Goal: Information Seeking & Learning: Learn about a topic

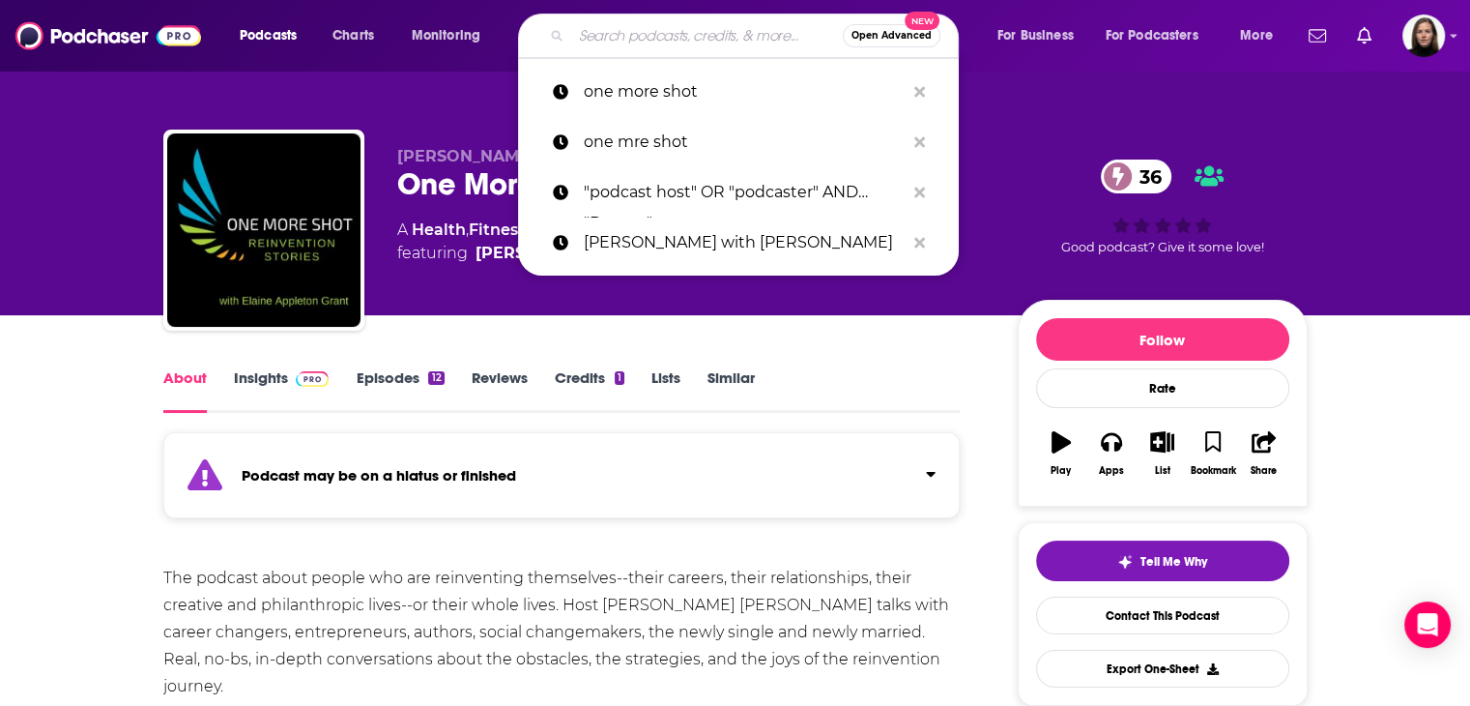
click at [605, 47] on input "Search podcasts, credits, & more..." at bounding box center [707, 35] width 272 height 31
paste input "he Elements of Being"
type input "he Elements of Being"
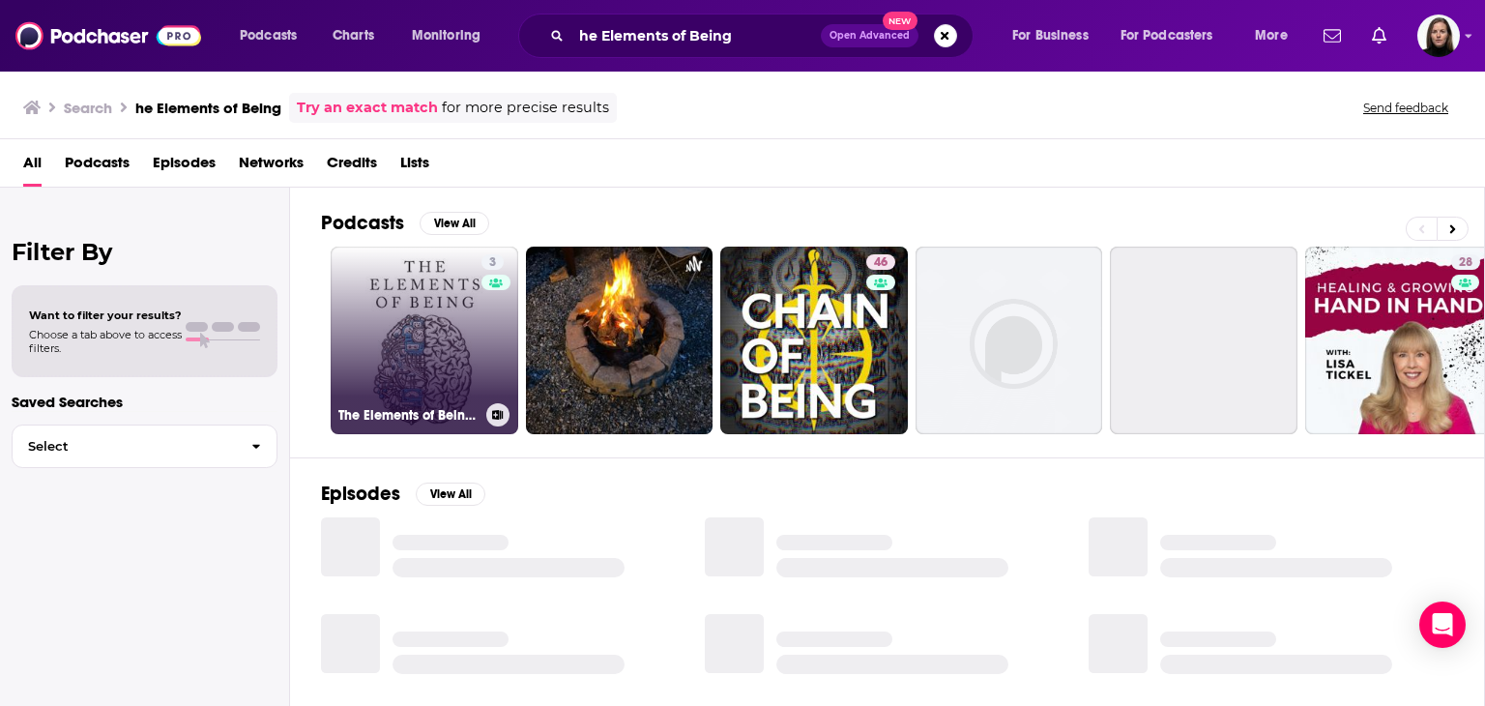
click at [452, 332] on link "3 The Elements of Being Podcast" at bounding box center [425, 340] width 188 height 188
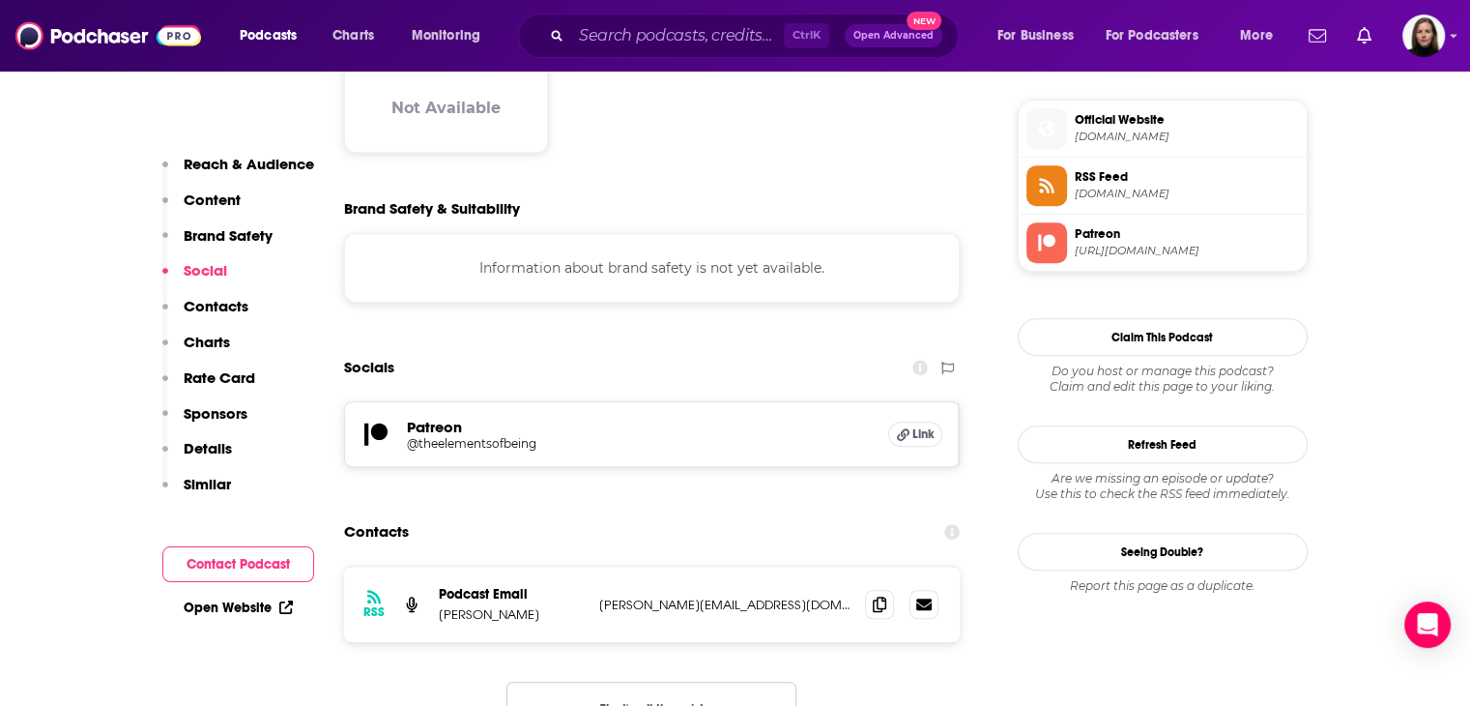
scroll to position [1353, 0]
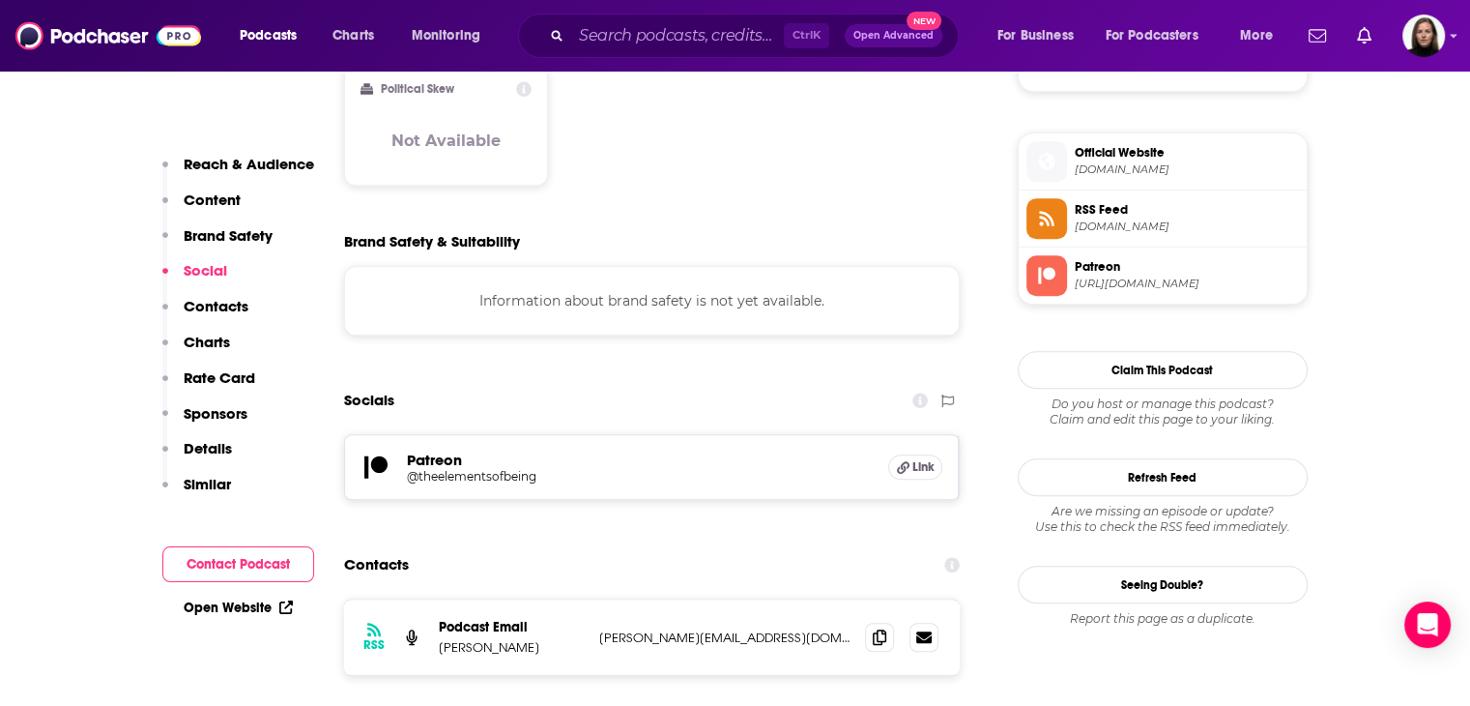
click at [1117, 152] on span "Official Website" at bounding box center [1187, 152] width 224 height 17
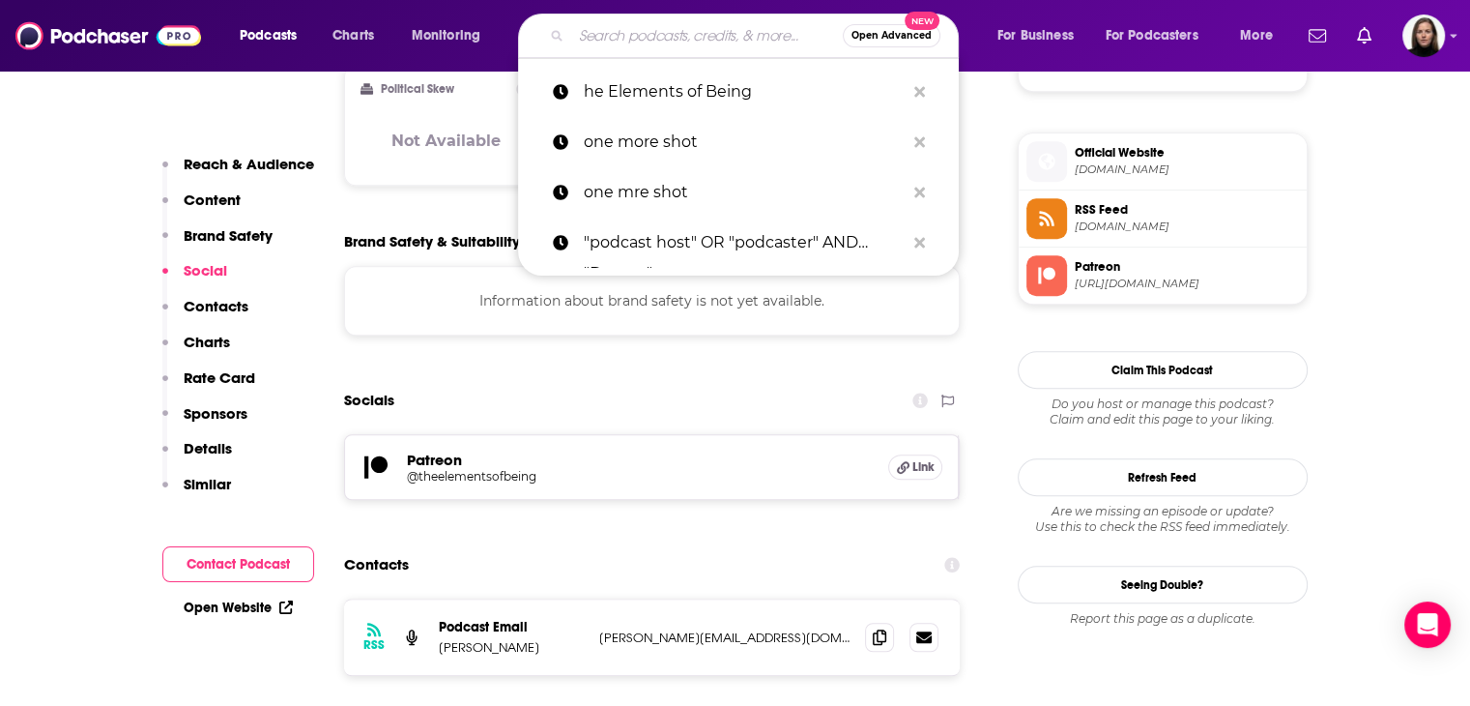
click at [631, 45] on input "Search podcasts, credits, & more..." at bounding box center [707, 35] width 272 height 31
paste input "The Mile High Podcast"
type input "The Mile High Podcast"
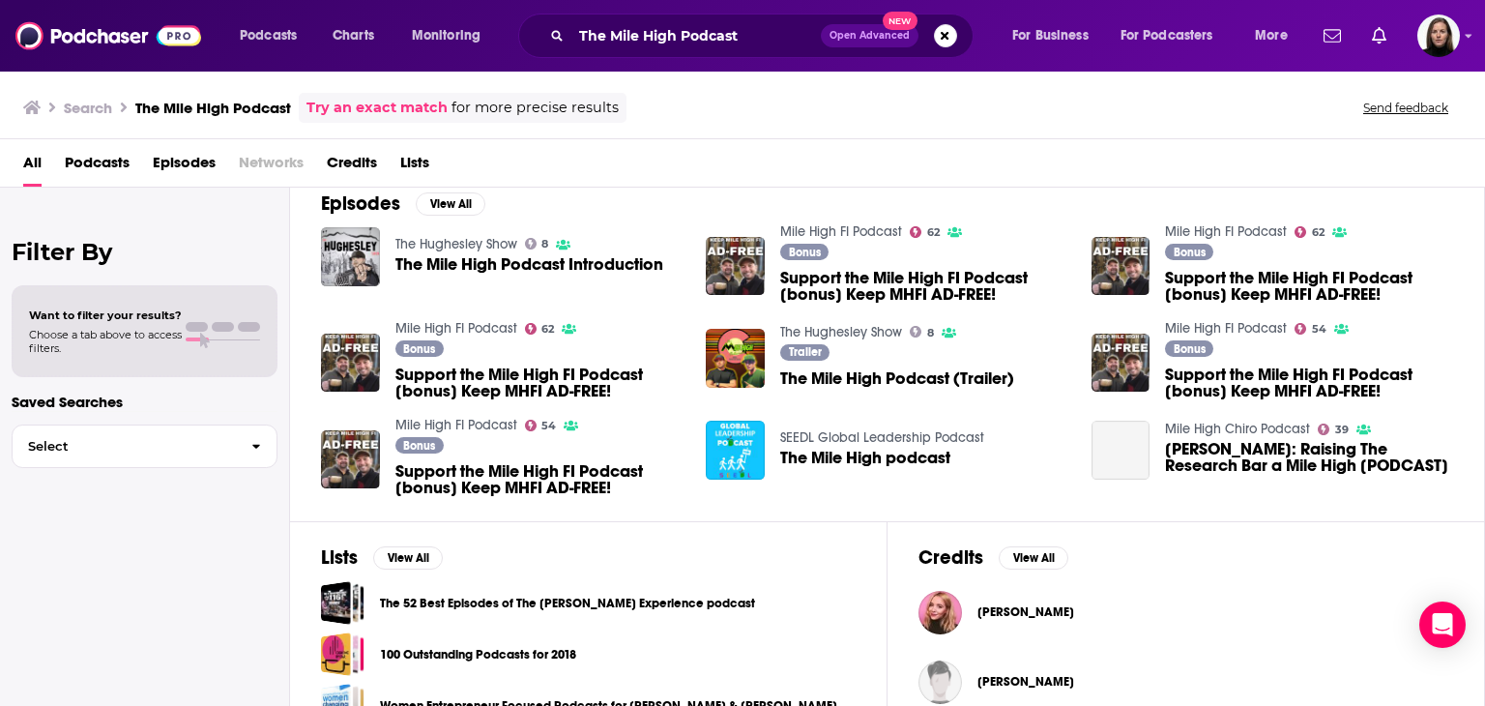
scroll to position [385, 0]
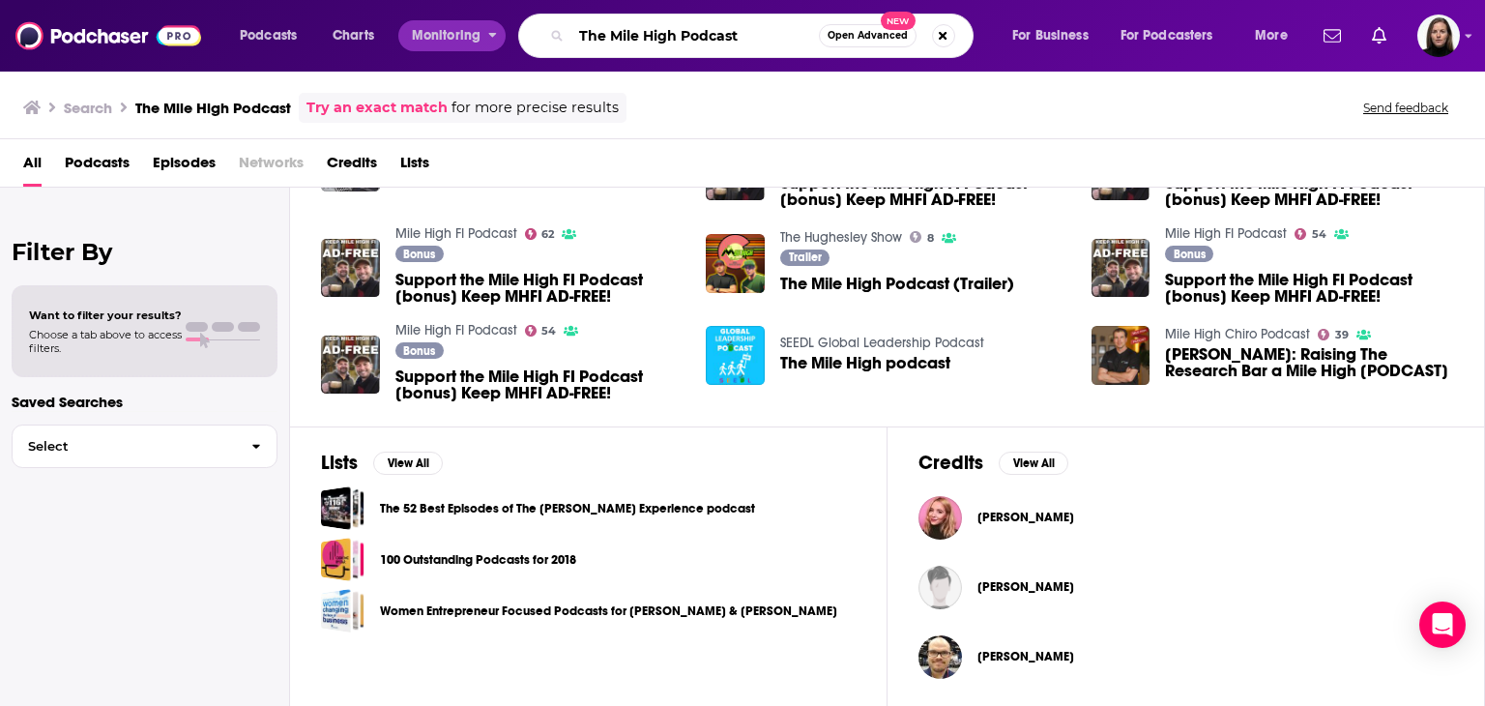
drag, startPoint x: 784, startPoint y: 37, endPoint x: 437, endPoint y: 24, distance: 347.2
click at [424, 20] on div "Podcasts Charts Monitoring The Mile High Podcast Open Advanced New For Business…" at bounding box center [766, 36] width 1080 height 44
paste input "[PERSON_NAME]"
type input "[PERSON_NAME]"
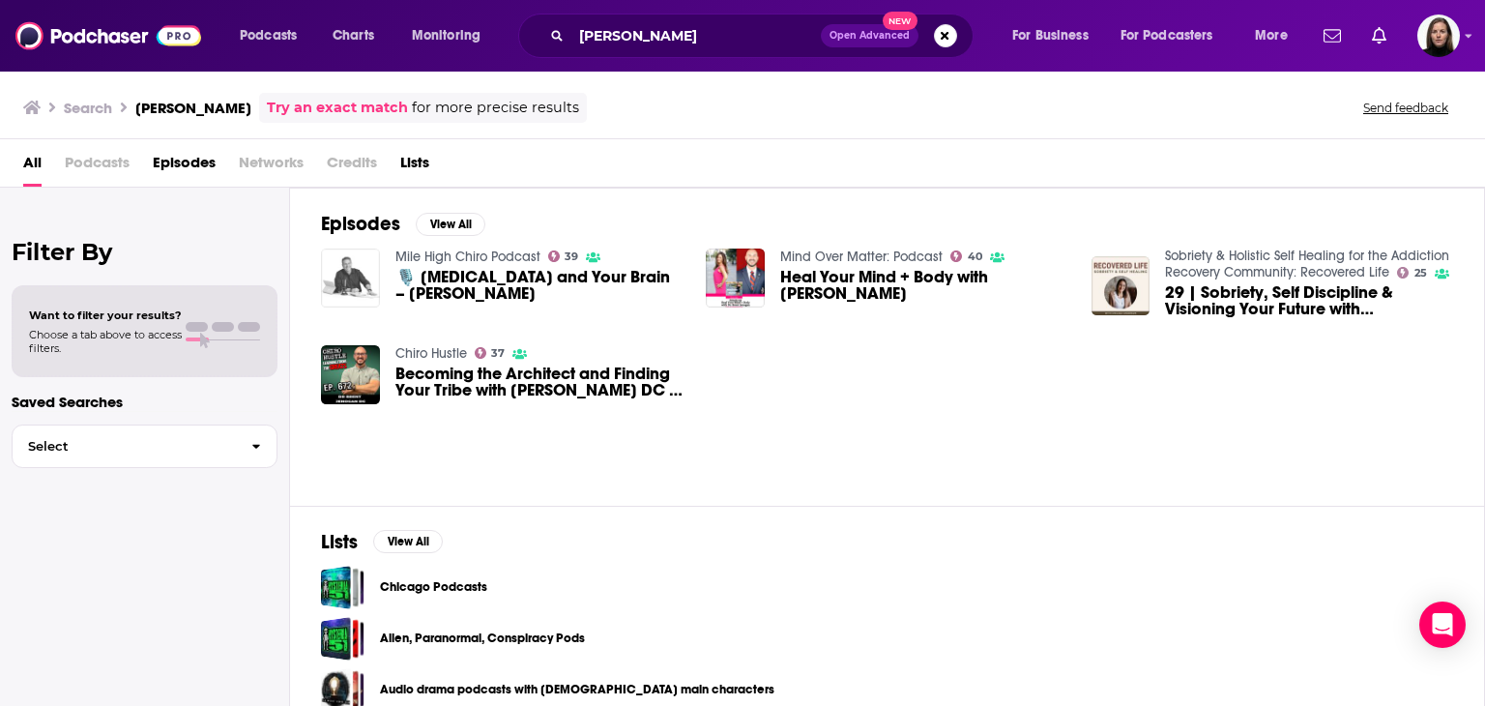
click at [360, 272] on img "🎙️ Chiropractic and Your Brain – Dr. Brent Jenogan" at bounding box center [350, 277] width 59 height 59
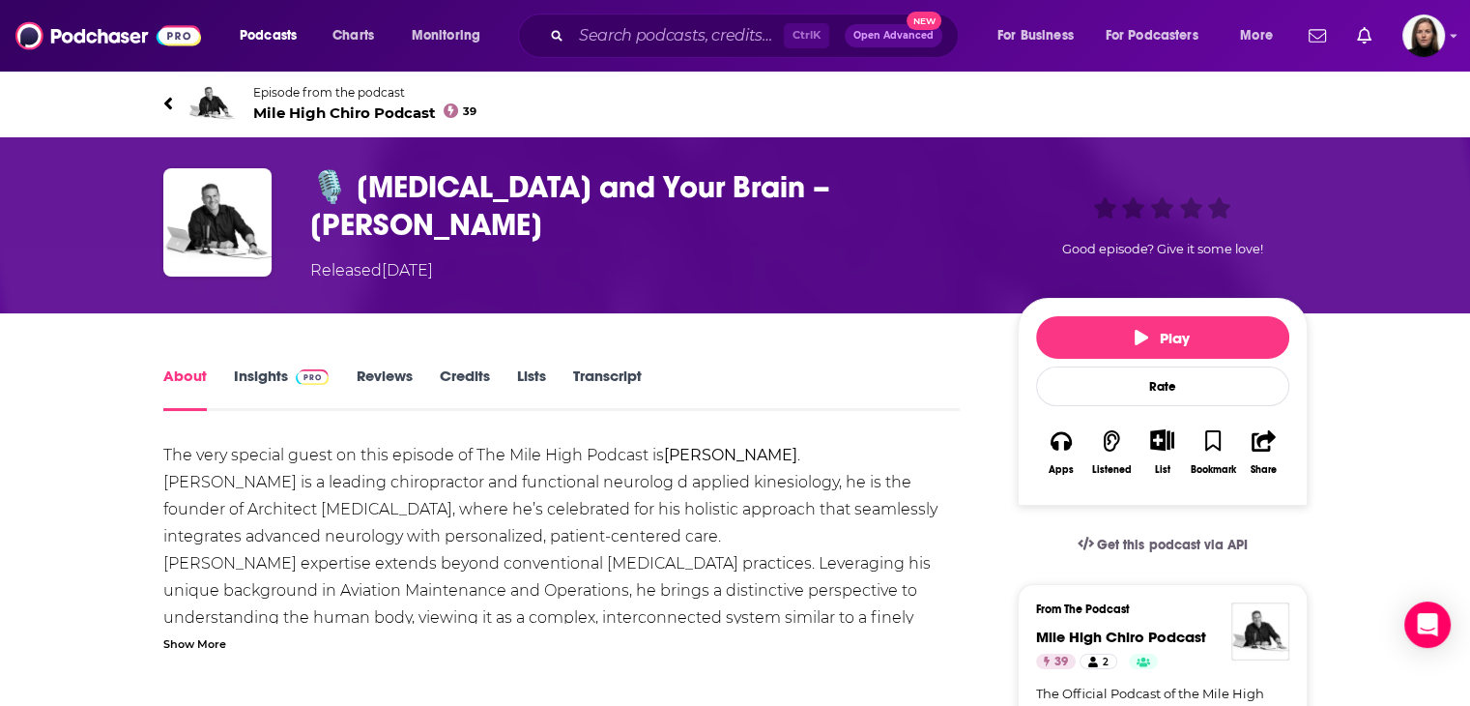
click at [278, 382] on link "Insights" at bounding box center [282, 388] width 96 height 44
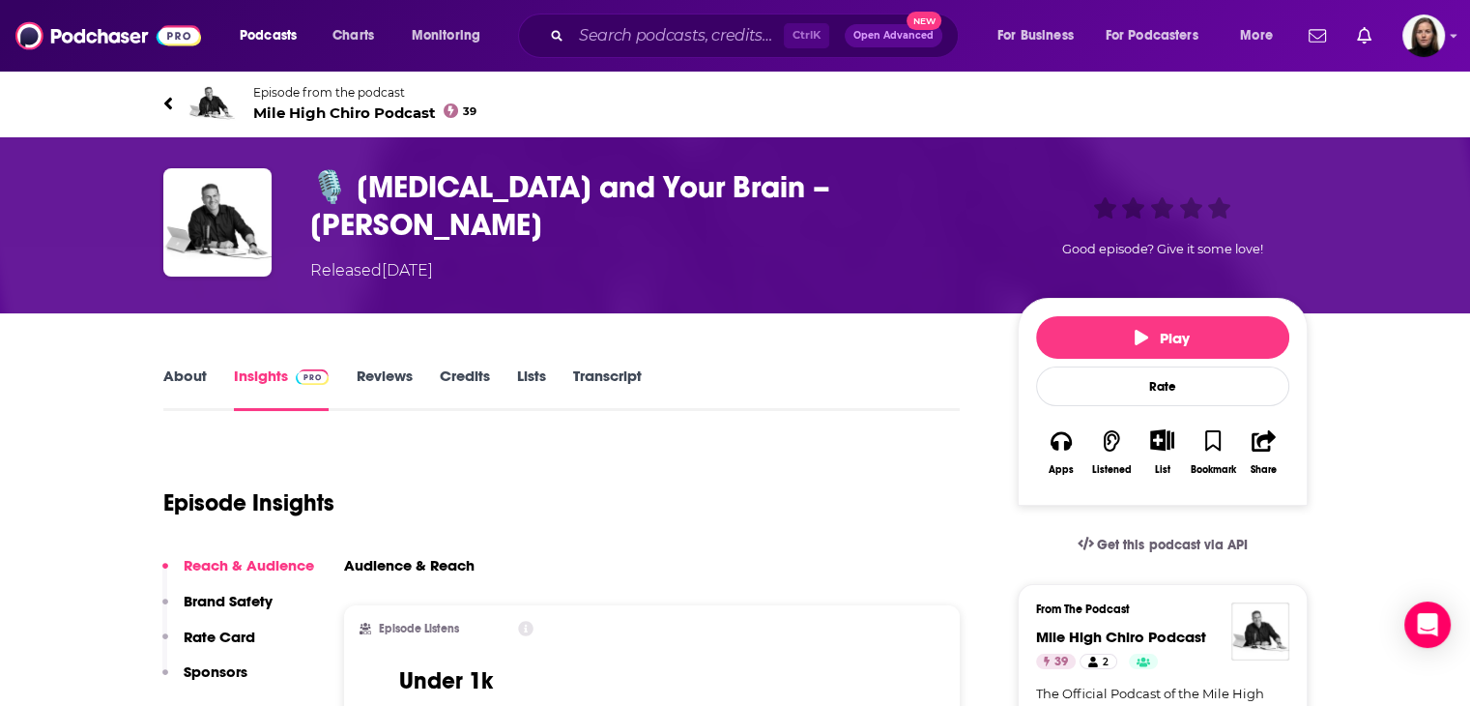
click at [196, 381] on link "About" at bounding box center [184, 388] width 43 height 44
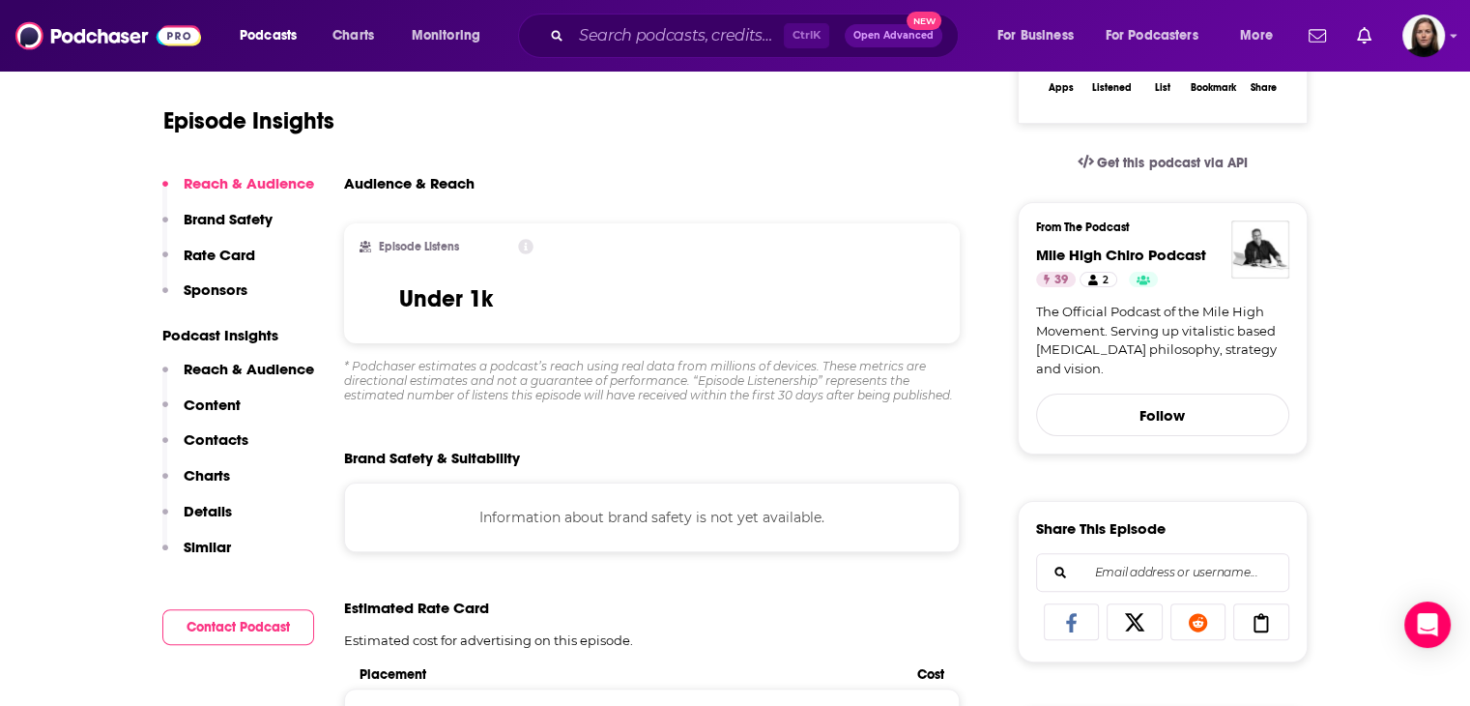
scroll to position [387, 0]
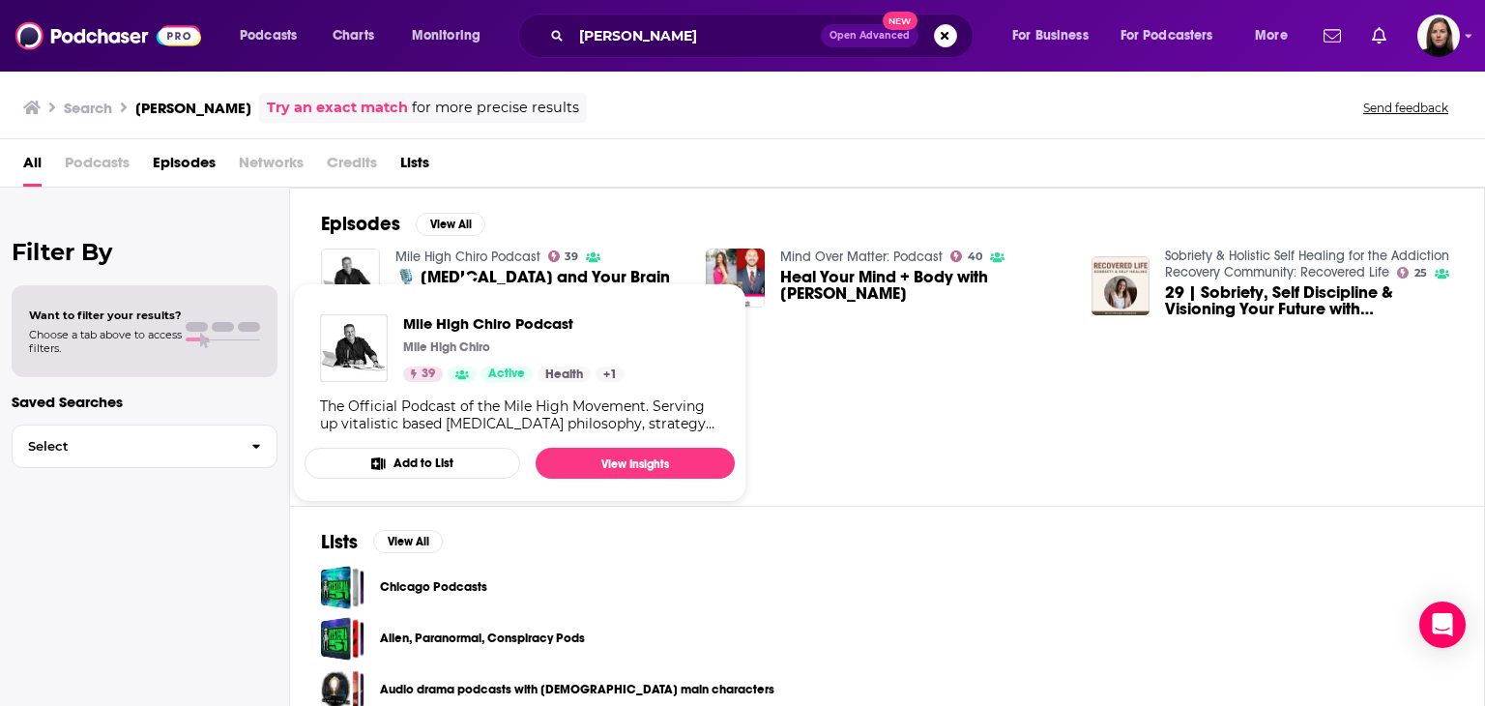
click at [511, 250] on link "Mile High Chiro Podcast" at bounding box center [467, 256] width 145 height 16
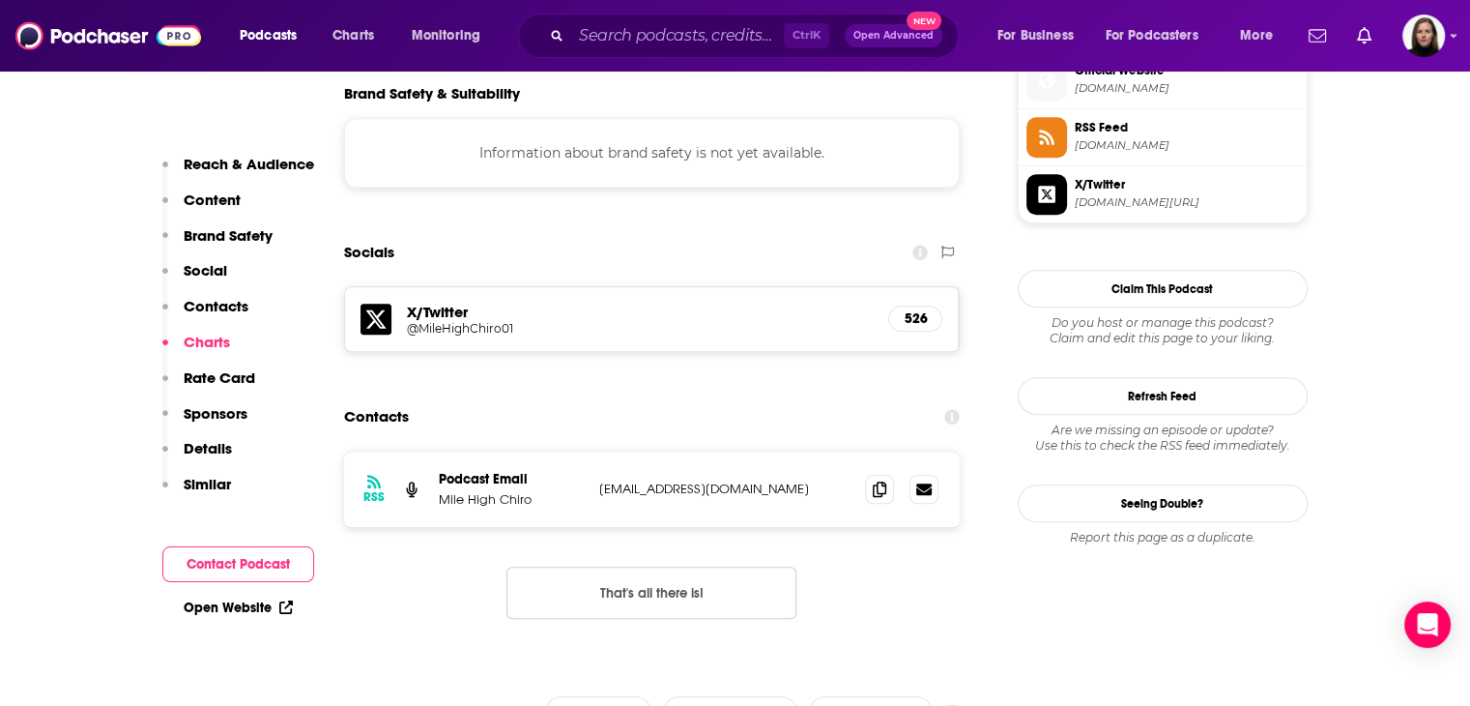
scroll to position [1643, 0]
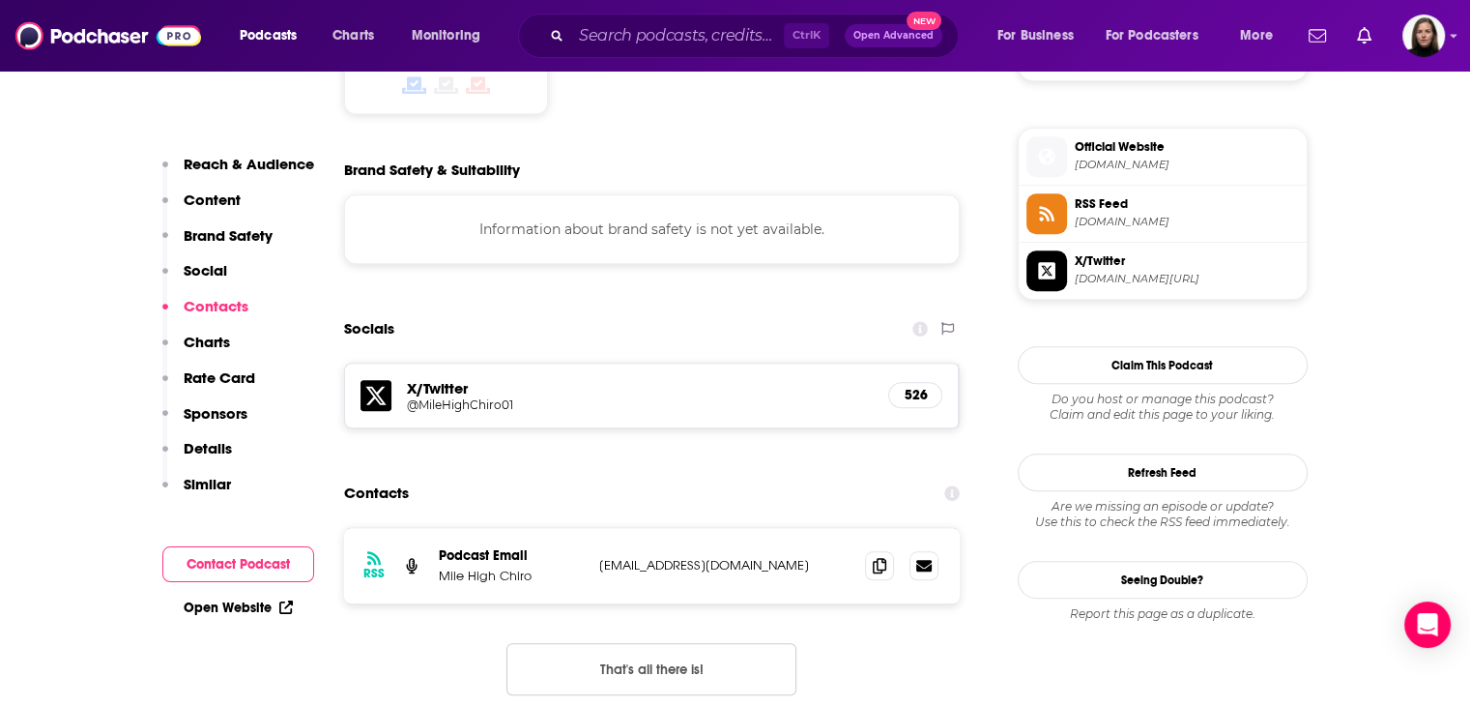
click at [1111, 165] on span "[DOMAIN_NAME]" at bounding box center [1187, 165] width 224 height 14
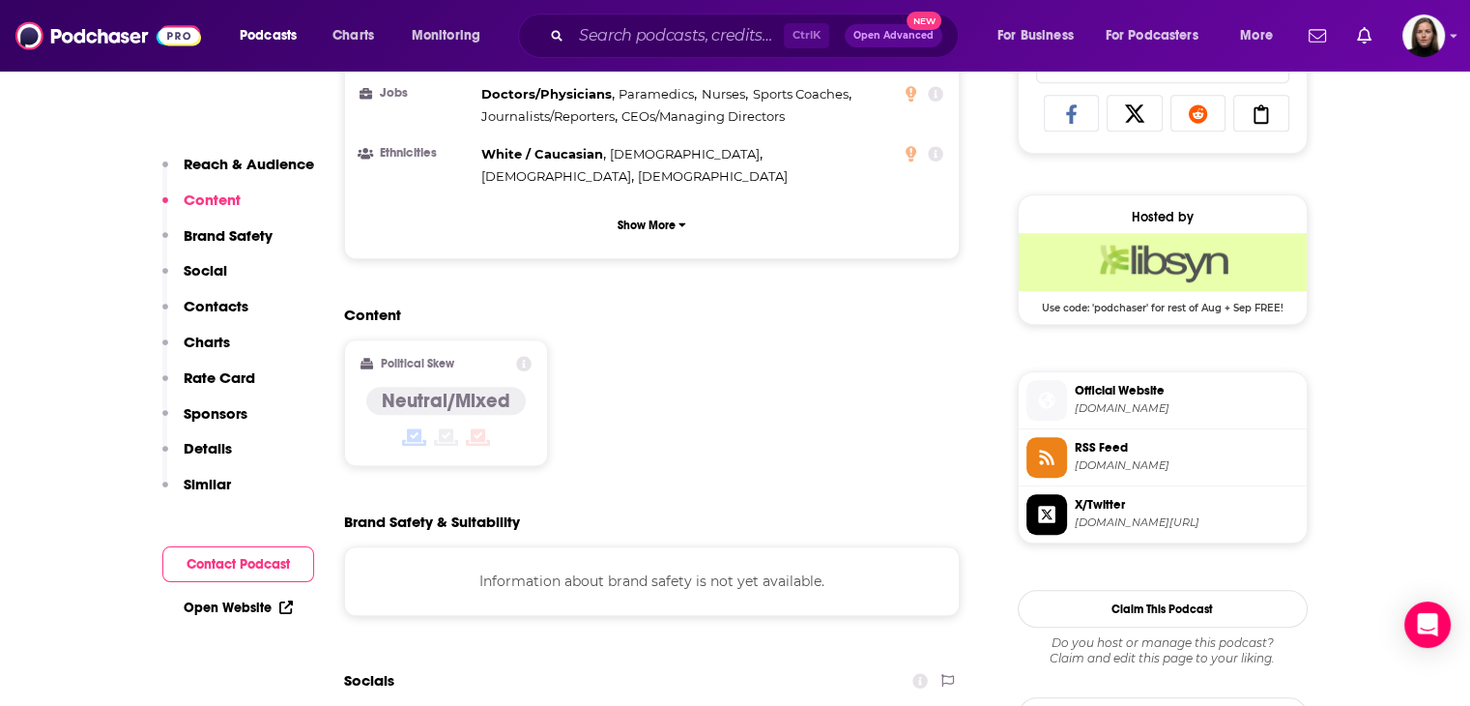
scroll to position [1546, 0]
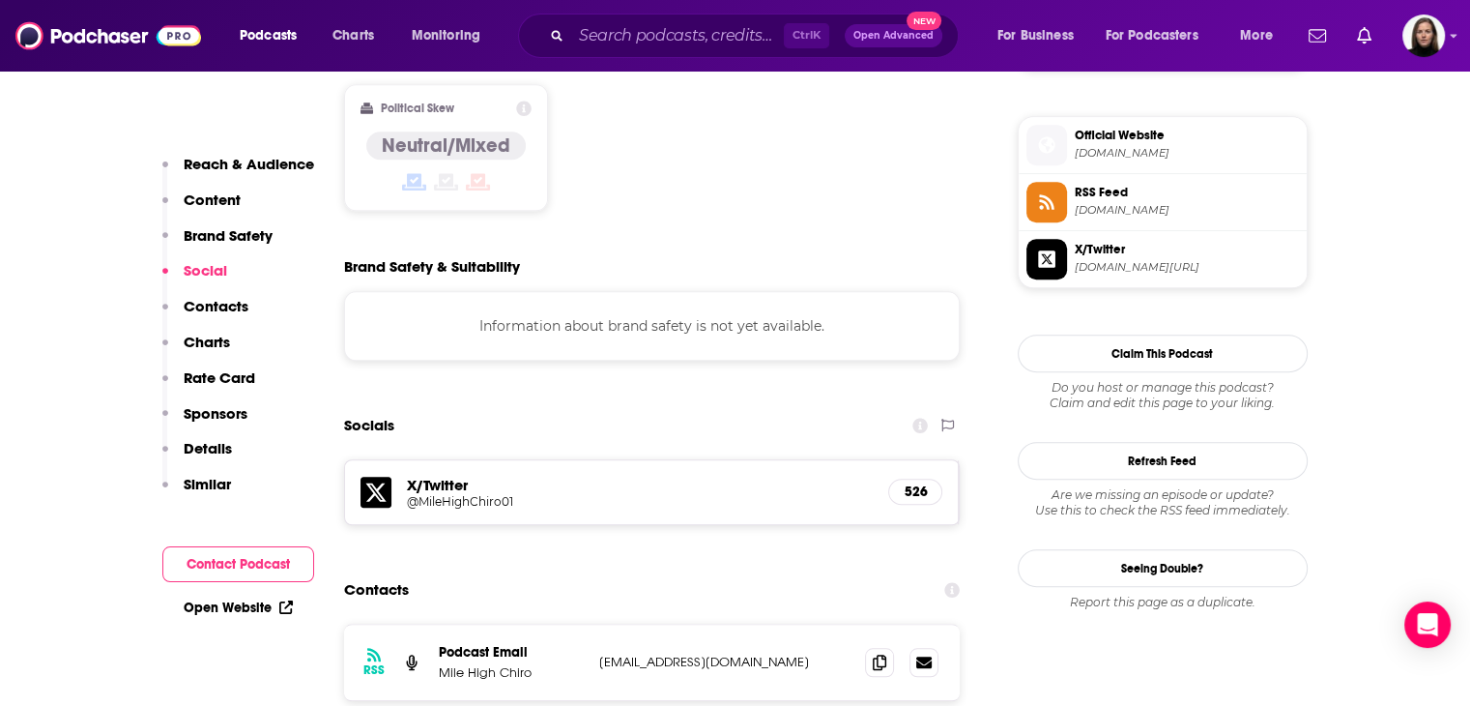
click at [1086, 154] on span "[DOMAIN_NAME]" at bounding box center [1187, 153] width 224 height 14
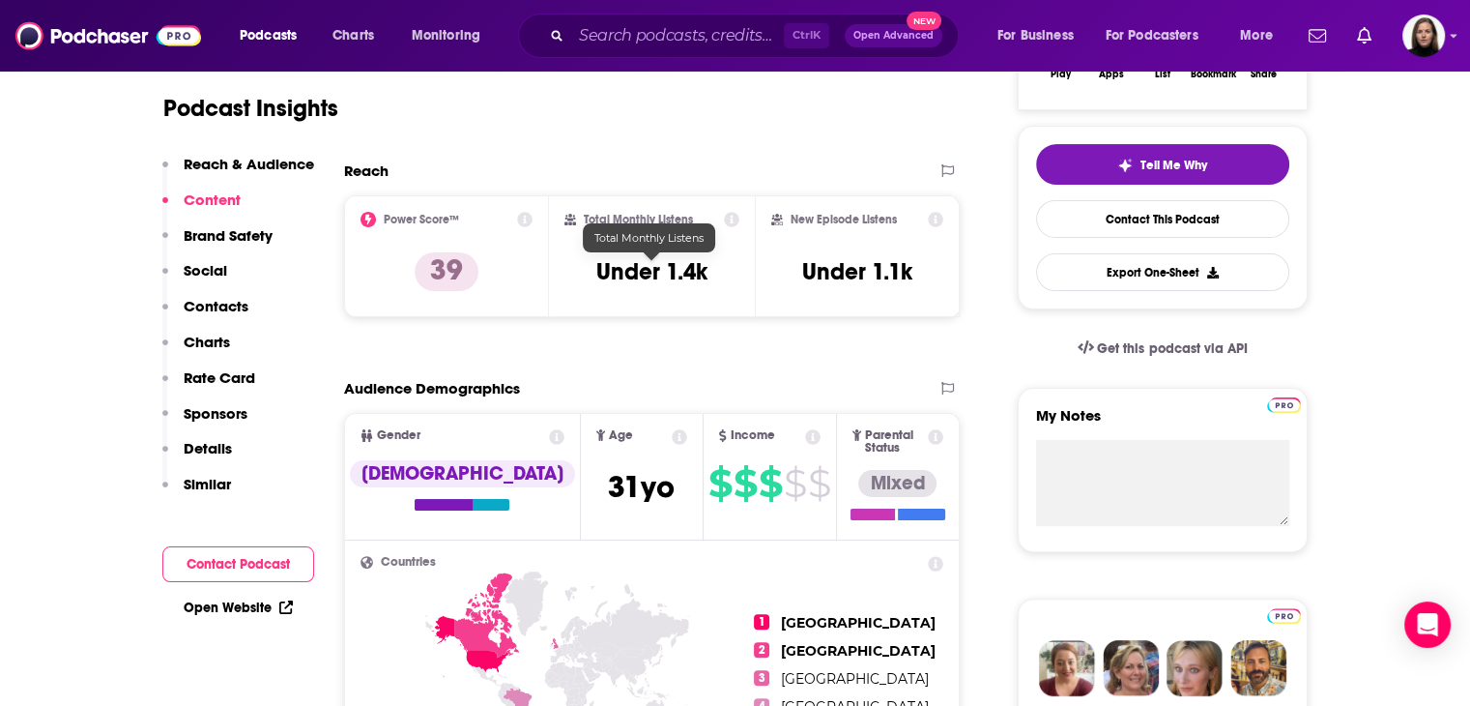
scroll to position [387, 0]
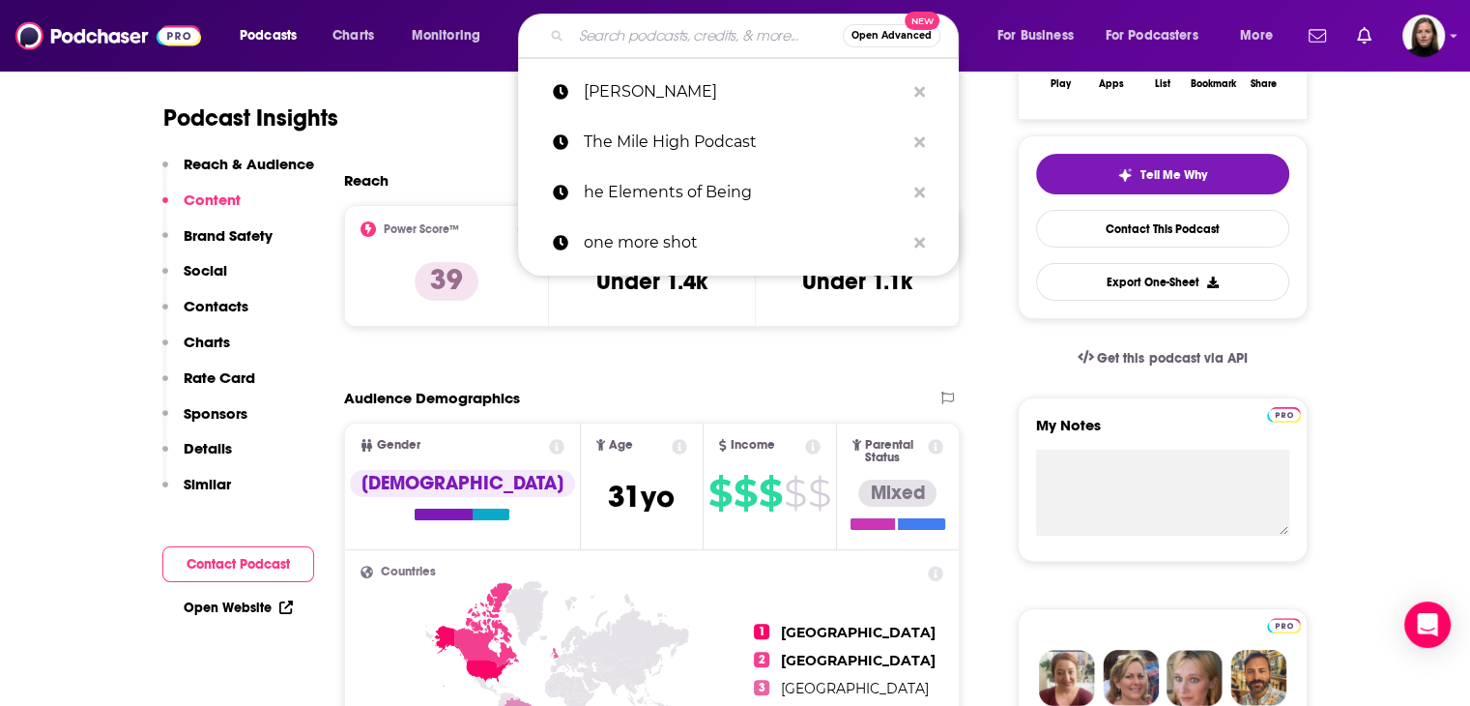
paste input "[PERSON_NAME]: Beyond Balance"
type input "[PERSON_NAME]: Beyond Balance"
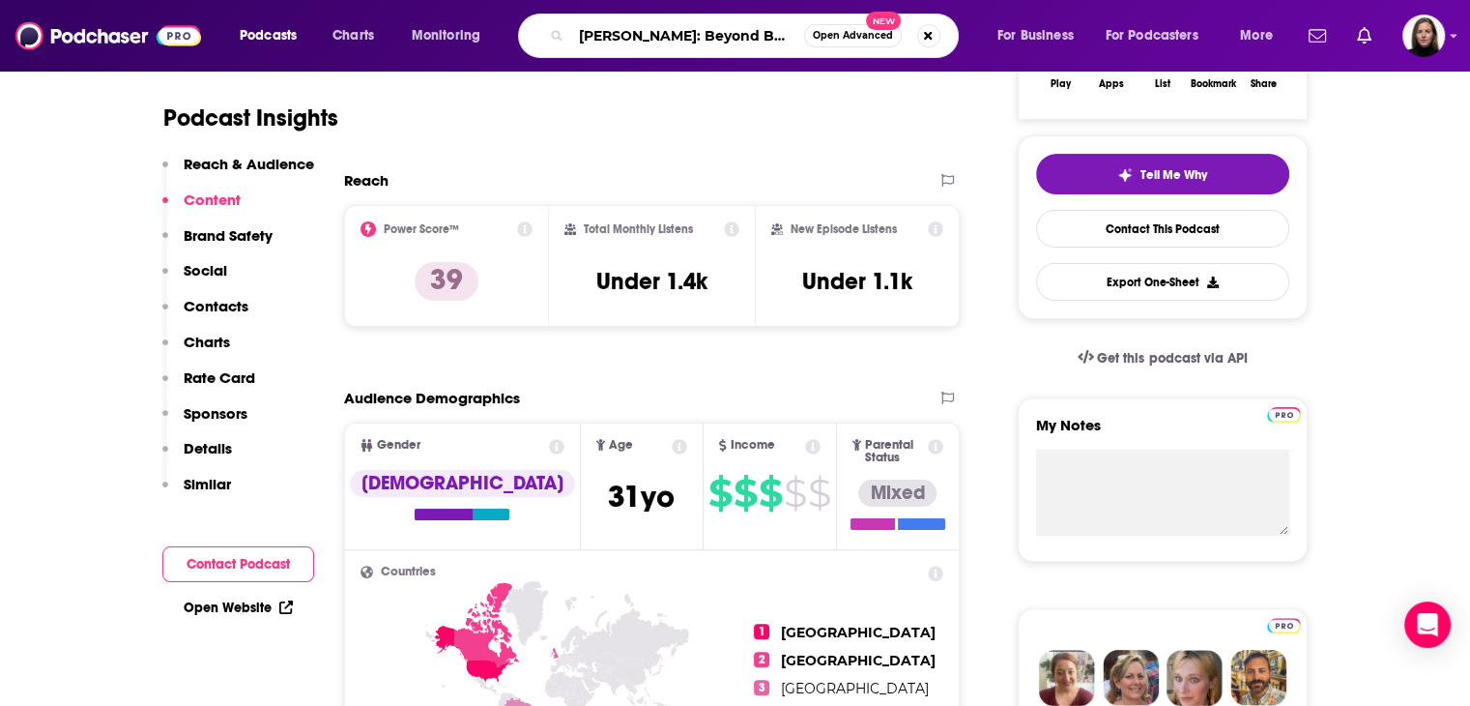
scroll to position [0, 19]
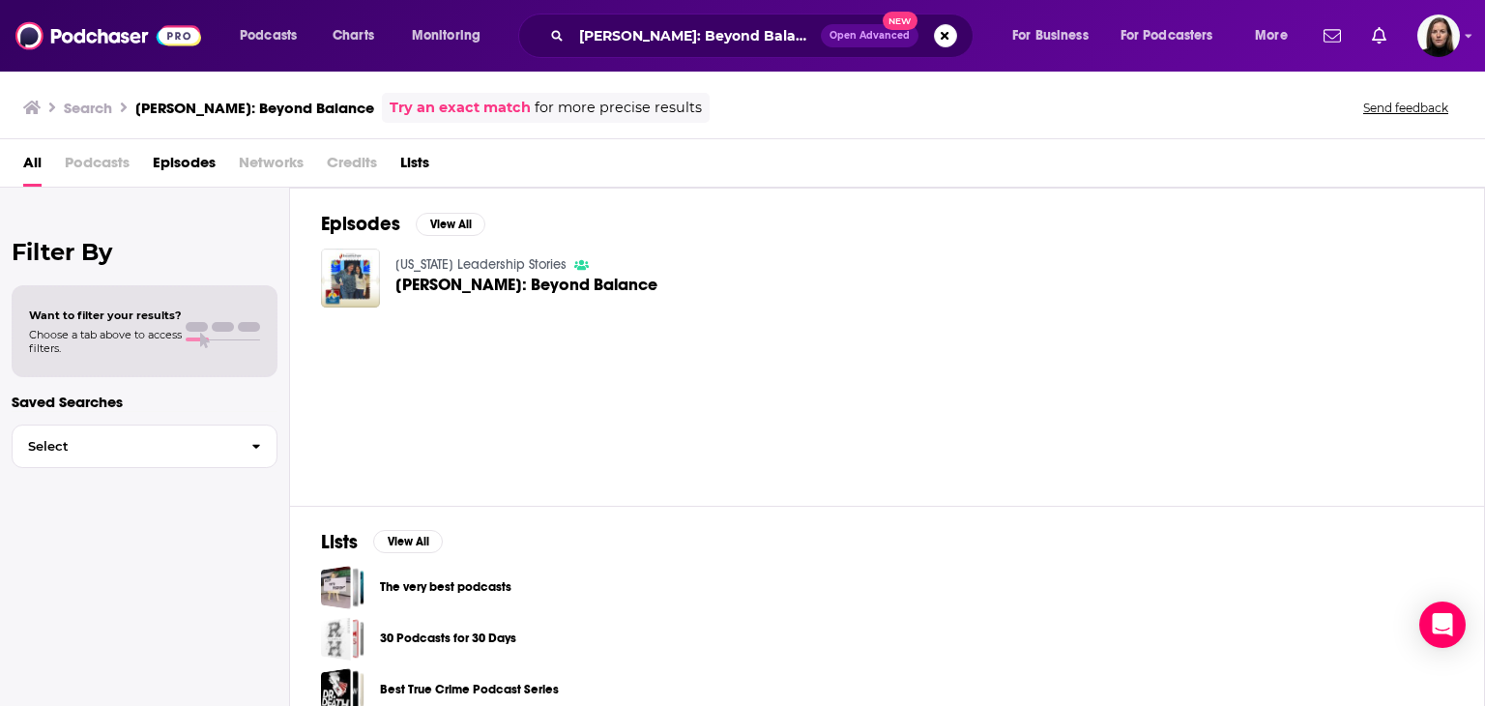
click at [419, 285] on span "[PERSON_NAME]: Beyond Balance" at bounding box center [526, 284] width 262 height 16
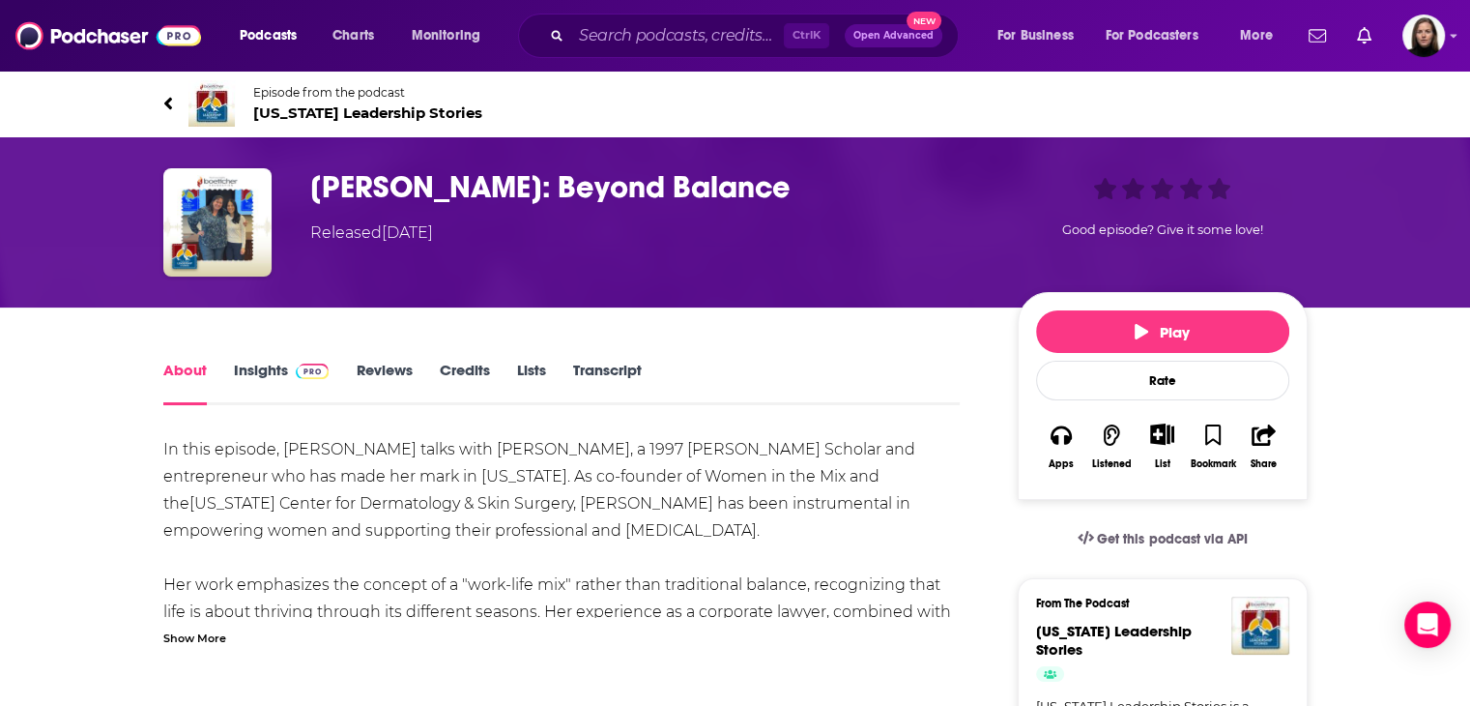
click at [326, 117] on span "[US_STATE] Leadership Stories" at bounding box center [367, 112] width 229 height 18
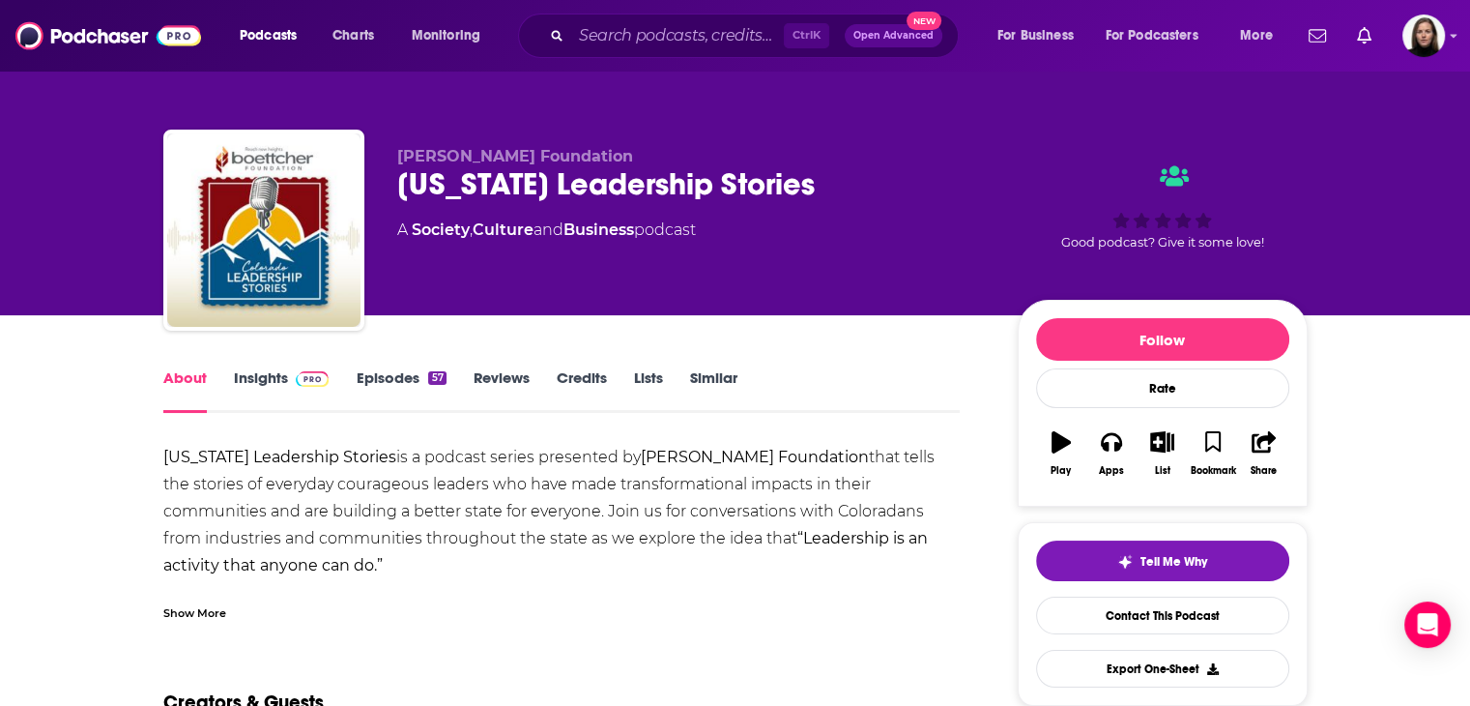
click at [303, 382] on img at bounding box center [313, 378] width 34 height 15
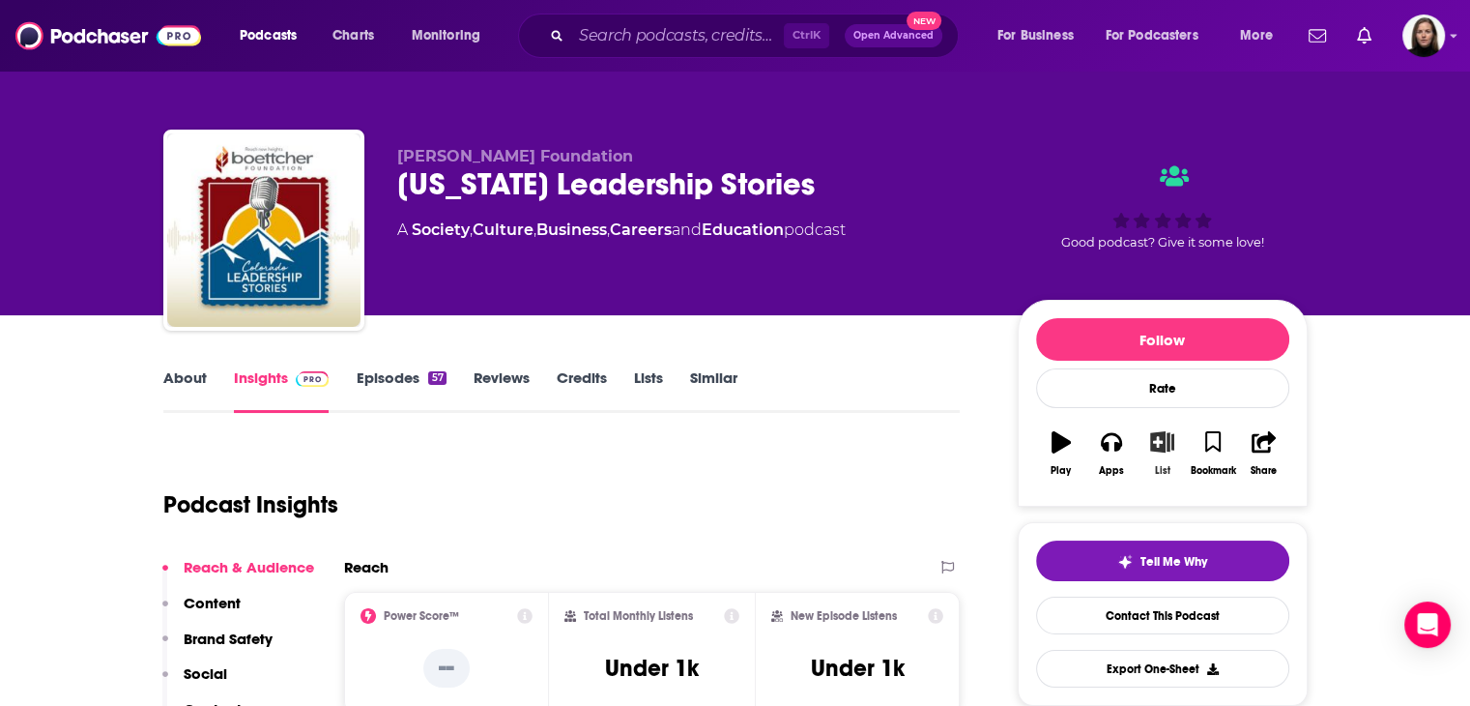
click at [1160, 442] on icon "button" at bounding box center [1162, 441] width 24 height 21
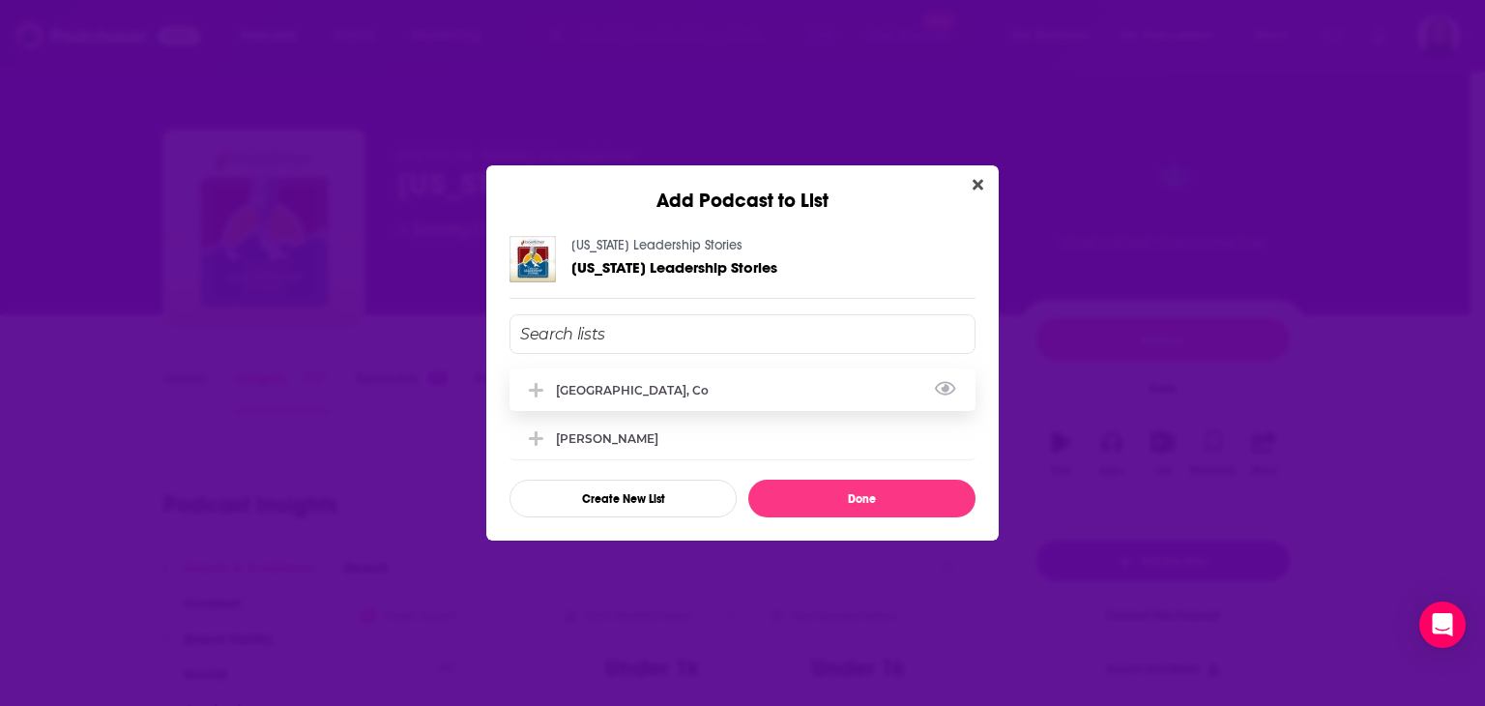
click at [602, 388] on div "[GEOGRAPHIC_DATA], Co" at bounding box center [638, 390] width 164 height 14
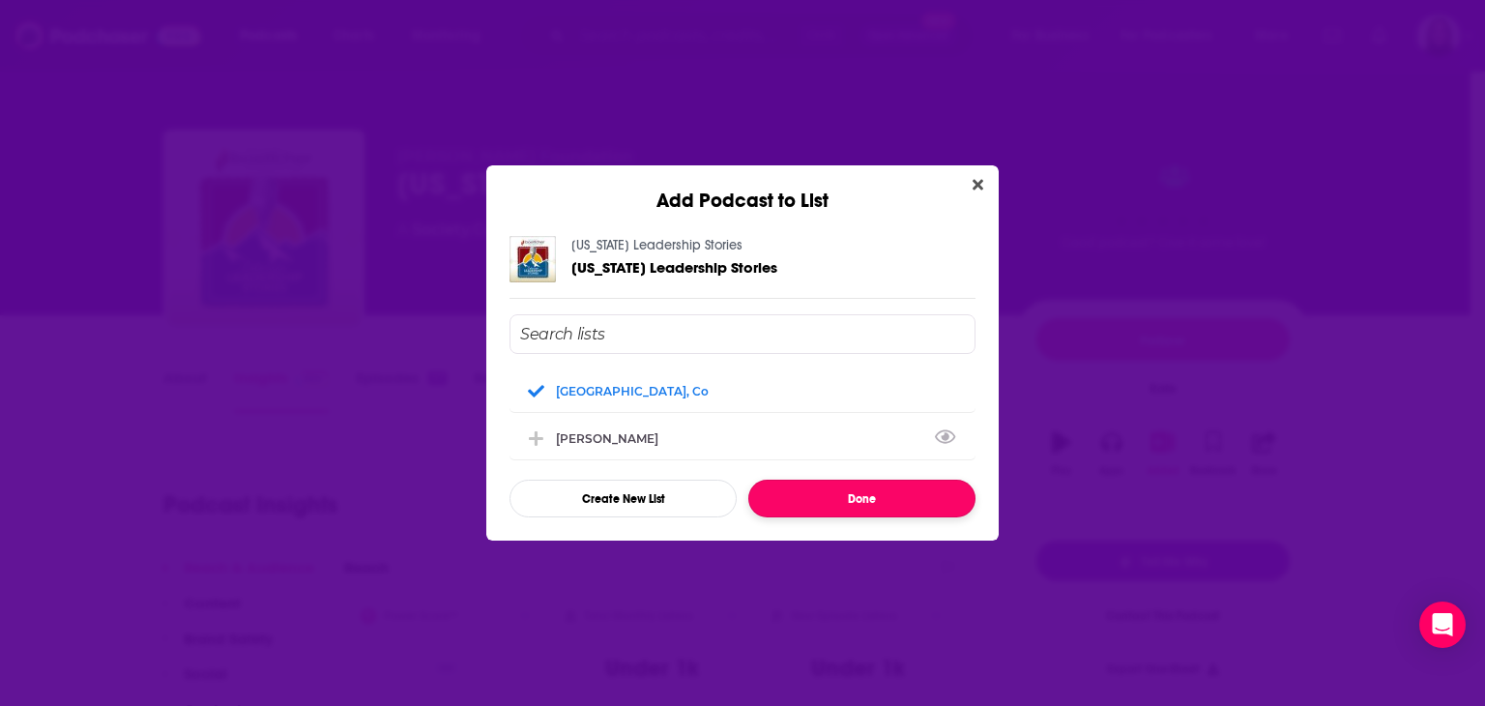
click at [869, 498] on button "Done" at bounding box center [861, 498] width 227 height 38
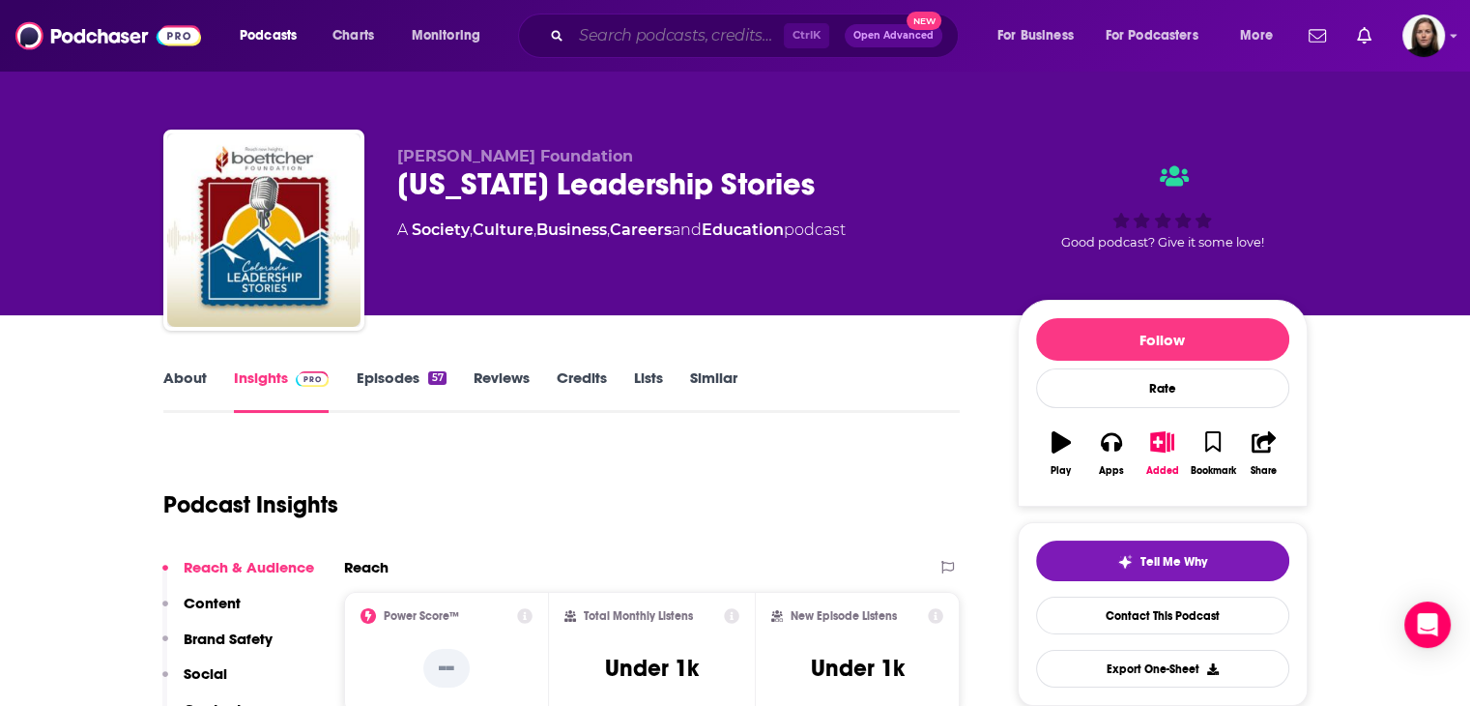
click at [609, 43] on input "Search podcasts, credits, & more..." at bounding box center [677, 35] width 213 height 31
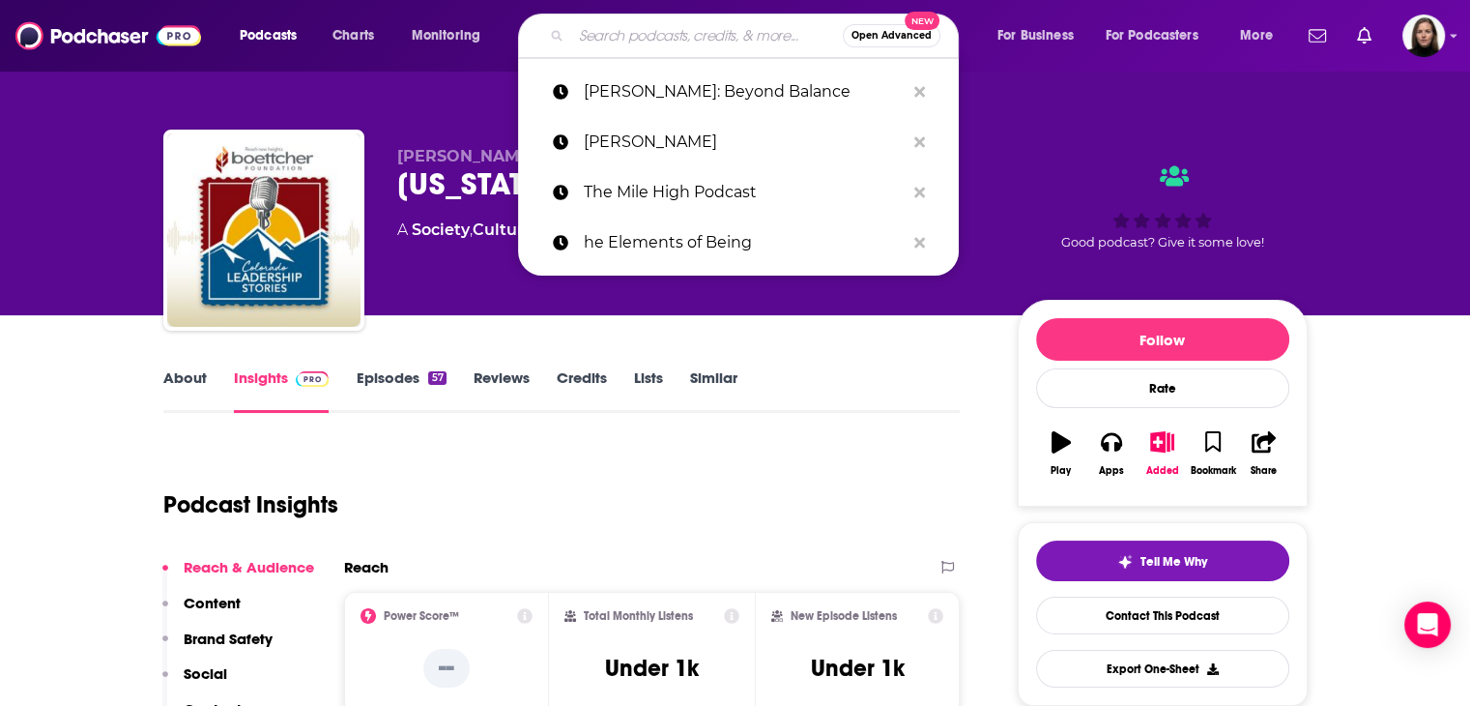
paste input "Engage360"
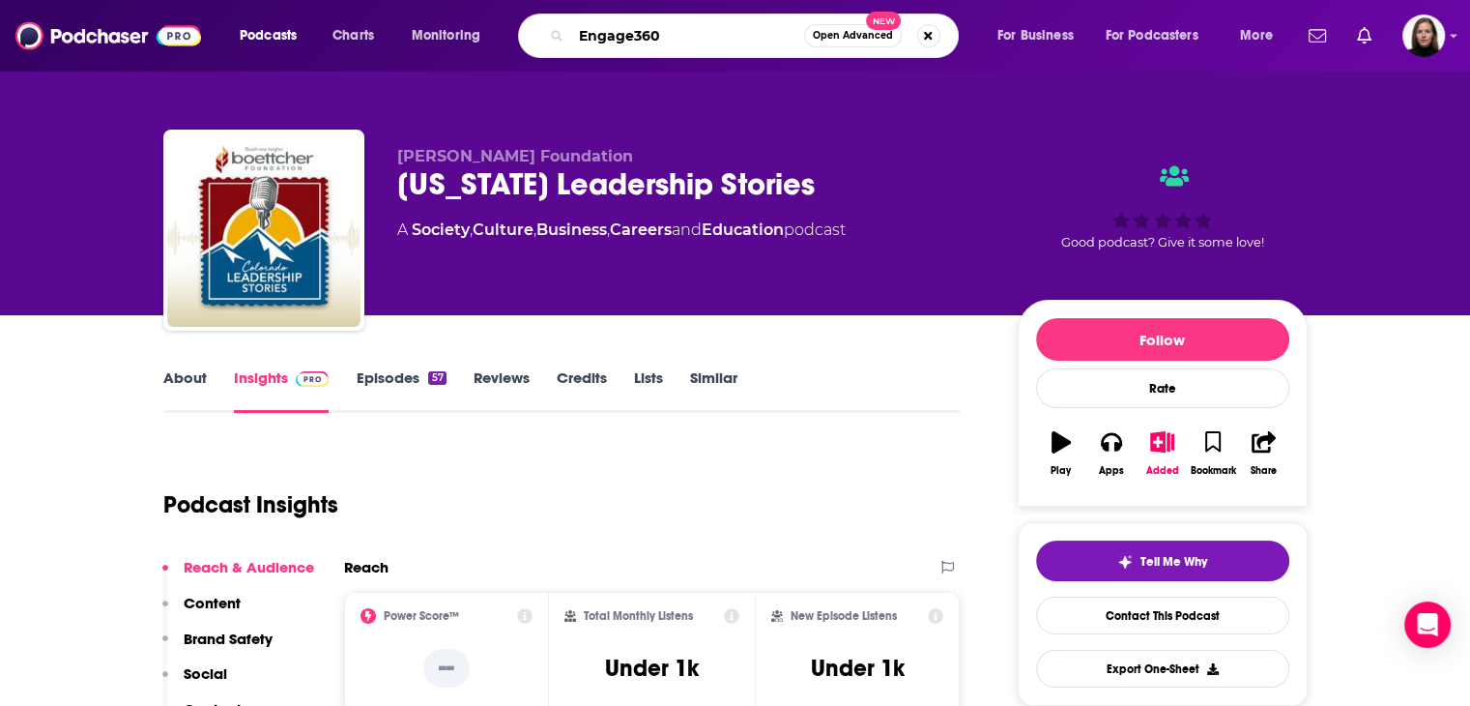
type input "Engage360"
click at [850, 41] on button "Open Advanced New" at bounding box center [853, 35] width 98 height 23
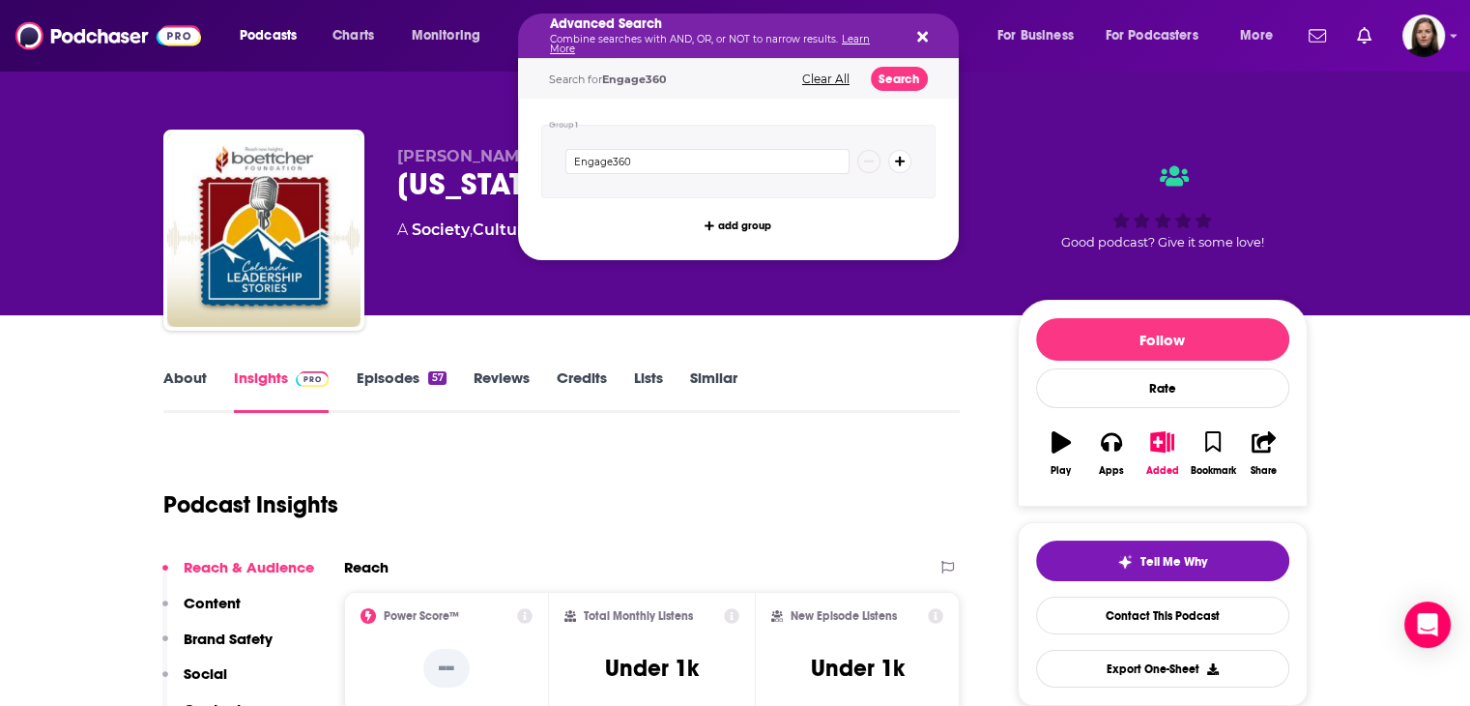
click at [633, 23] on h5 "Advanced Search" at bounding box center [723, 24] width 346 height 14
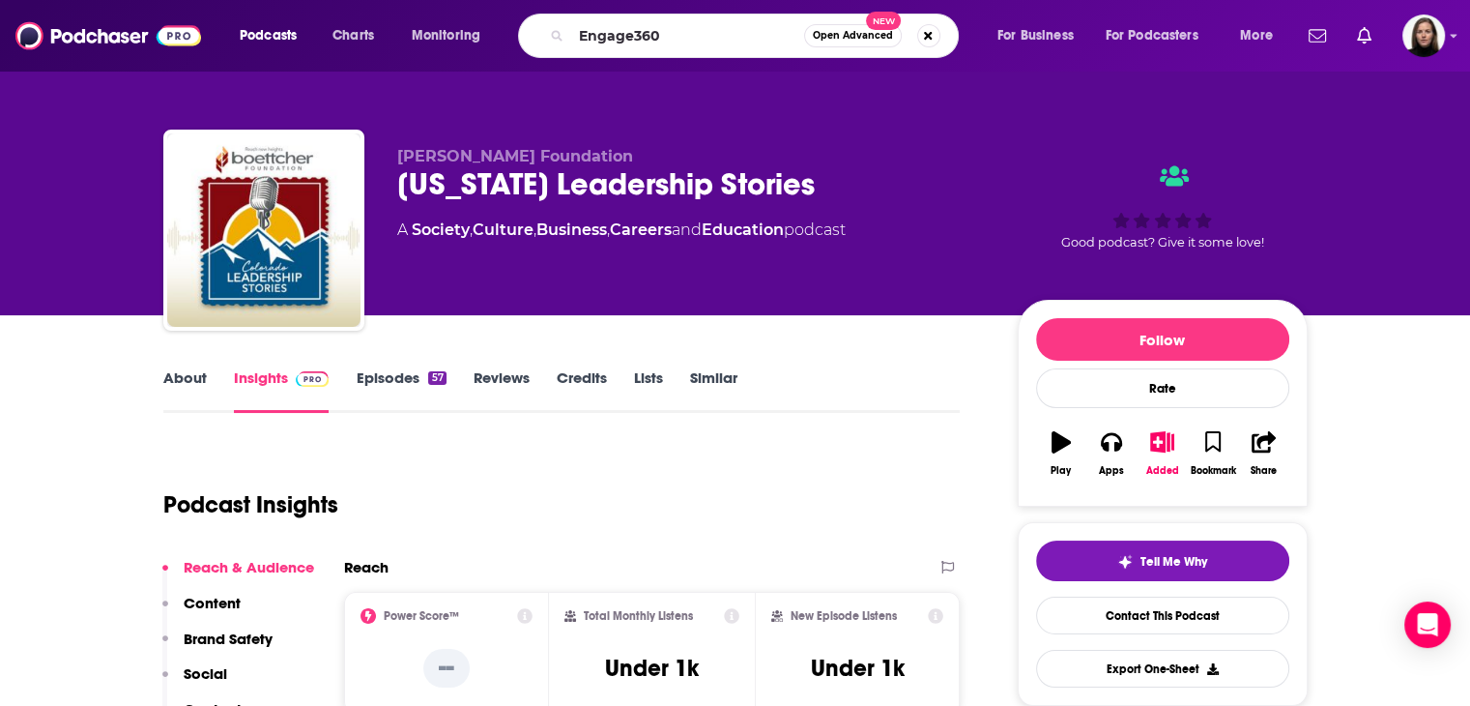
click at [1117, 415] on div "Follow Rate Play Apps Added Bookmark Share" at bounding box center [1163, 403] width 290 height 207
click at [761, 16] on div "Engage360 Open Advanced New" at bounding box center [738, 36] width 441 height 44
click at [735, 32] on input "Engage360" at bounding box center [687, 35] width 233 height 31
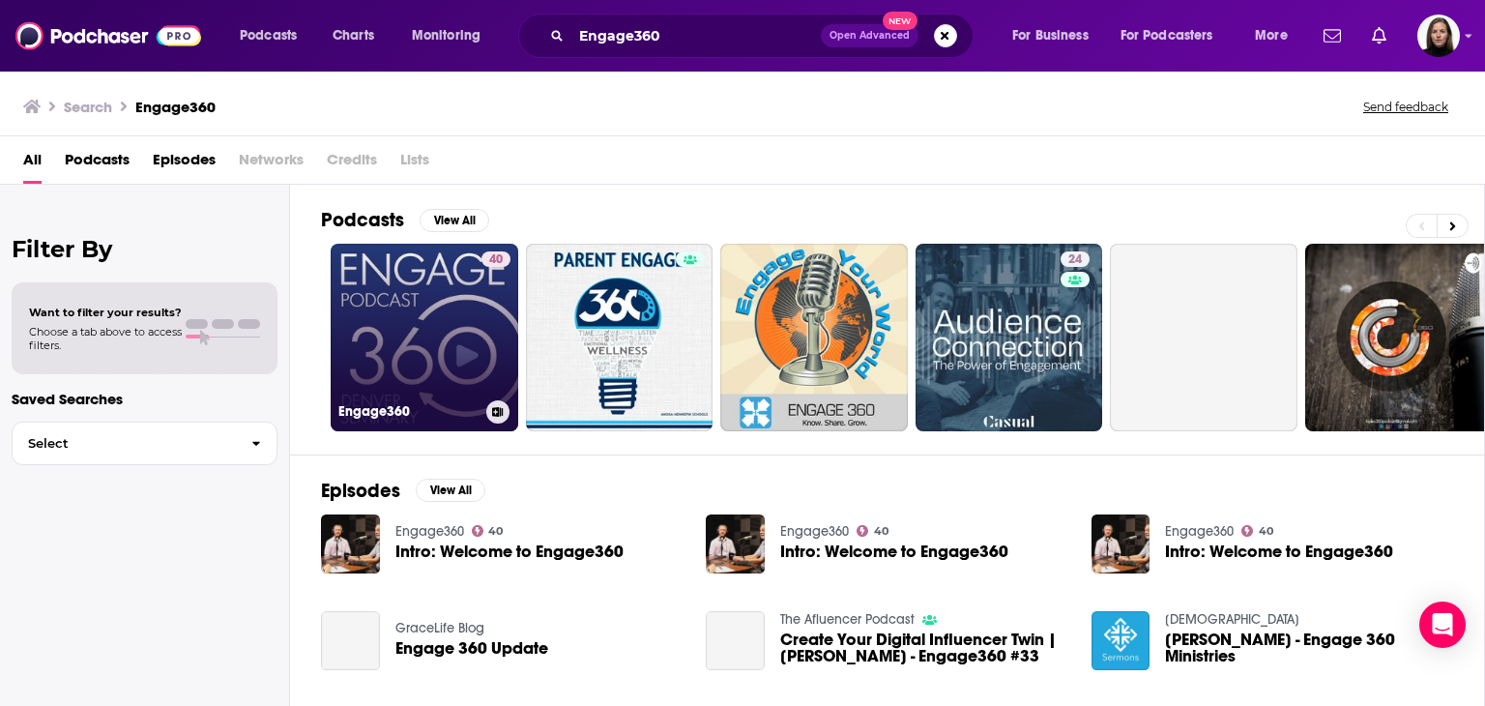
click at [423, 326] on link "40 Engage360" at bounding box center [425, 338] width 188 height 188
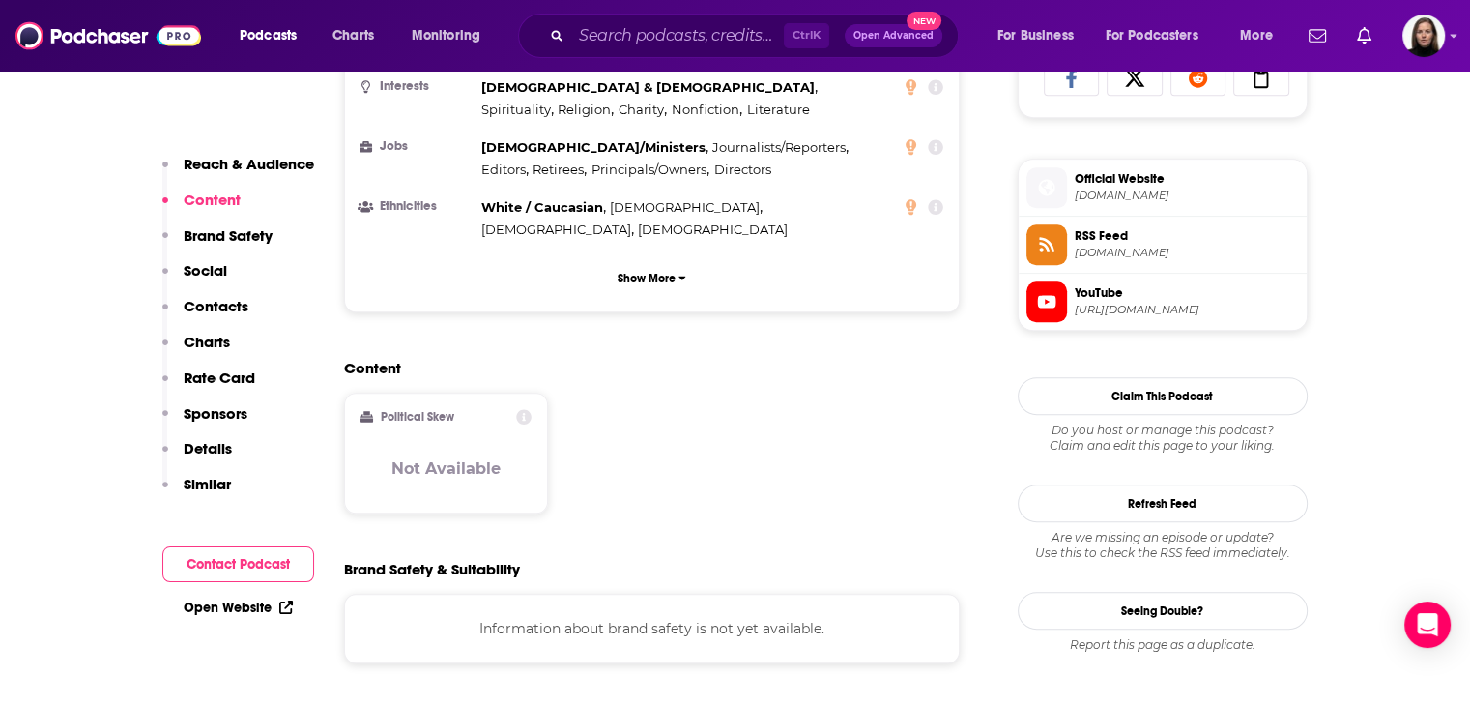
scroll to position [1257, 0]
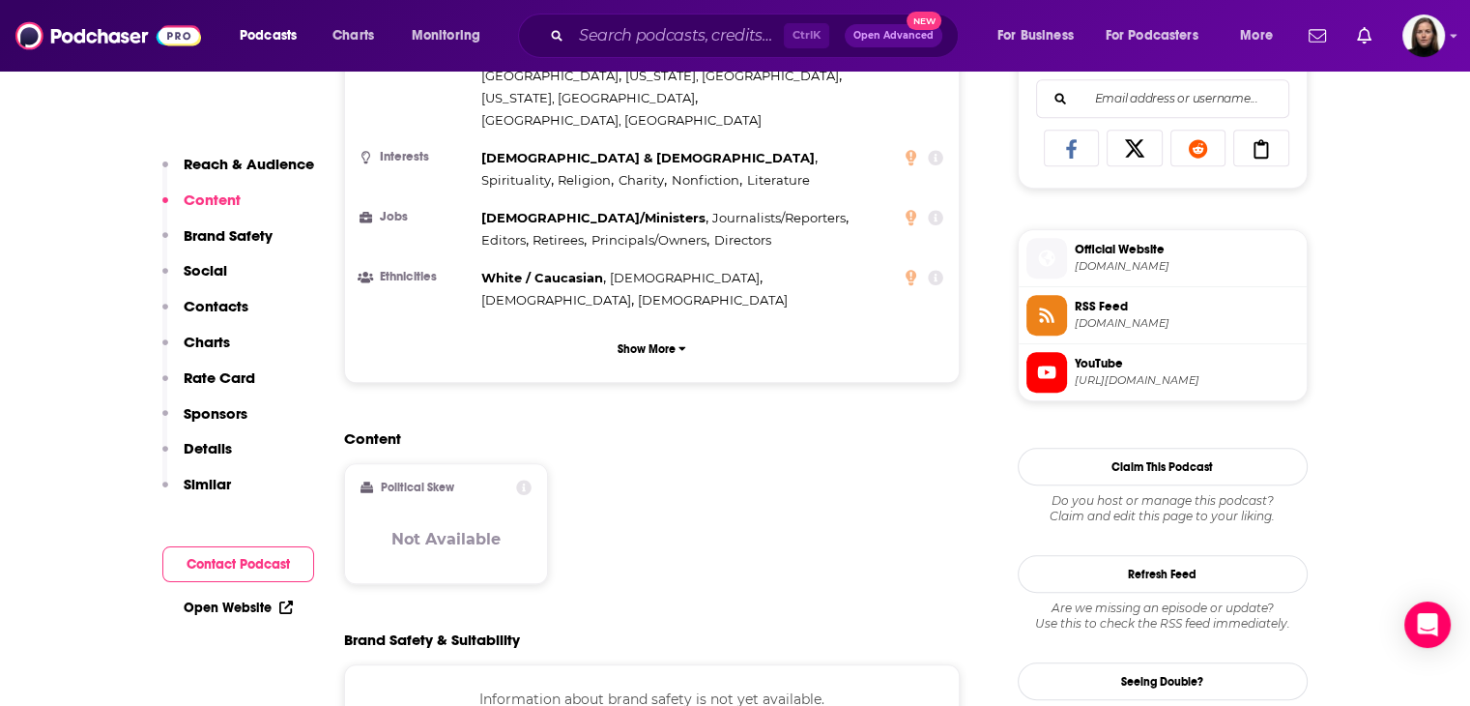
click at [1183, 264] on span "[DOMAIN_NAME]" at bounding box center [1187, 266] width 224 height 14
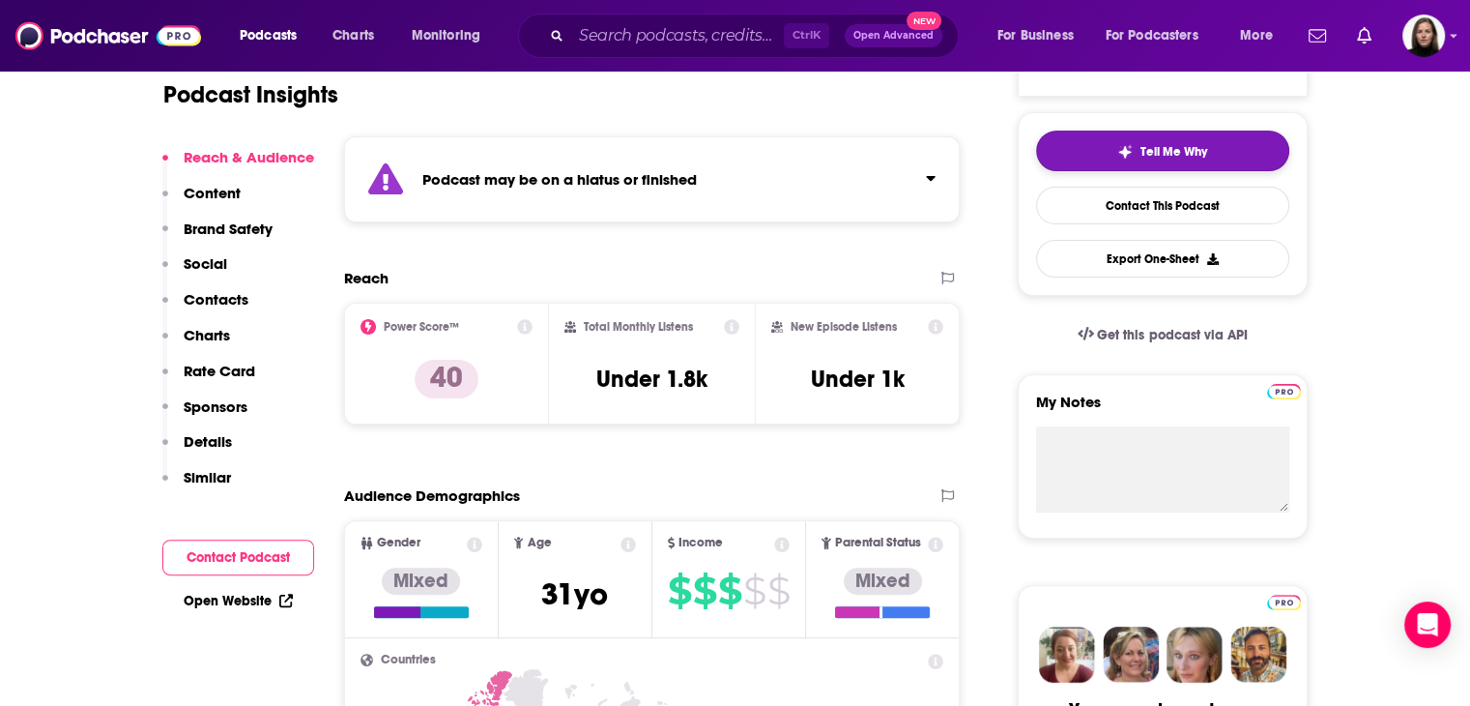
scroll to position [290, 0]
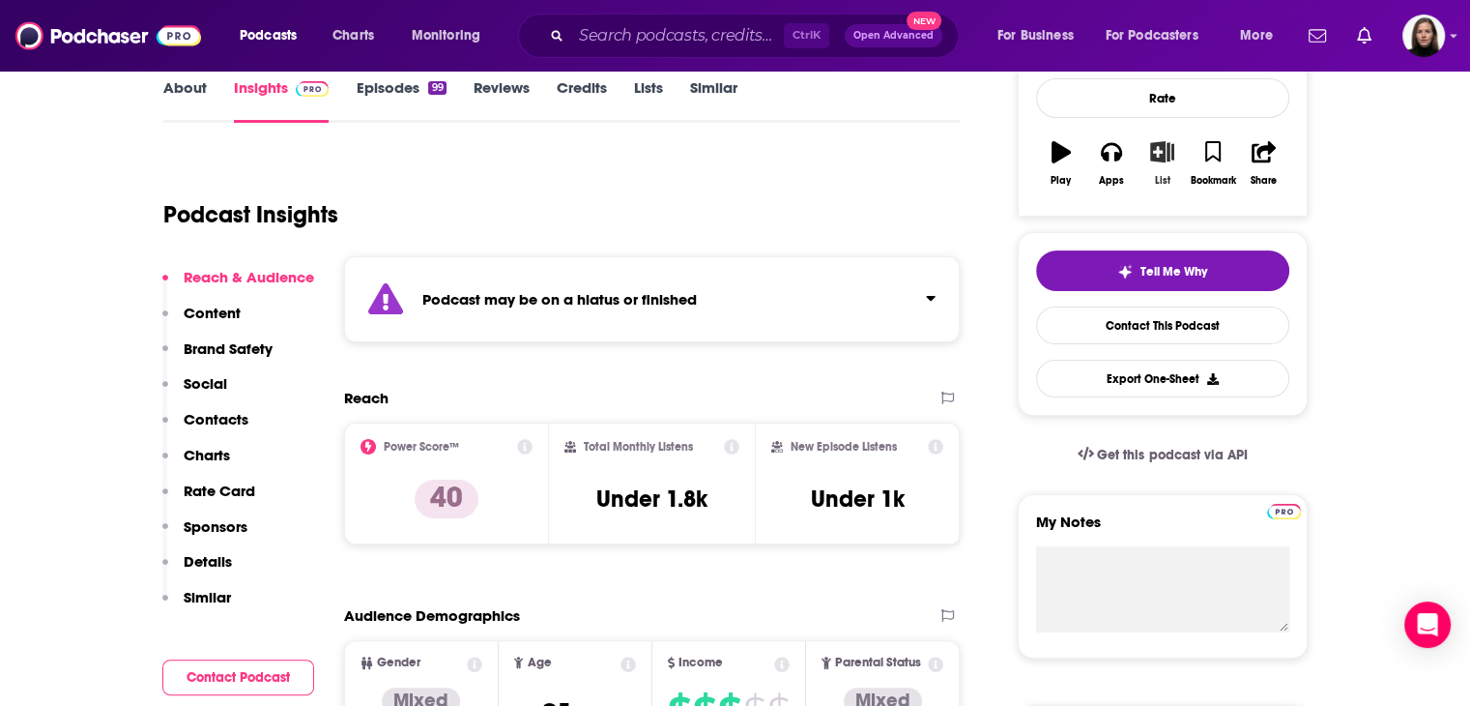
click at [1160, 152] on icon "button" at bounding box center [1162, 151] width 24 height 21
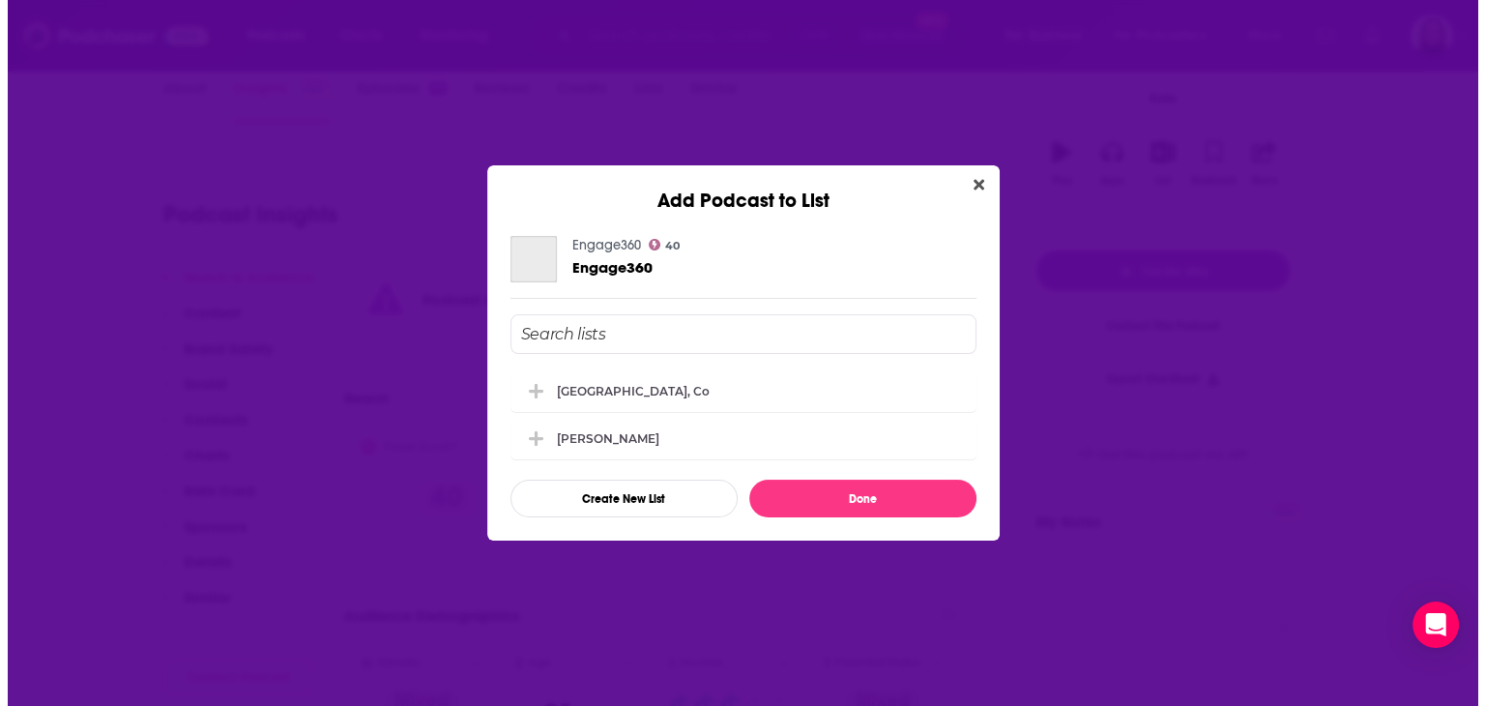
scroll to position [0, 0]
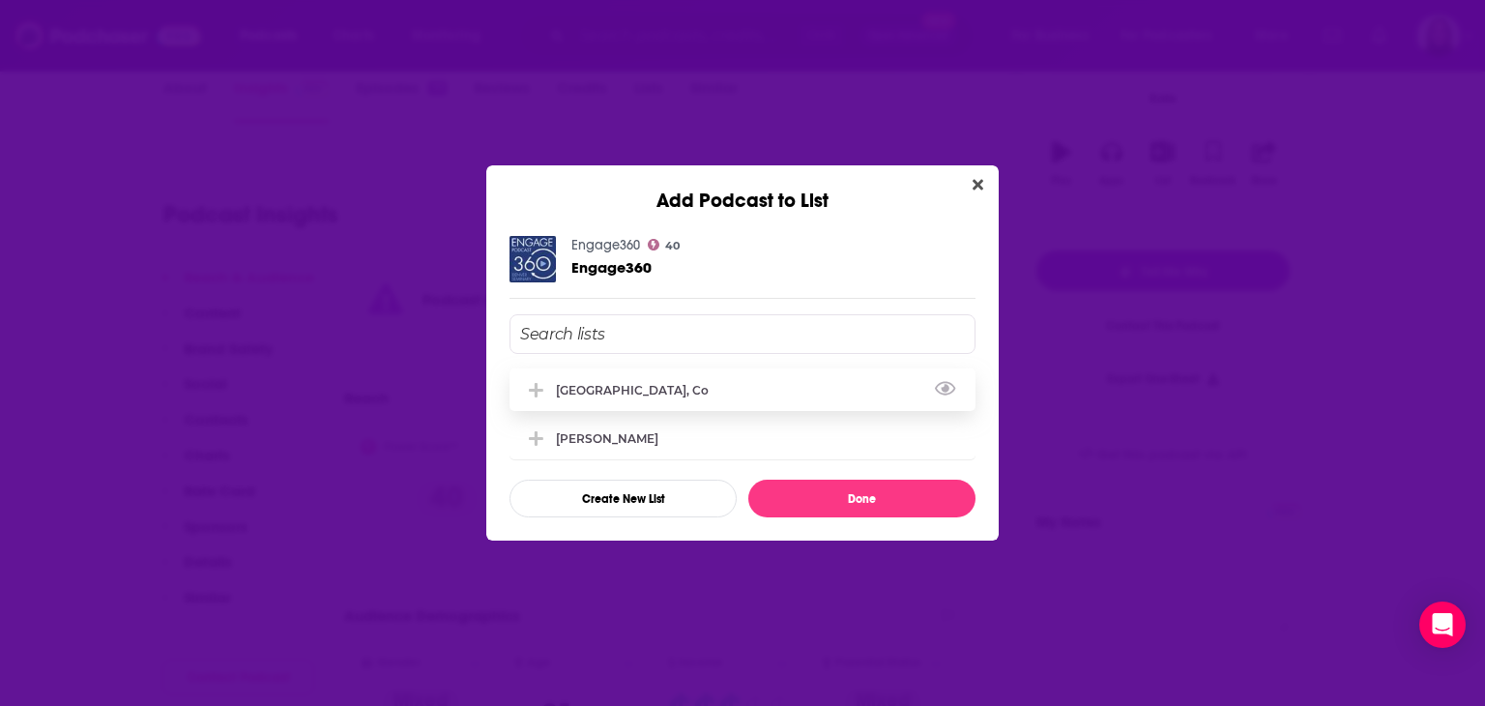
click at [708, 393] on button "View Link" at bounding box center [714, 394] width 12 height 2
click at [549, 389] on button "Add Podcast To List" at bounding box center [538, 390] width 35 height 20
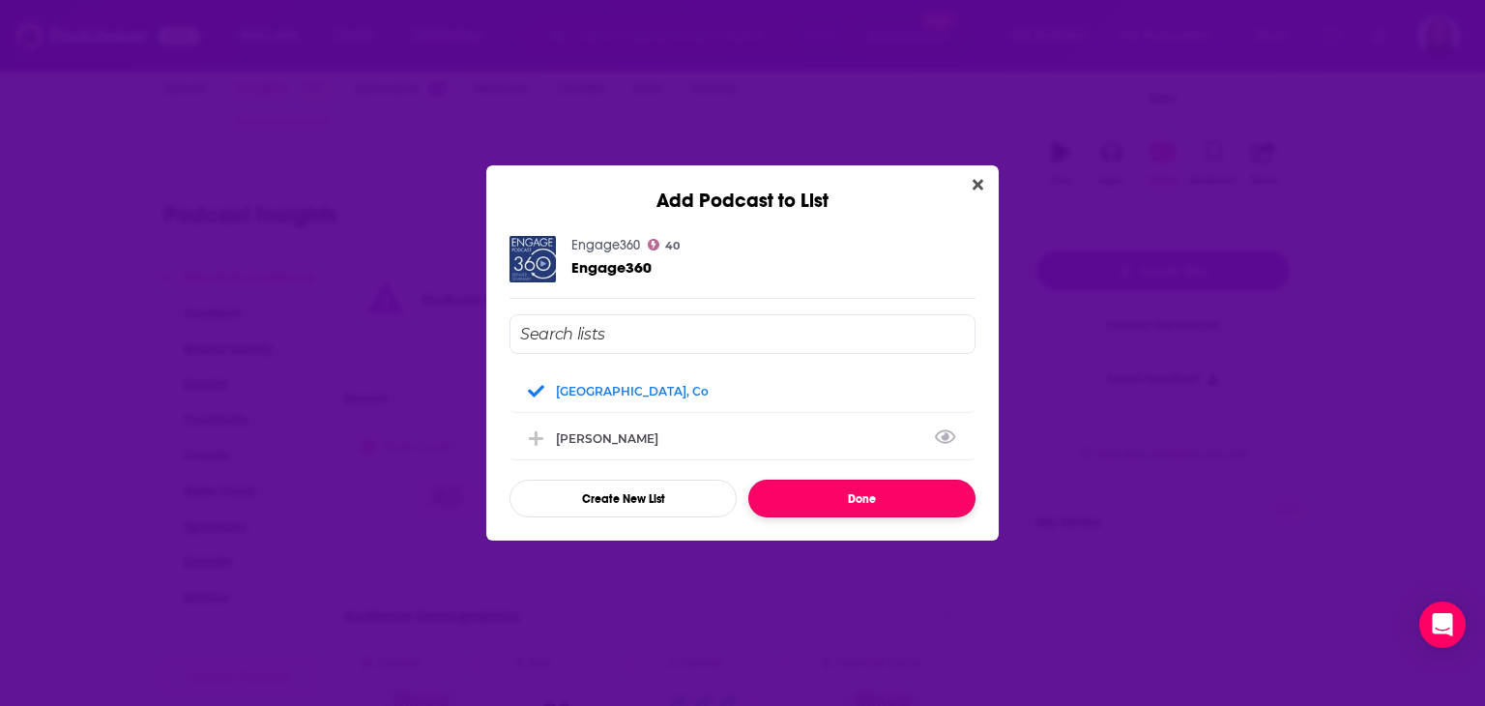
click at [862, 502] on button "Done" at bounding box center [861, 498] width 227 height 38
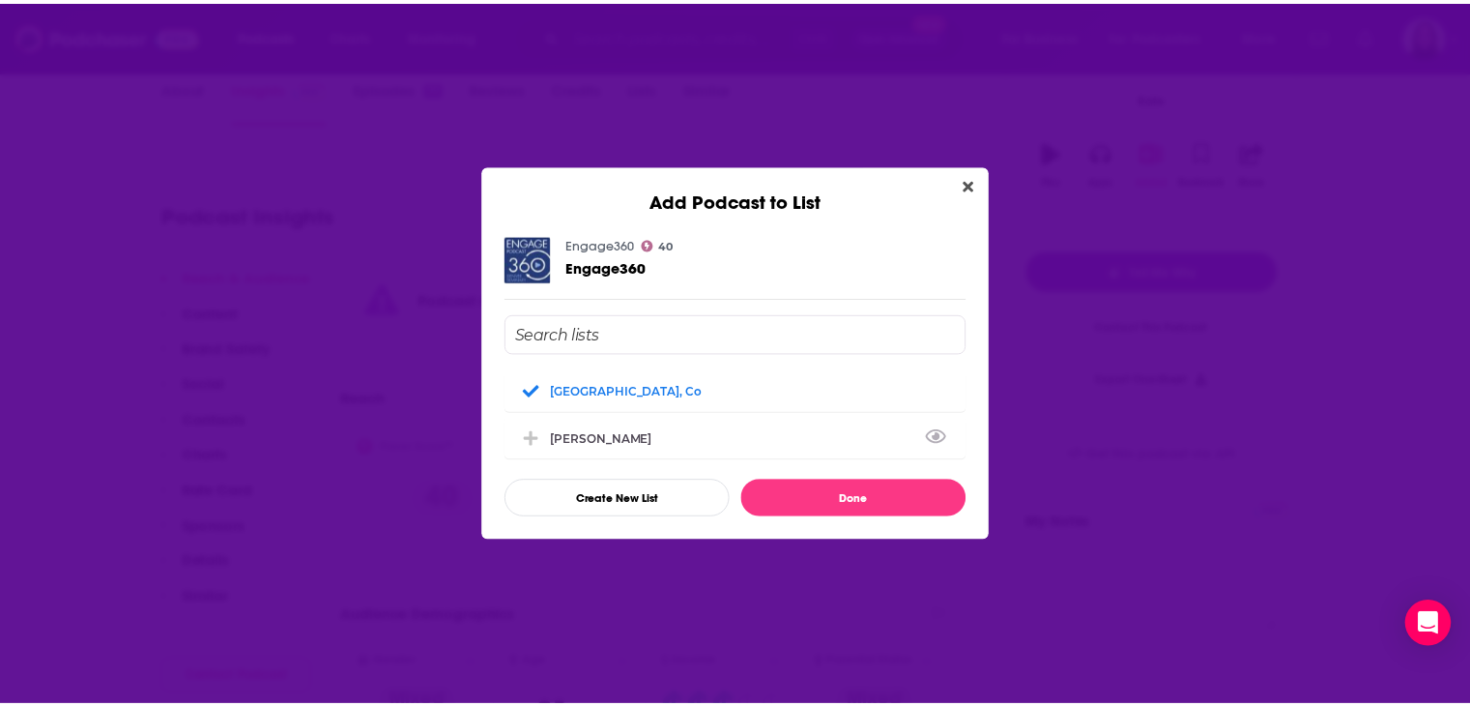
scroll to position [290, 0]
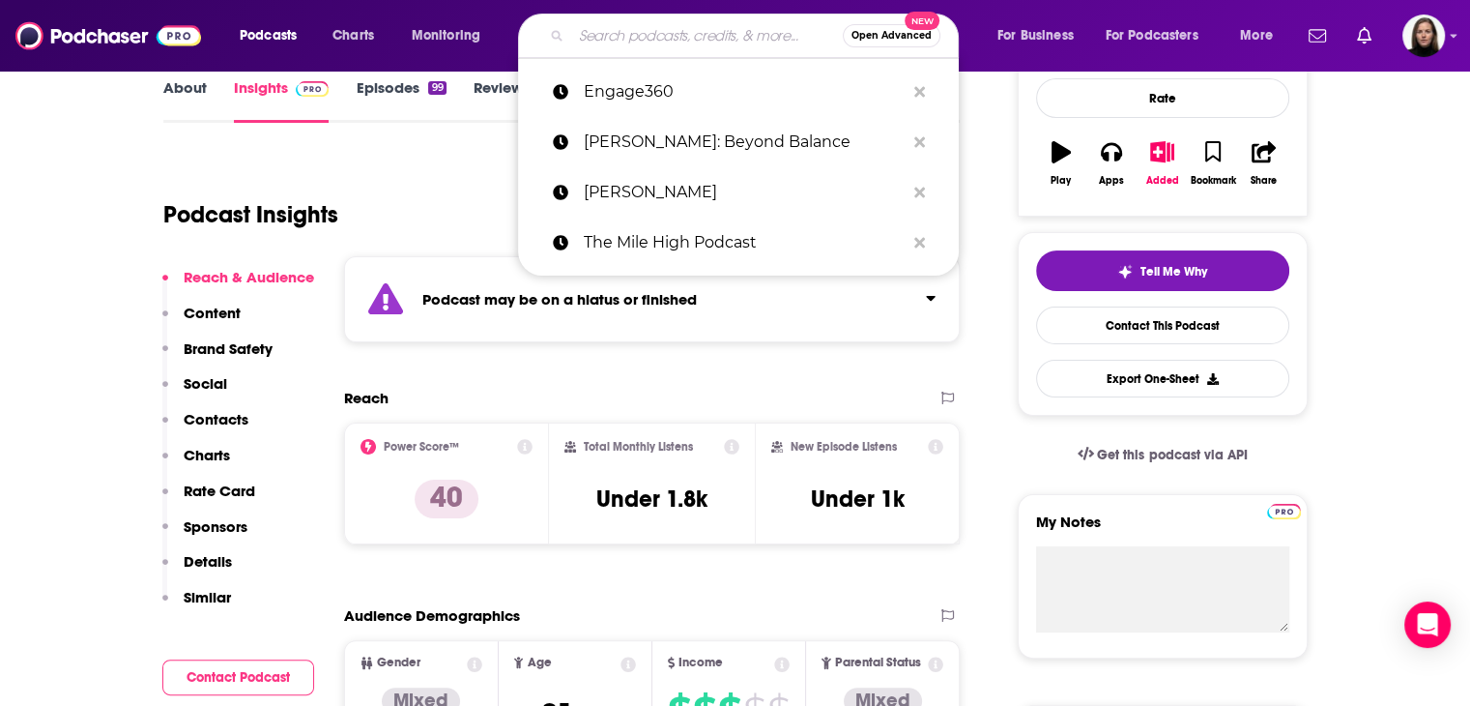
click at [673, 28] on input "Search podcasts, credits, & more..." at bounding box center [707, 35] width 272 height 31
paste input "[US_STATE]-Centric Health & Brain Wellnes"
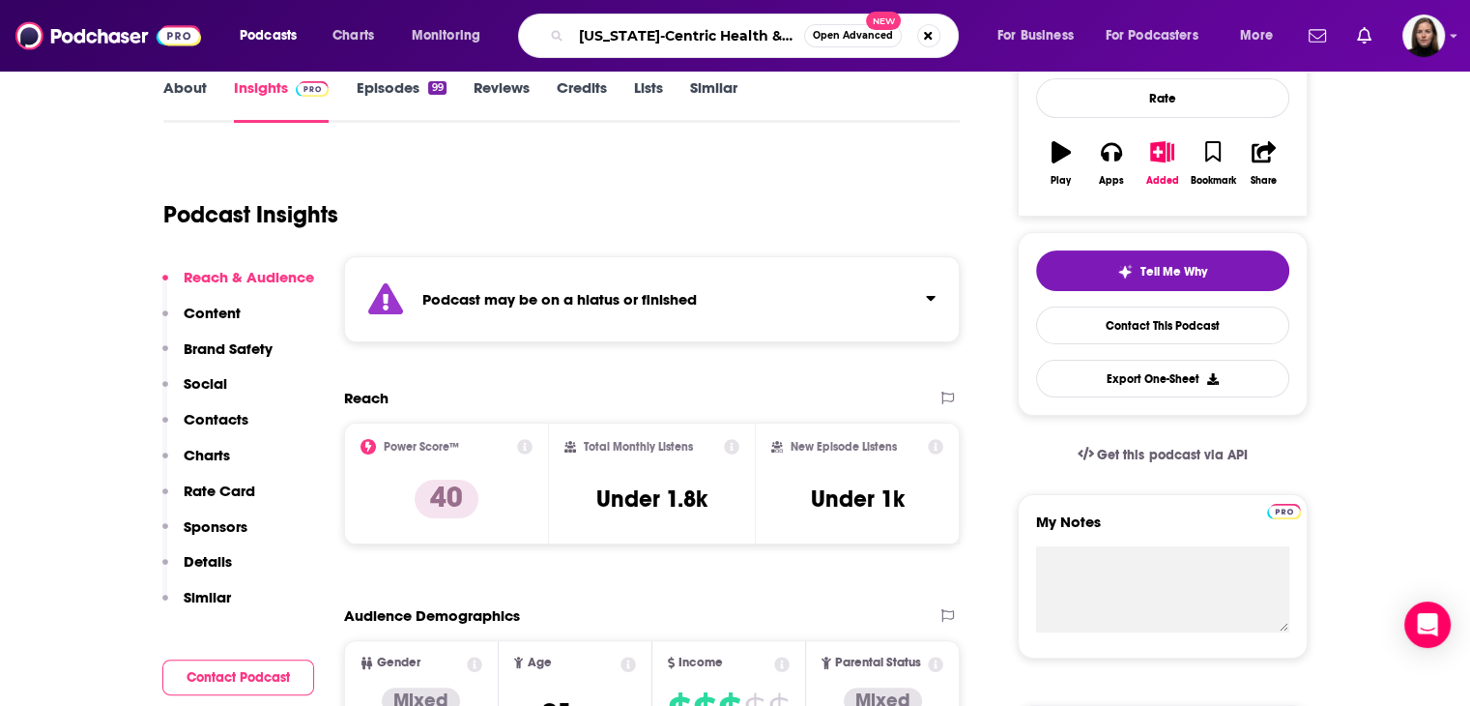
scroll to position [0, 72]
type input "[US_STATE]-Centric Health & Brain Wellness"
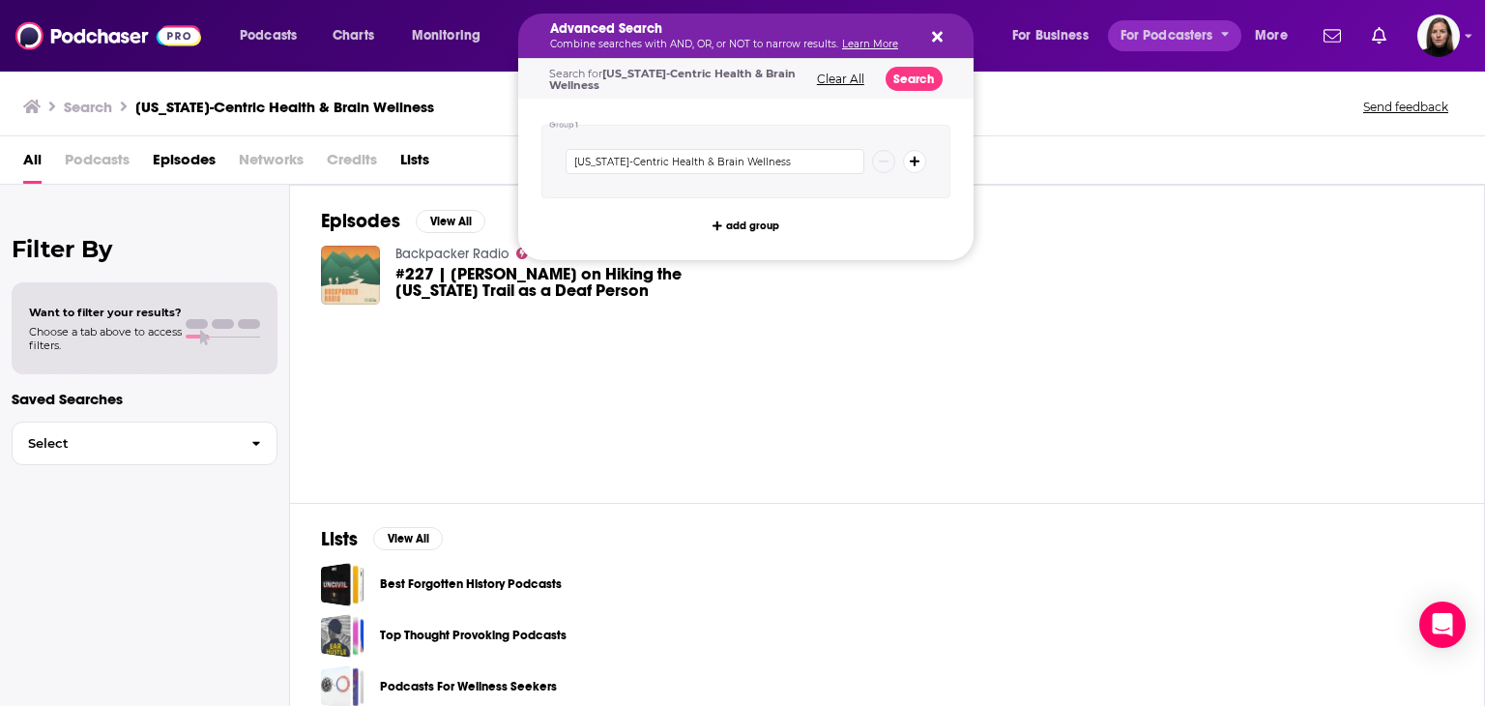
drag, startPoint x: 578, startPoint y: 36, endPoint x: 1125, endPoint y: 43, distance: 547.1
drag, startPoint x: 1101, startPoint y: 333, endPoint x: 835, endPoint y: 159, distance: 317.7
click at [1099, 333] on div "Episodes View All Backpacker Radio 66 #227 | [PERSON_NAME] on Hiking the [US_ST…" at bounding box center [887, 343] width 1195 height 317
click at [926, 36] on button "Search podcasts, credits, & more..." at bounding box center [933, 35] width 15 height 15
click at [936, 36] on icon "Search podcasts, credits, & more..." at bounding box center [937, 37] width 11 height 11
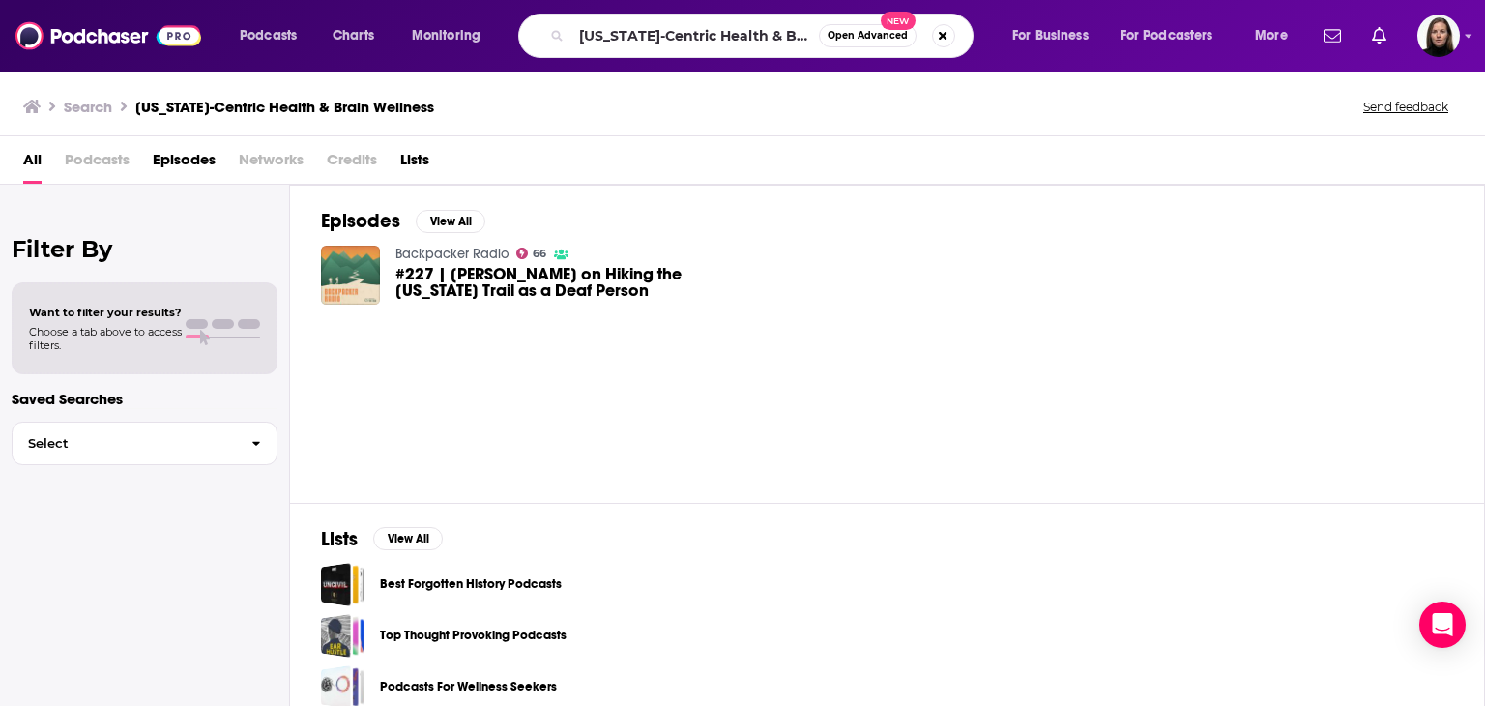
click at [870, 186] on div "Episodes View All Backpacker Radio 66 #227 | [PERSON_NAME] on Hiking the [US_ST…" at bounding box center [887, 343] width 1195 height 317
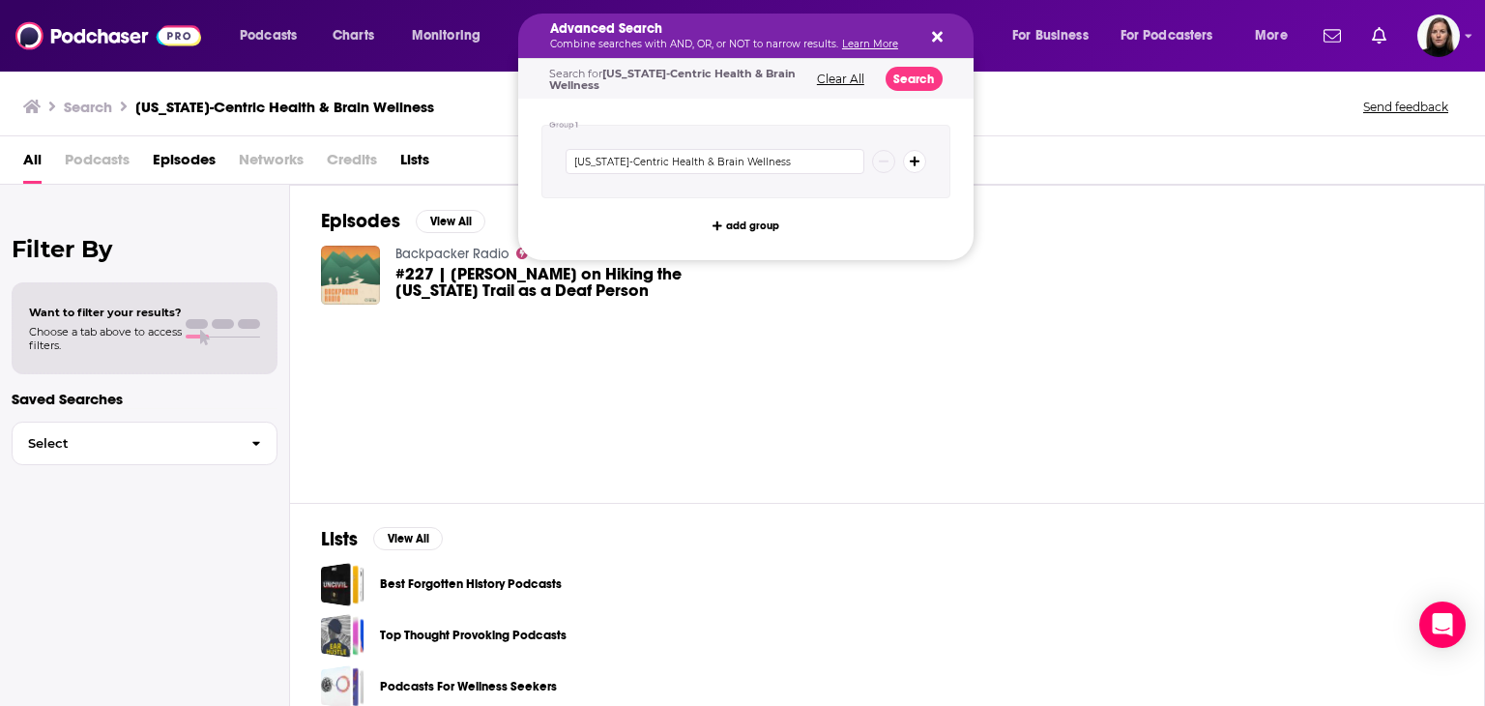
click at [940, 37] on icon "Search podcasts, credits, & more..." at bounding box center [937, 36] width 11 height 15
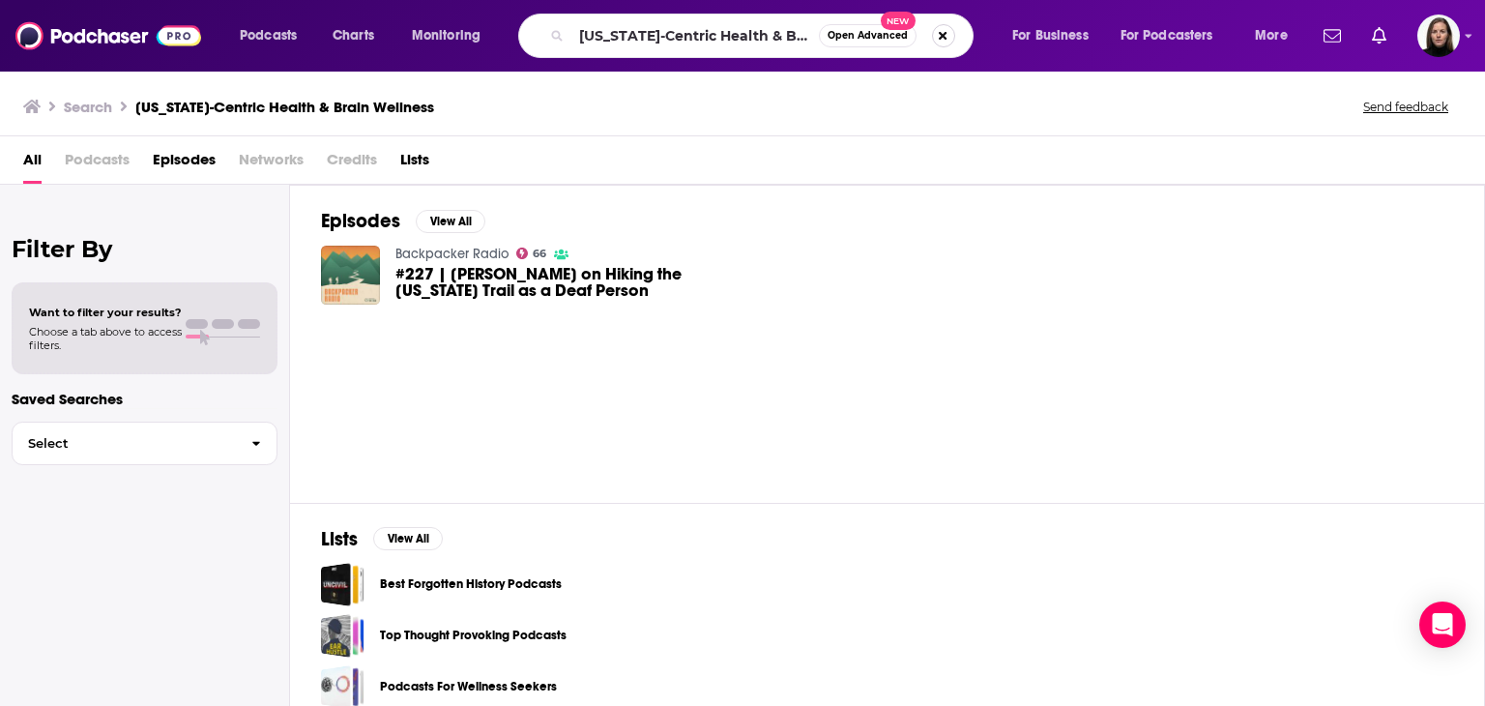
click at [943, 33] on button "Search podcasts, credits, & more..." at bounding box center [943, 35] width 23 height 23
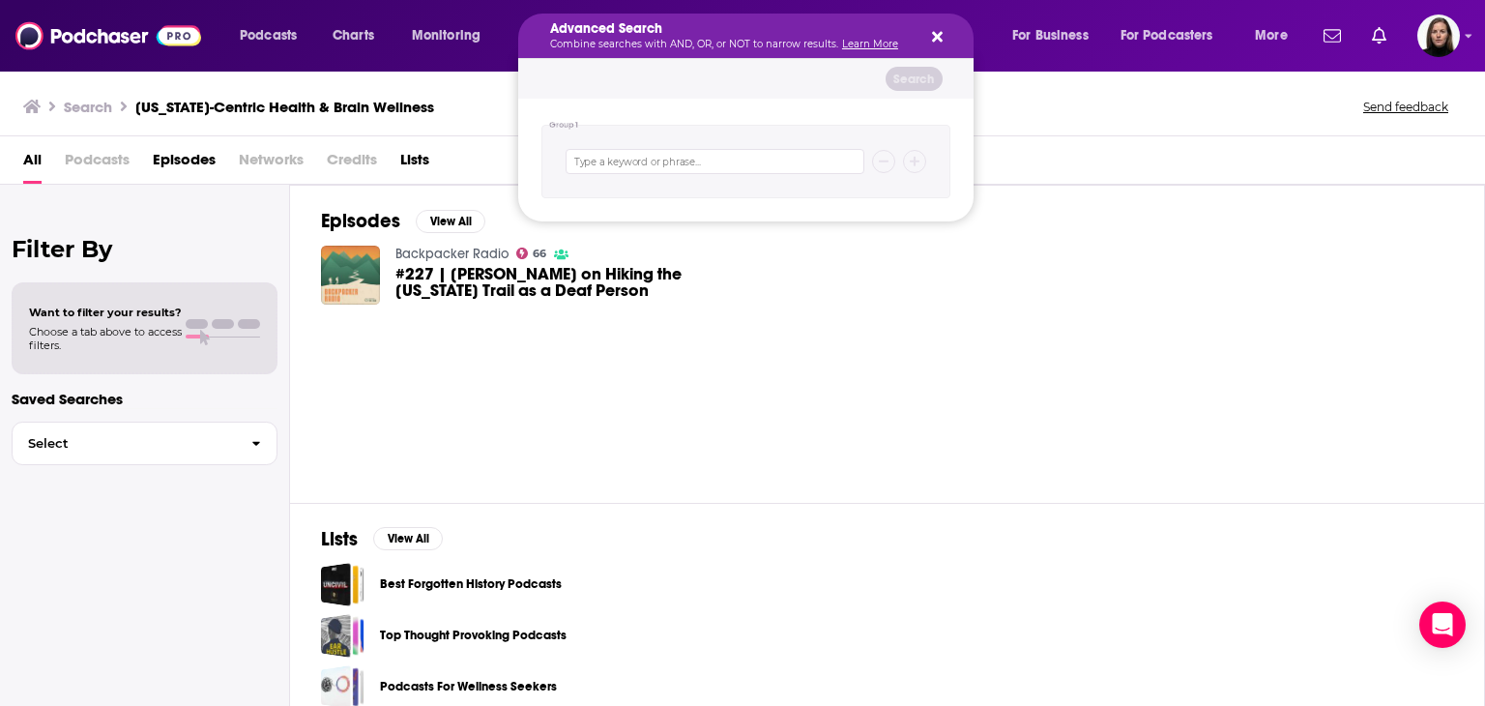
click at [947, 32] on div "Advanced Search Combine searches with AND, OR, or NOT to narrow results. Learn …" at bounding box center [745, 36] width 455 height 44
click at [928, 36] on button "Search podcasts, credits, & more..." at bounding box center [933, 35] width 15 height 15
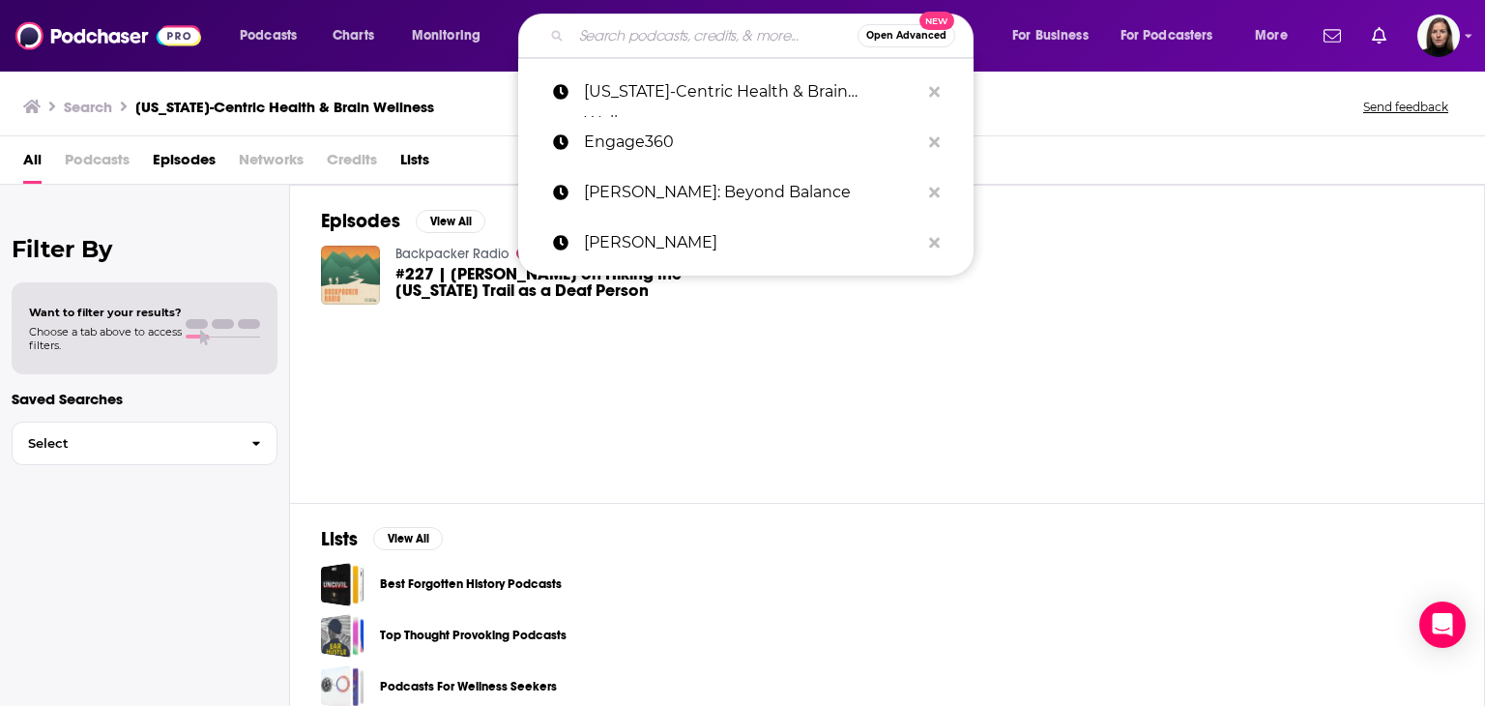
paste input "Talking [MEDICAL_DATA] with [MEDICAL_DATA] Alliance [US_STATE]"
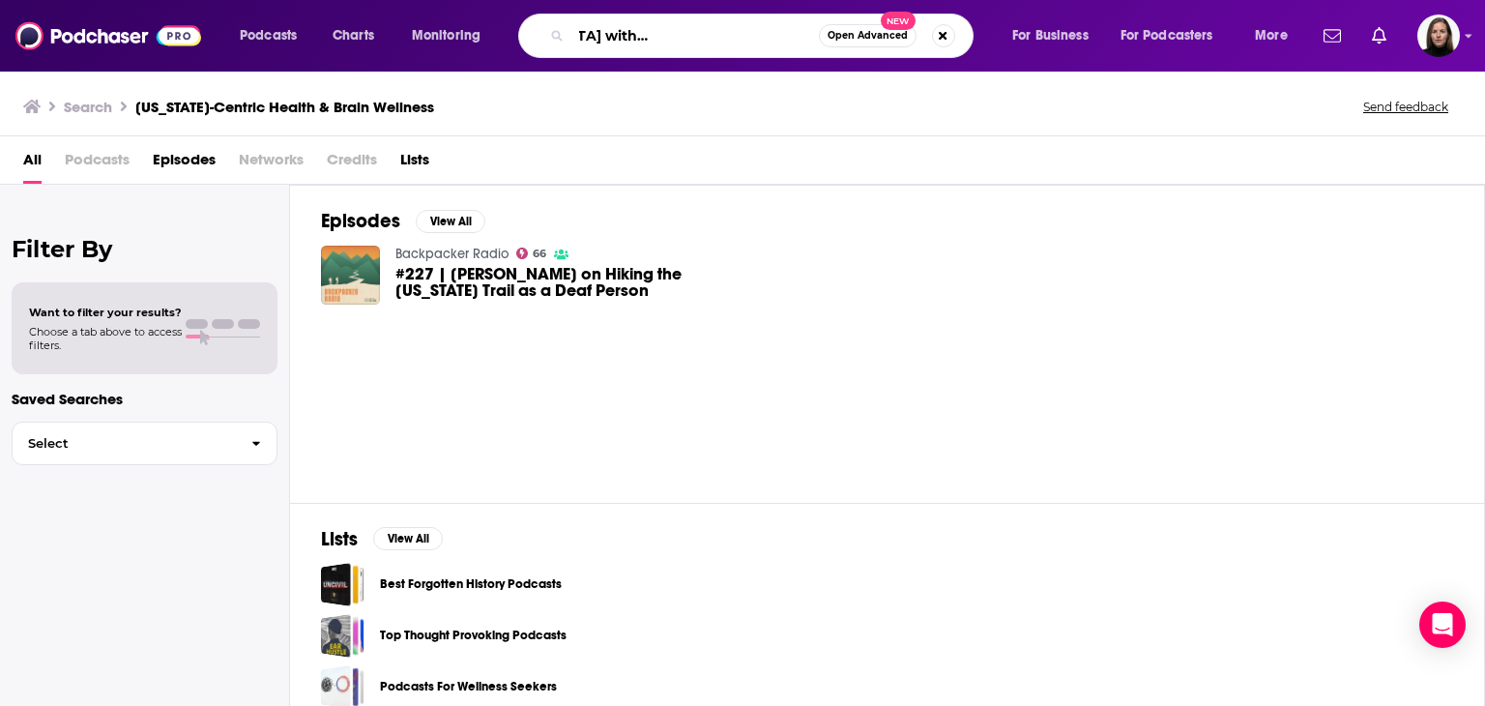
type input "Talking [MEDICAL_DATA] with [MEDICAL_DATA] Alliance [US_STATE]"
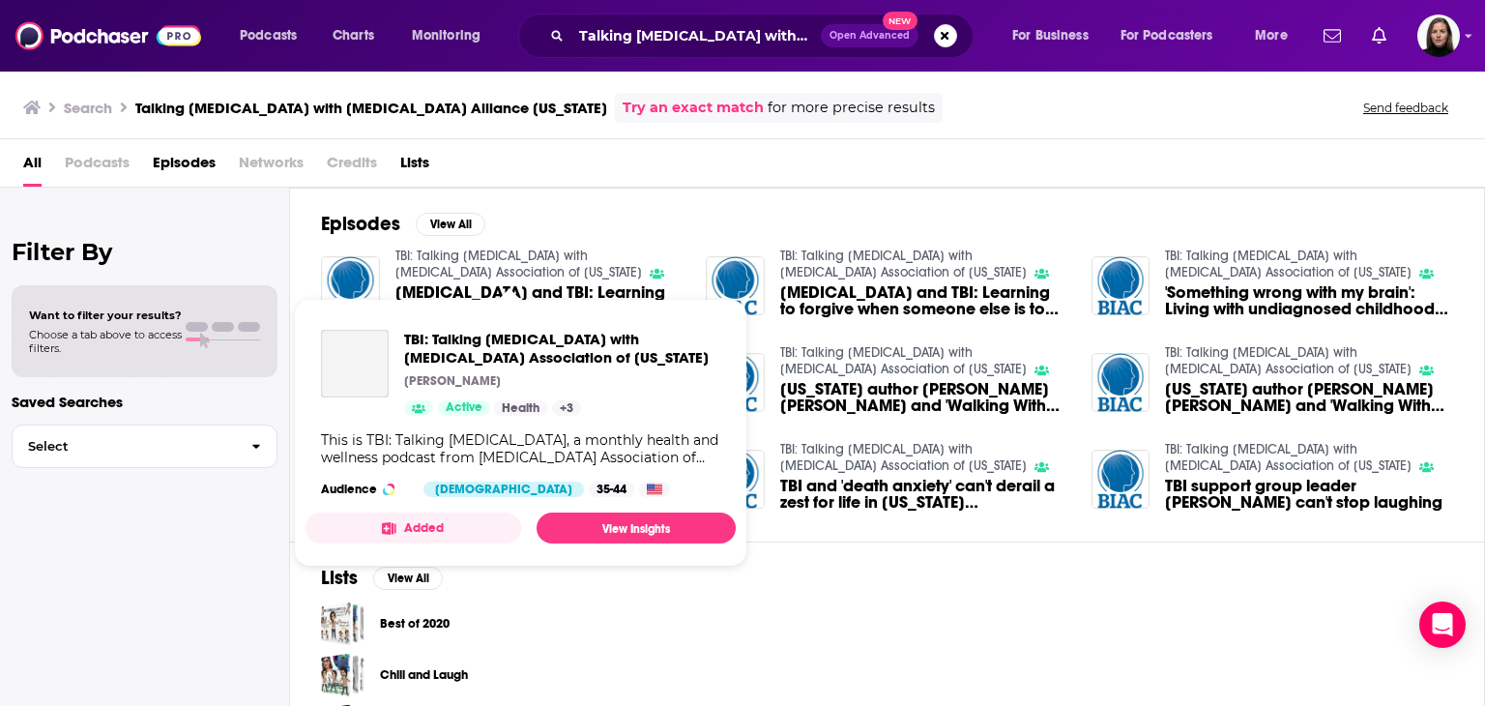
click at [505, 255] on link "TBI: Talking [MEDICAL_DATA] with [MEDICAL_DATA] Association of [US_STATE]" at bounding box center [518, 263] width 246 height 33
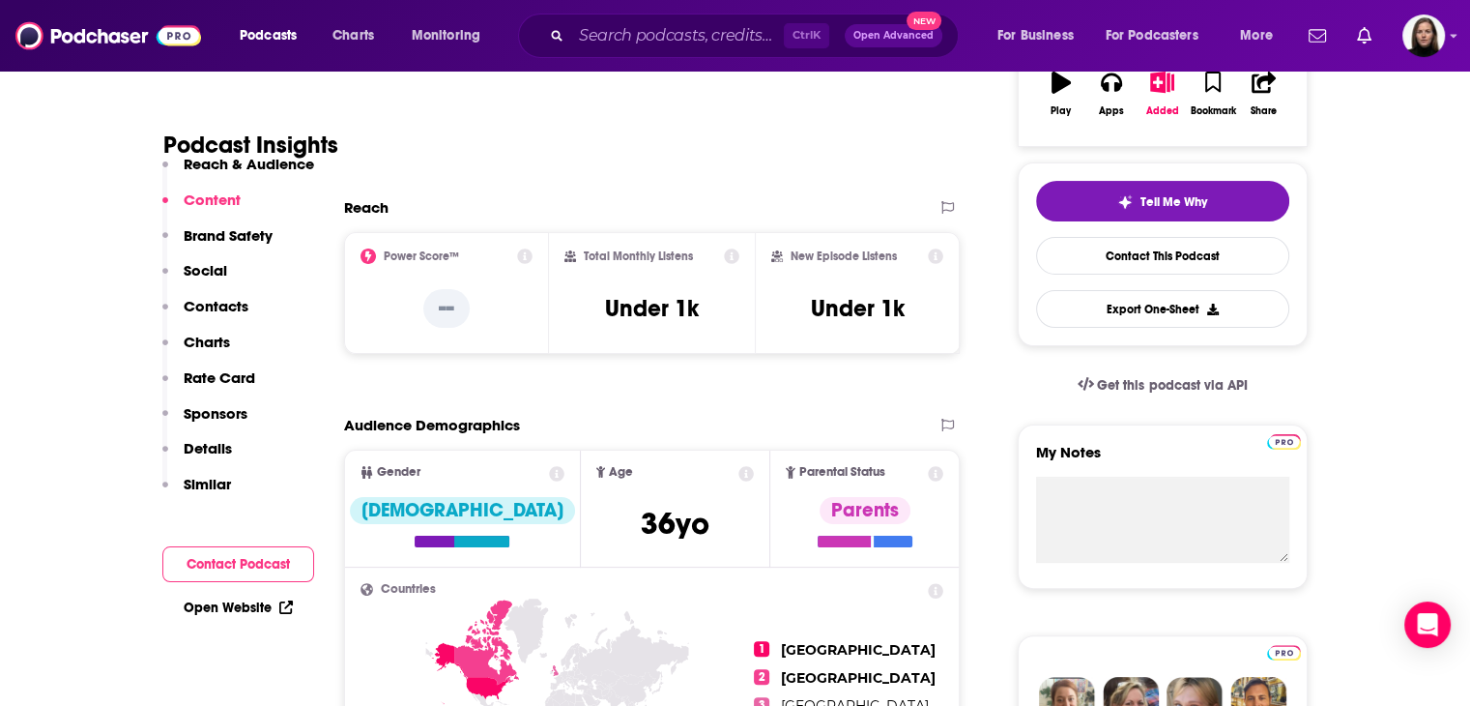
scroll to position [193, 0]
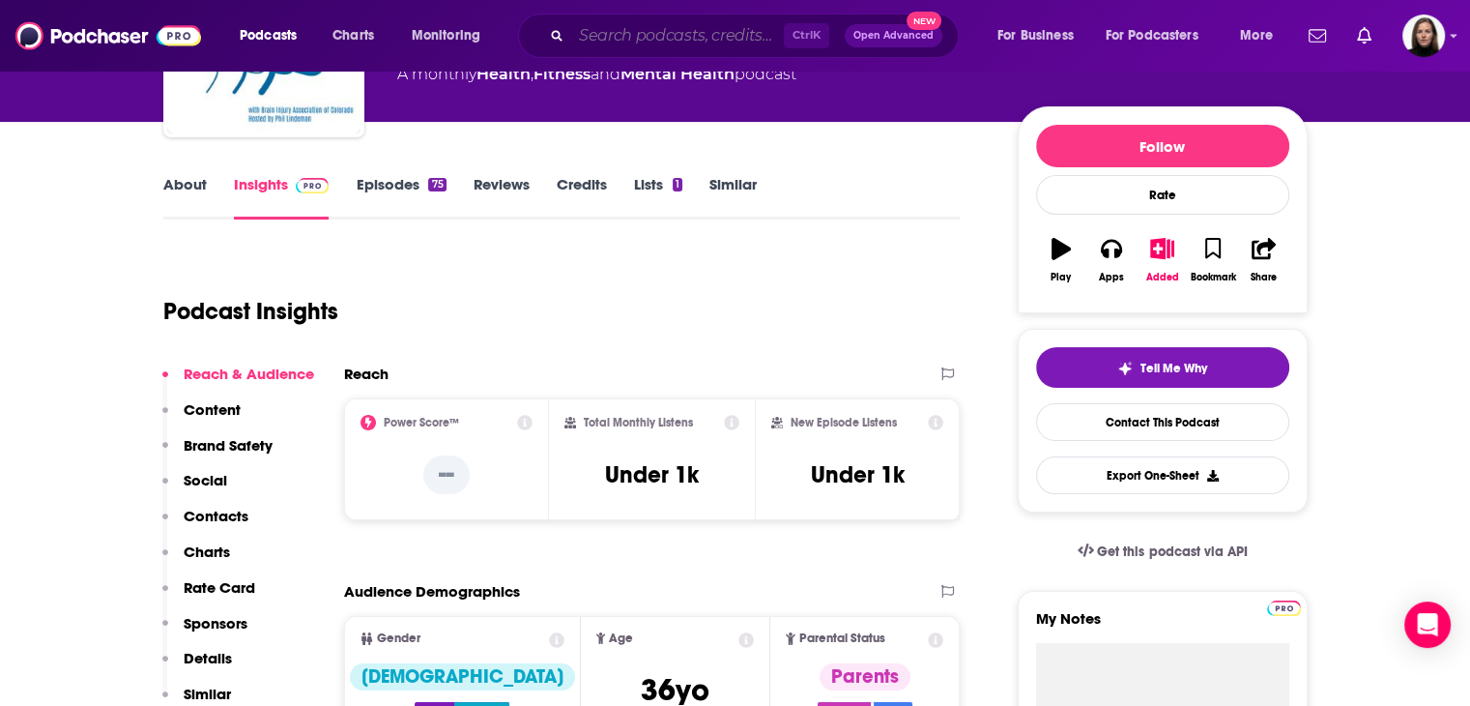
click at [712, 48] on input "Search podcasts, credits, & more..." at bounding box center [677, 35] width 213 height 31
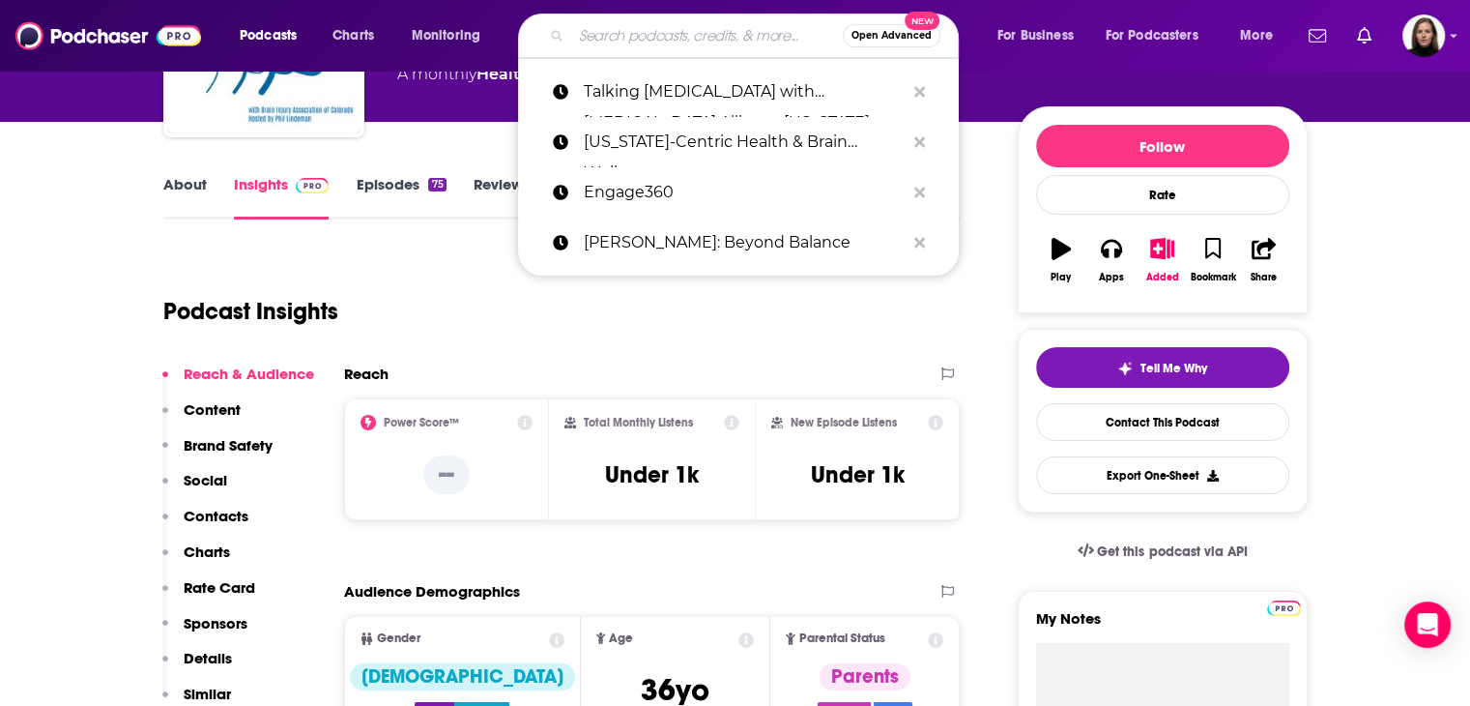
paste input "The [PERSON_NAME] Show"
type input "The [PERSON_NAME] Show"
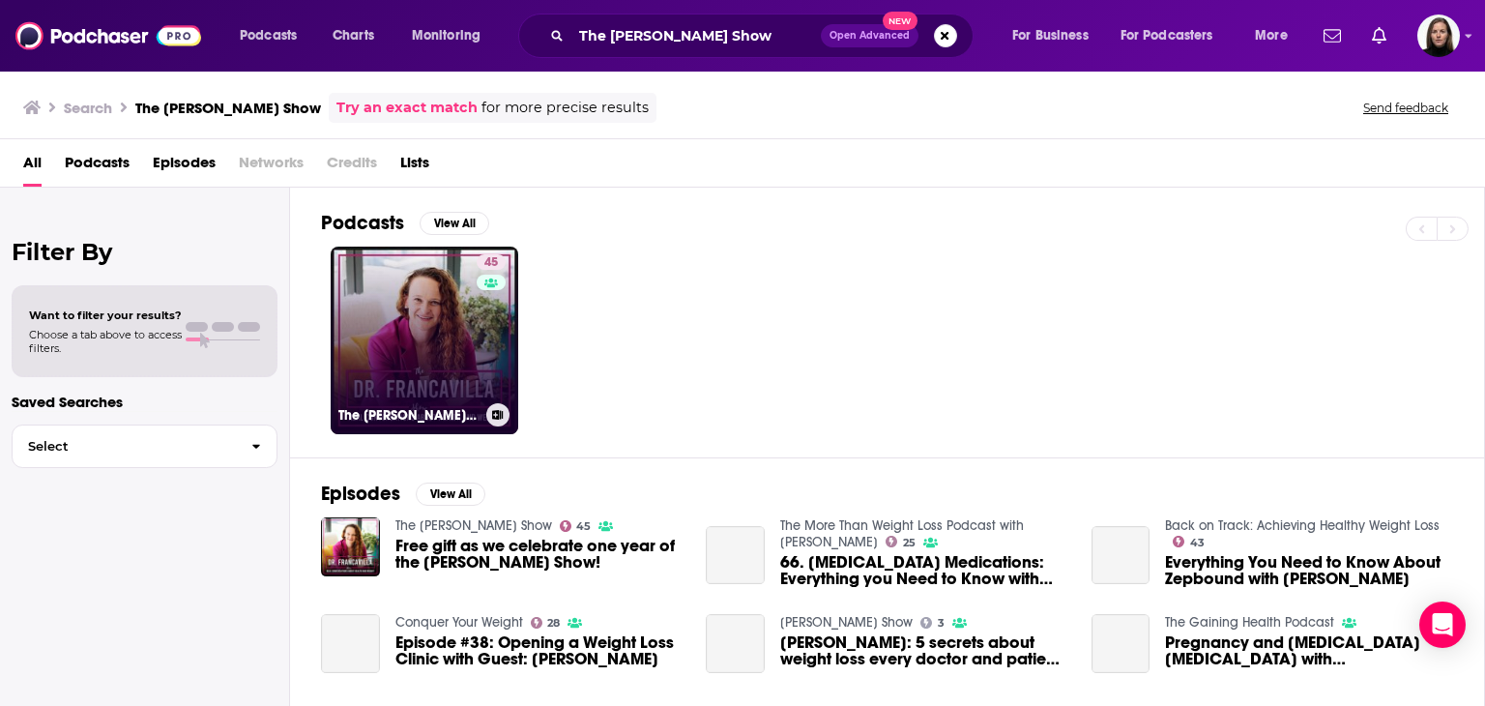
click at [448, 326] on link "45 The [PERSON_NAME] Show" at bounding box center [425, 340] width 188 height 188
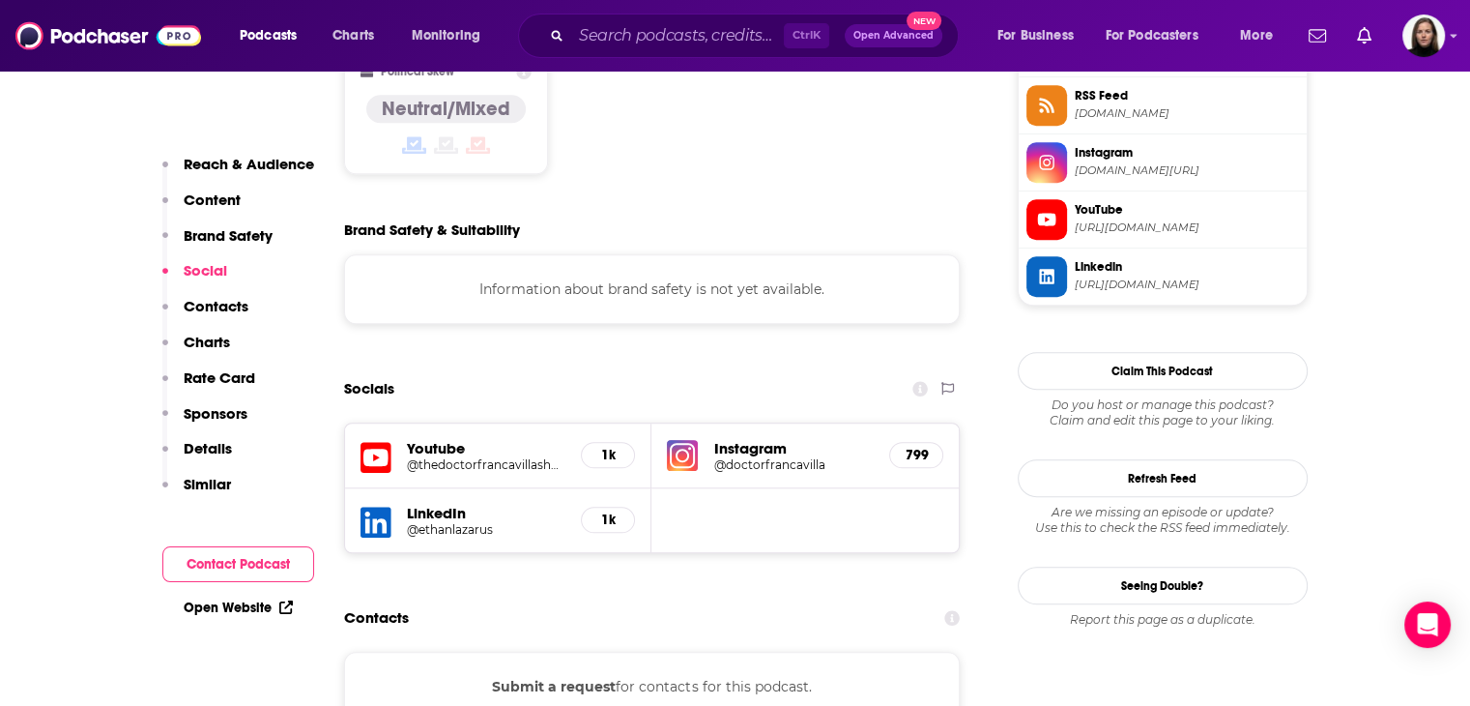
scroll to position [1353, 0]
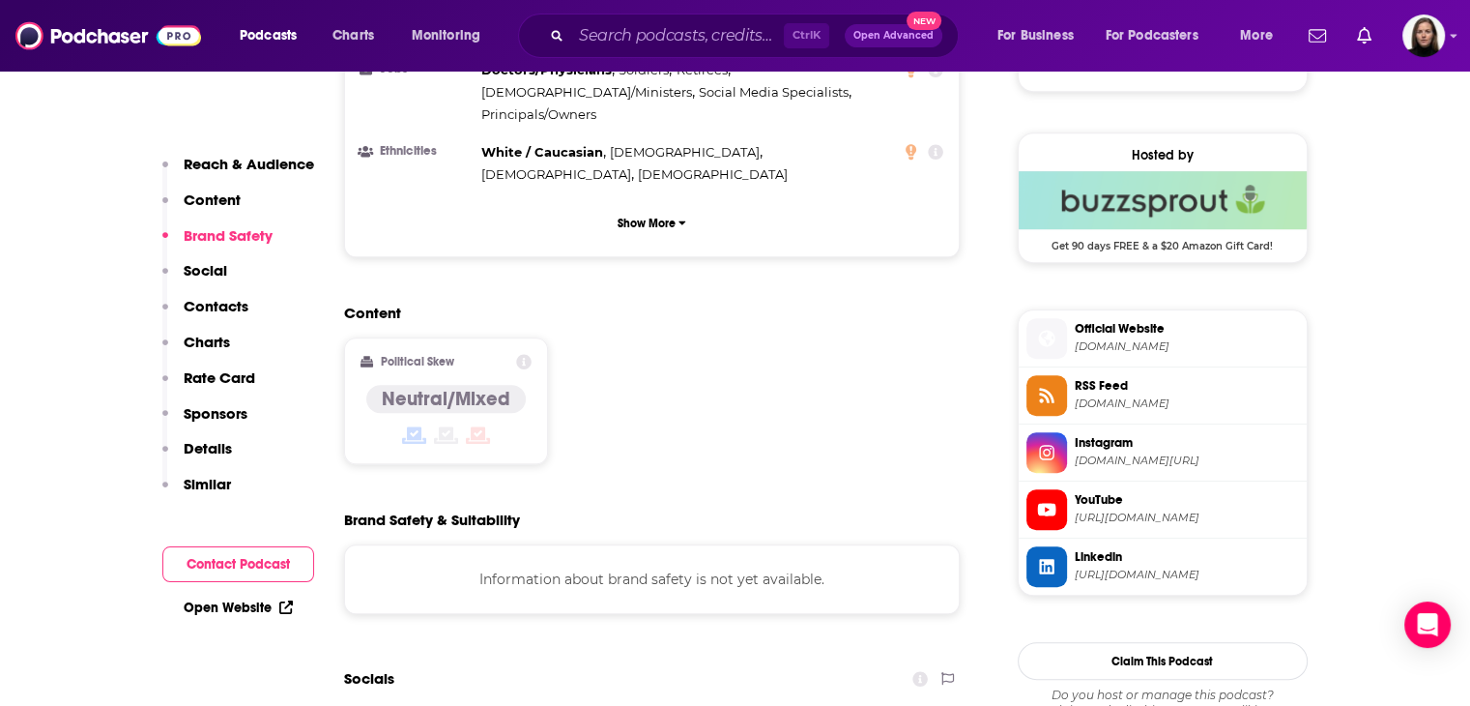
click at [1144, 345] on span "[DOMAIN_NAME]" at bounding box center [1187, 346] width 224 height 14
click at [1116, 457] on span "[DOMAIN_NAME][URL]" at bounding box center [1187, 460] width 224 height 14
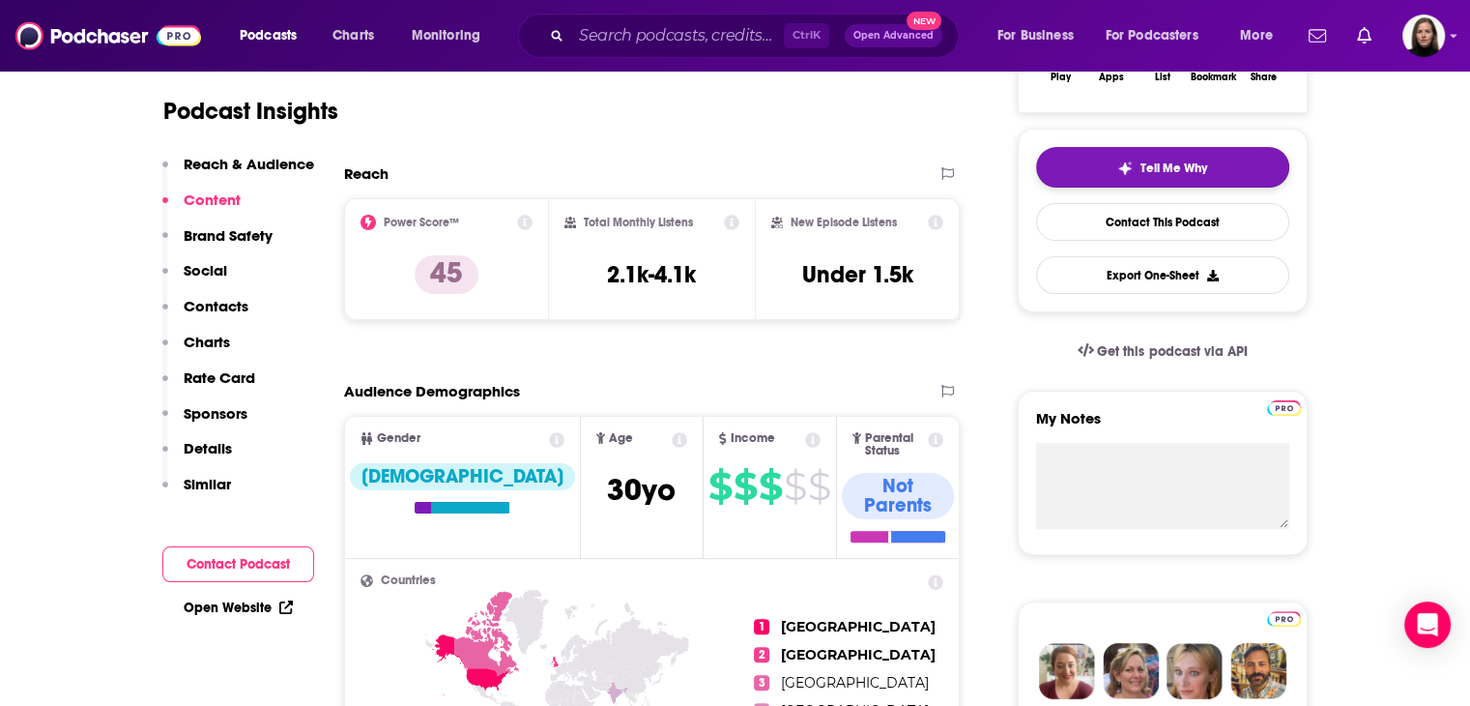
scroll to position [193, 0]
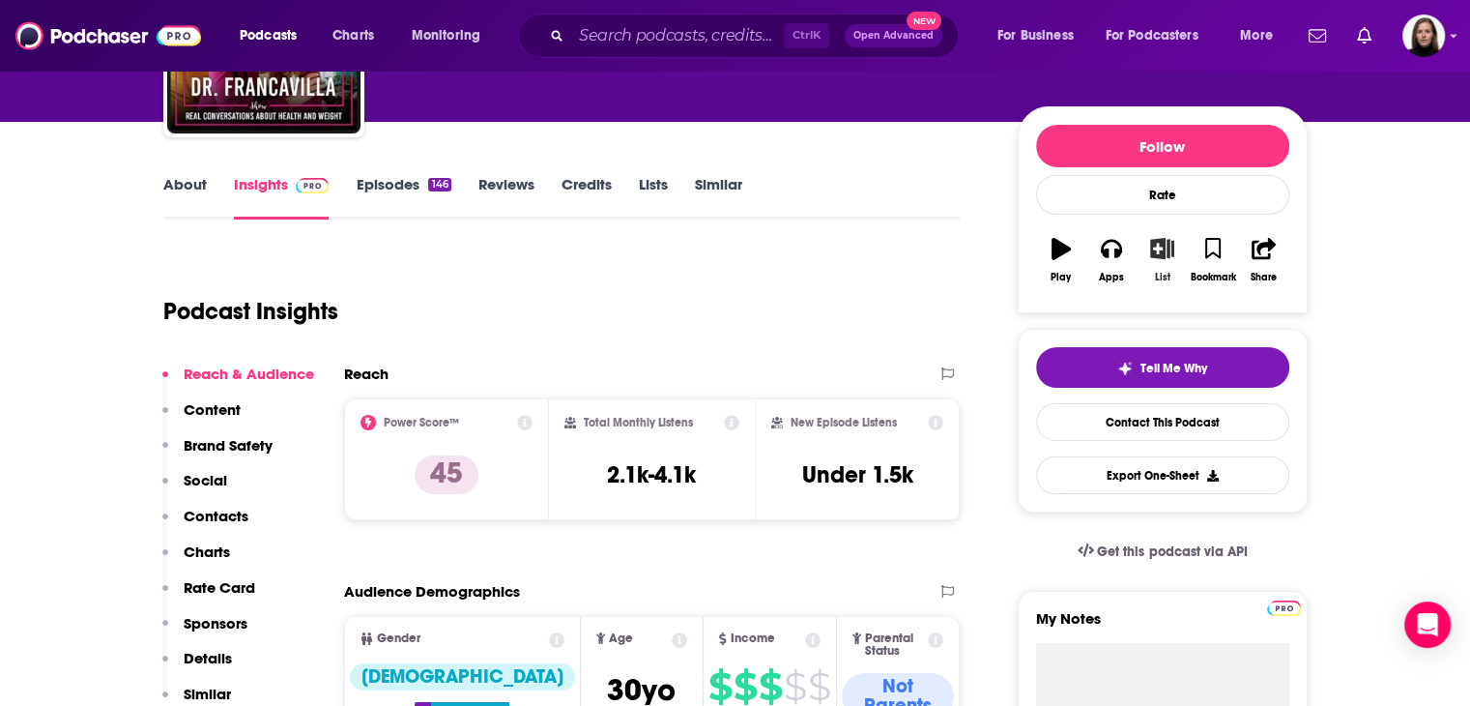
click at [1151, 253] on icon "button" at bounding box center [1162, 248] width 24 height 21
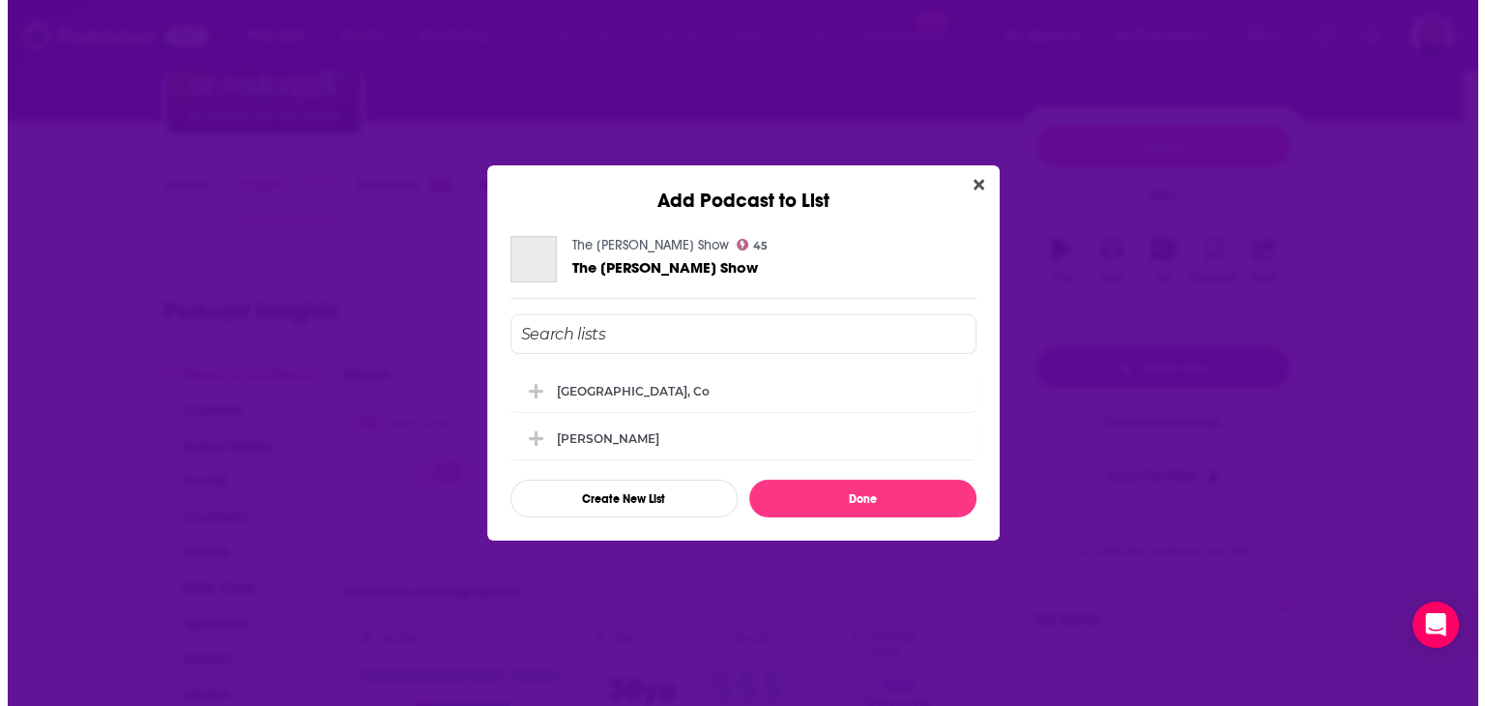
scroll to position [0, 0]
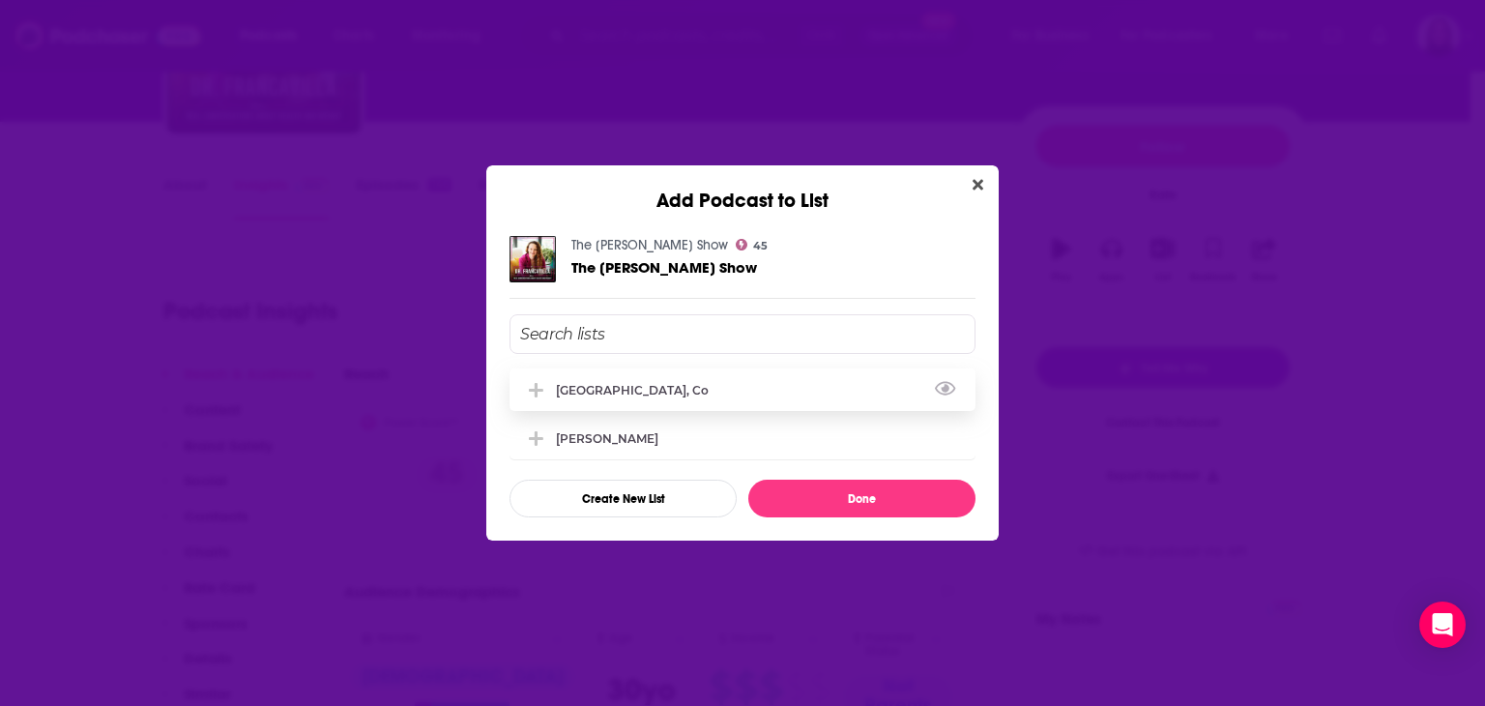
click at [661, 396] on div "[GEOGRAPHIC_DATA], Co" at bounding box center [742, 389] width 466 height 43
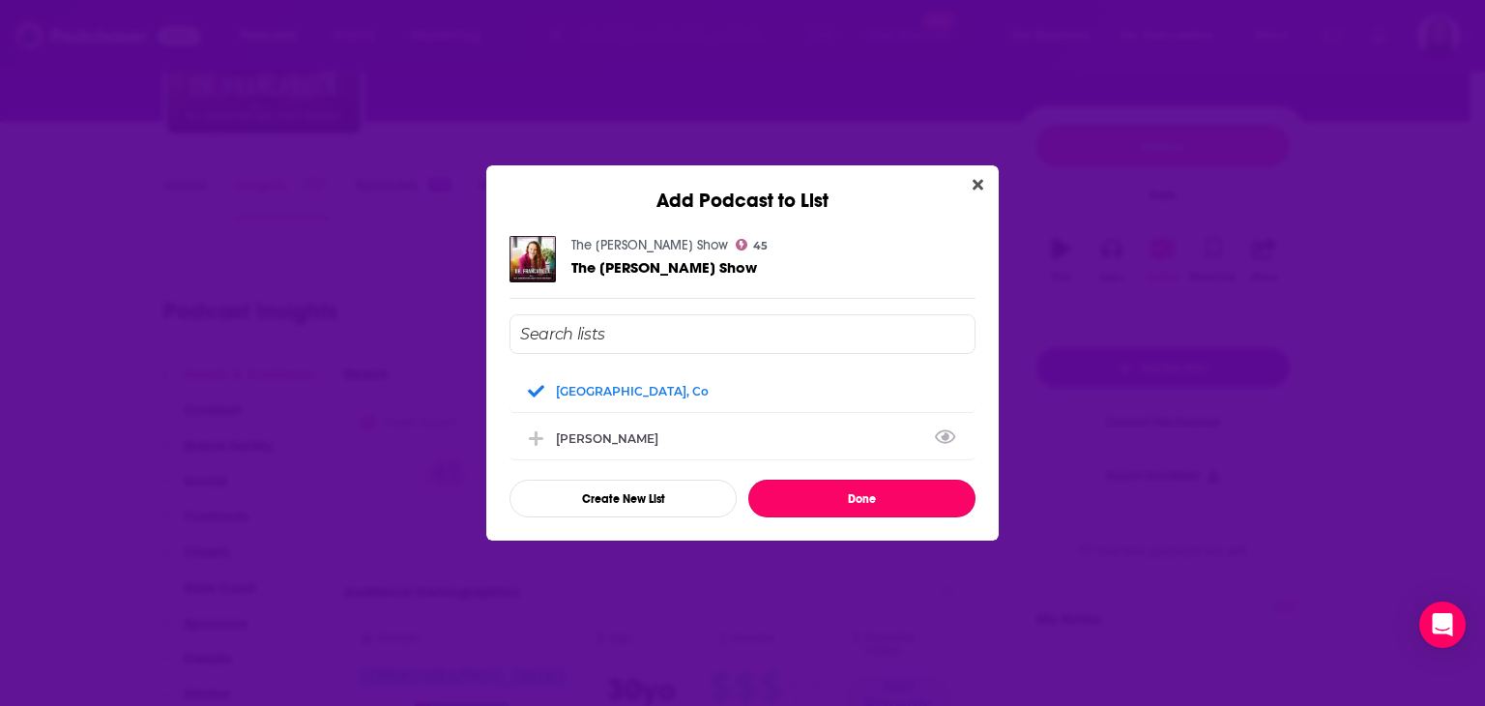
click at [803, 494] on button "Done" at bounding box center [861, 498] width 227 height 38
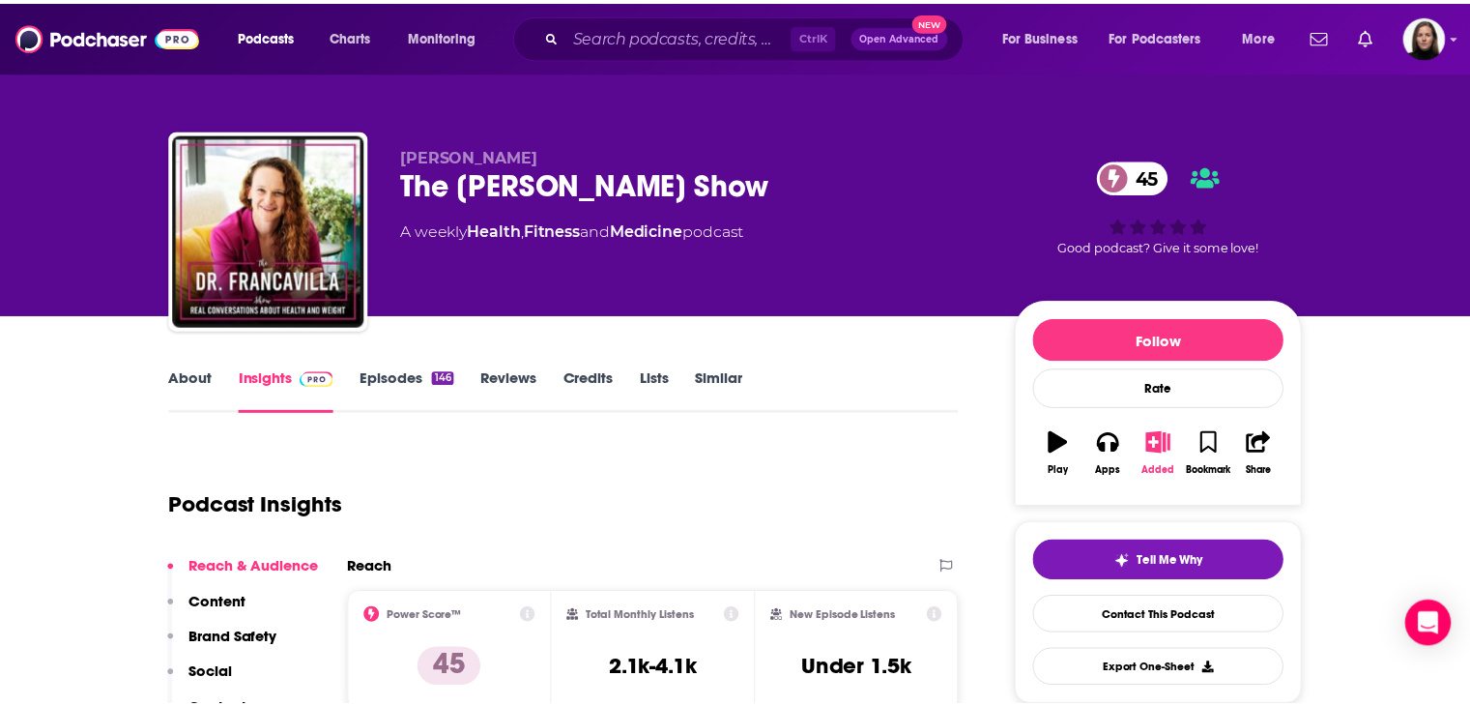
scroll to position [193, 0]
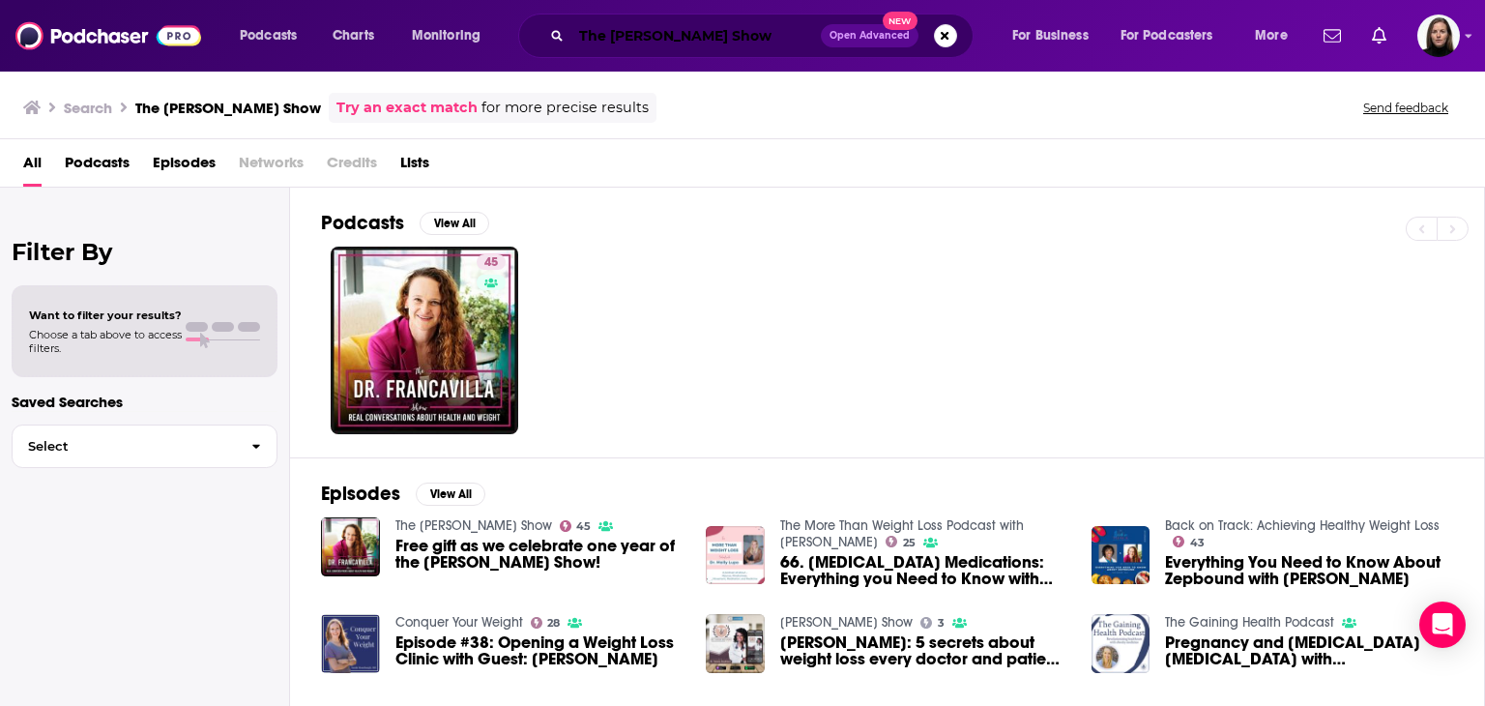
click at [621, 35] on input "The [PERSON_NAME] Show" at bounding box center [695, 35] width 249 height 31
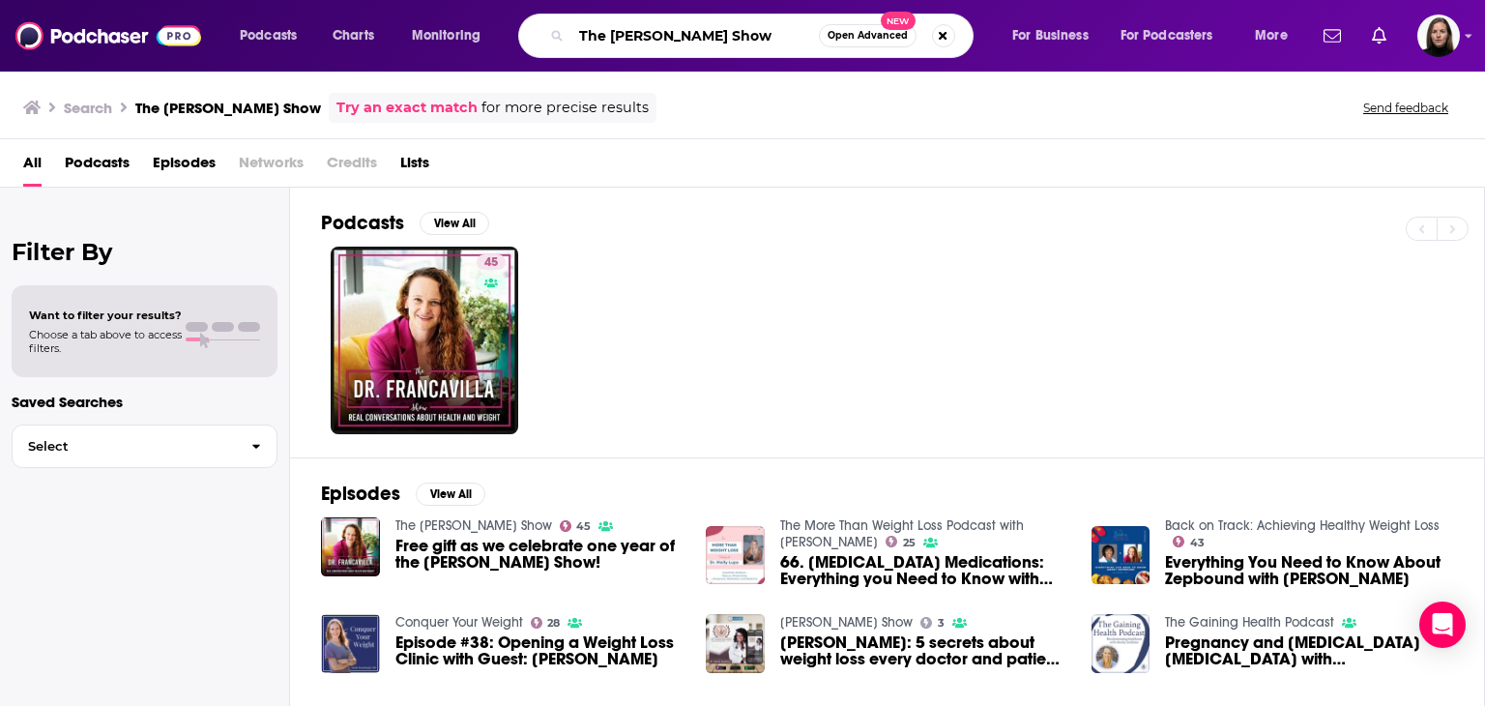
drag, startPoint x: 786, startPoint y: 34, endPoint x: 557, endPoint y: 13, distance: 230.1
click at [535, 13] on div "Podcasts Charts Monitoring The [PERSON_NAME] Show Open Advanced New For Busines…" at bounding box center [742, 36] width 1485 height 72
paste input "Therapy Alchemist"
type input "The Therapy Alchemist"
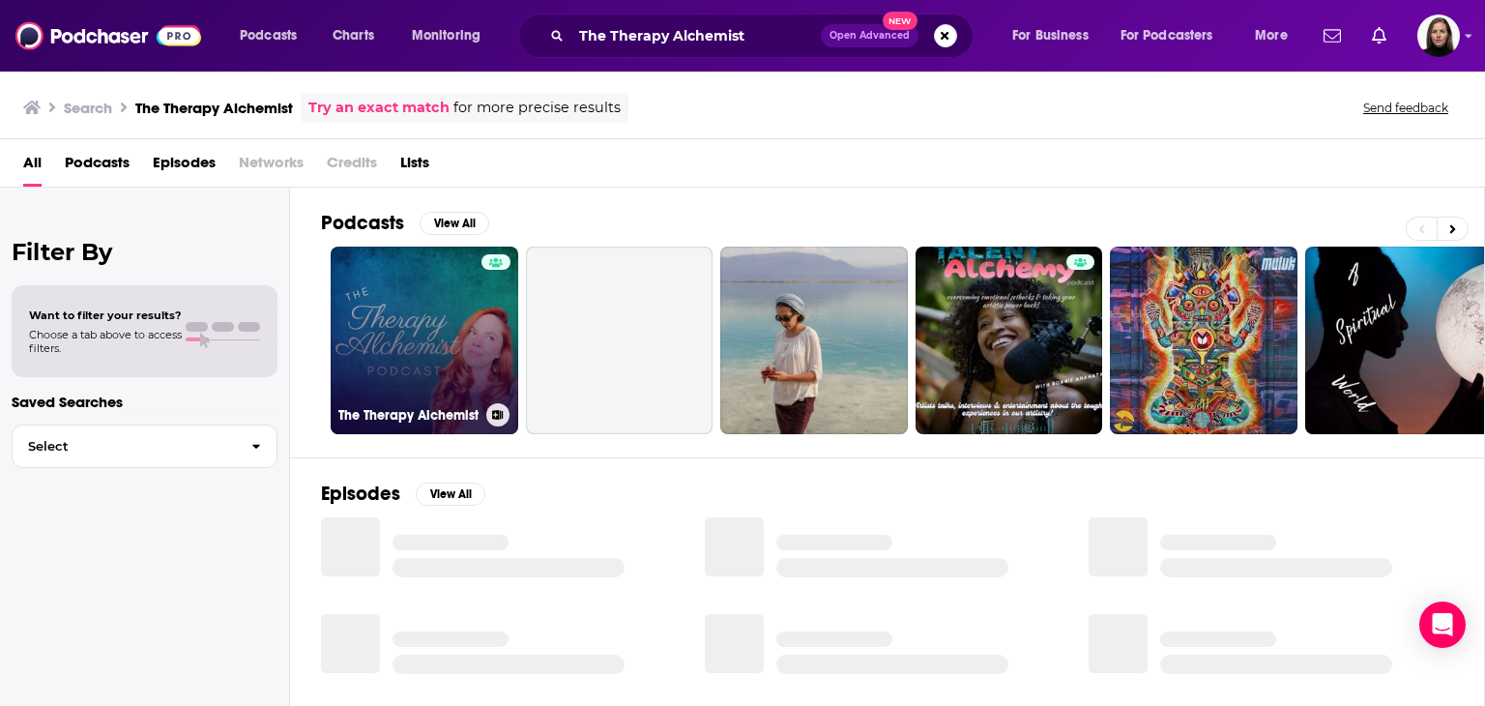
click at [473, 322] on link "The Therapy Alchemist" at bounding box center [425, 340] width 188 height 188
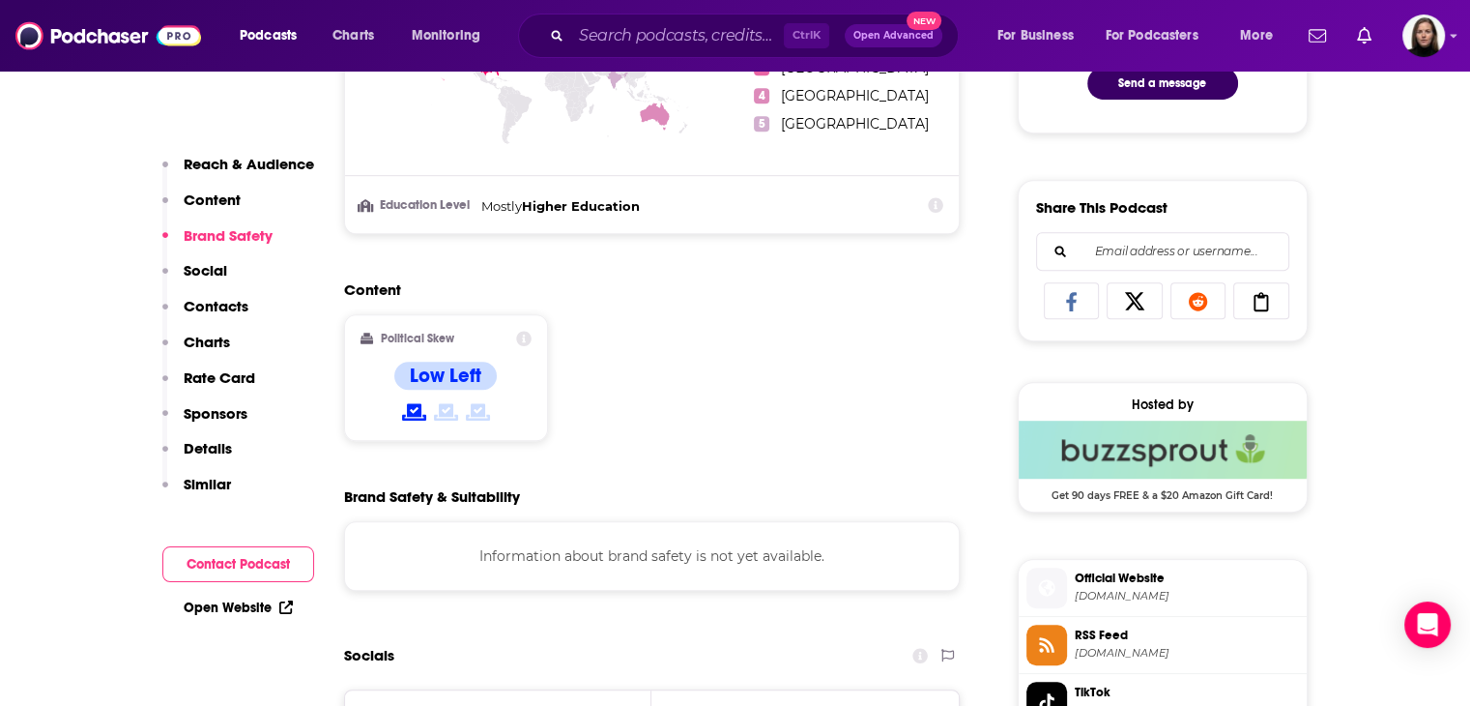
scroll to position [1353, 0]
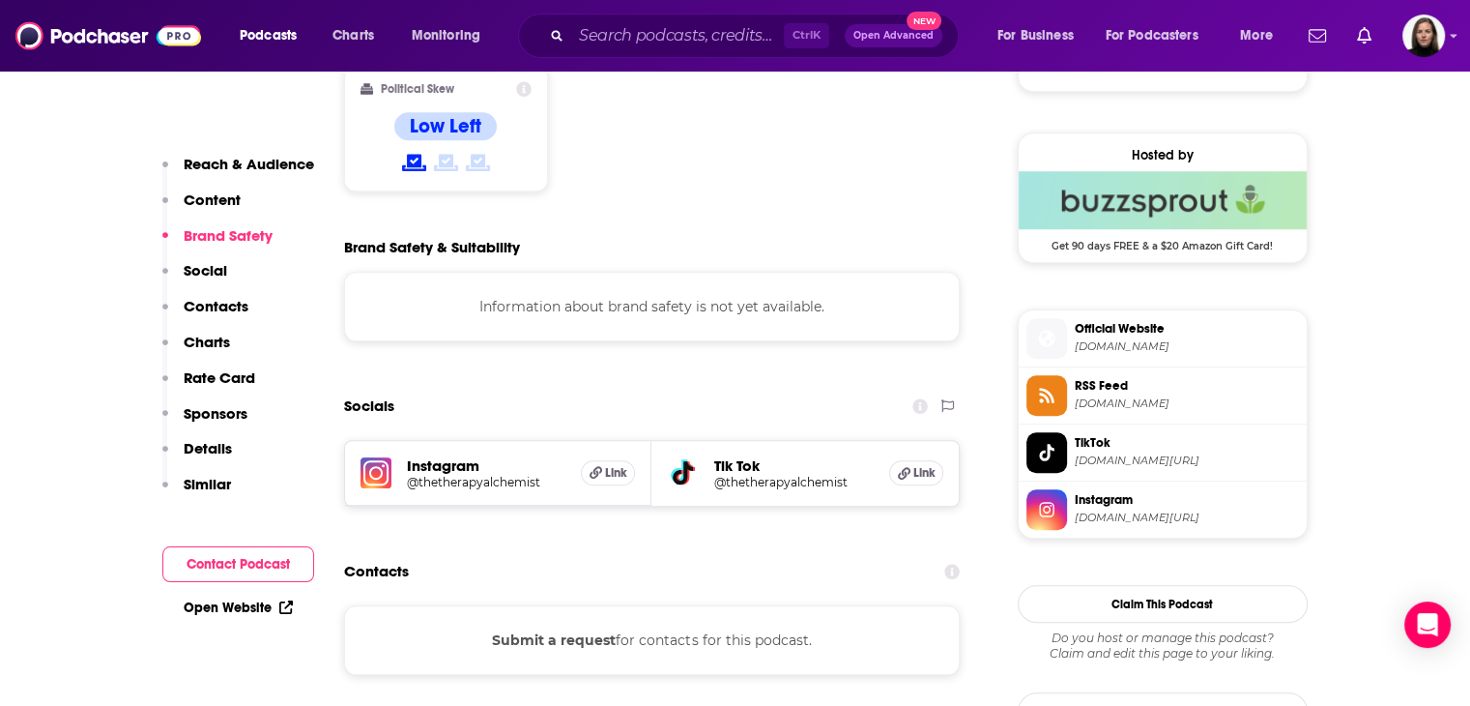
click at [1148, 514] on span "[DOMAIN_NAME][URL]" at bounding box center [1187, 517] width 224 height 14
click at [624, 45] on input "Search podcasts, credits, & more..." at bounding box center [677, 35] width 213 height 31
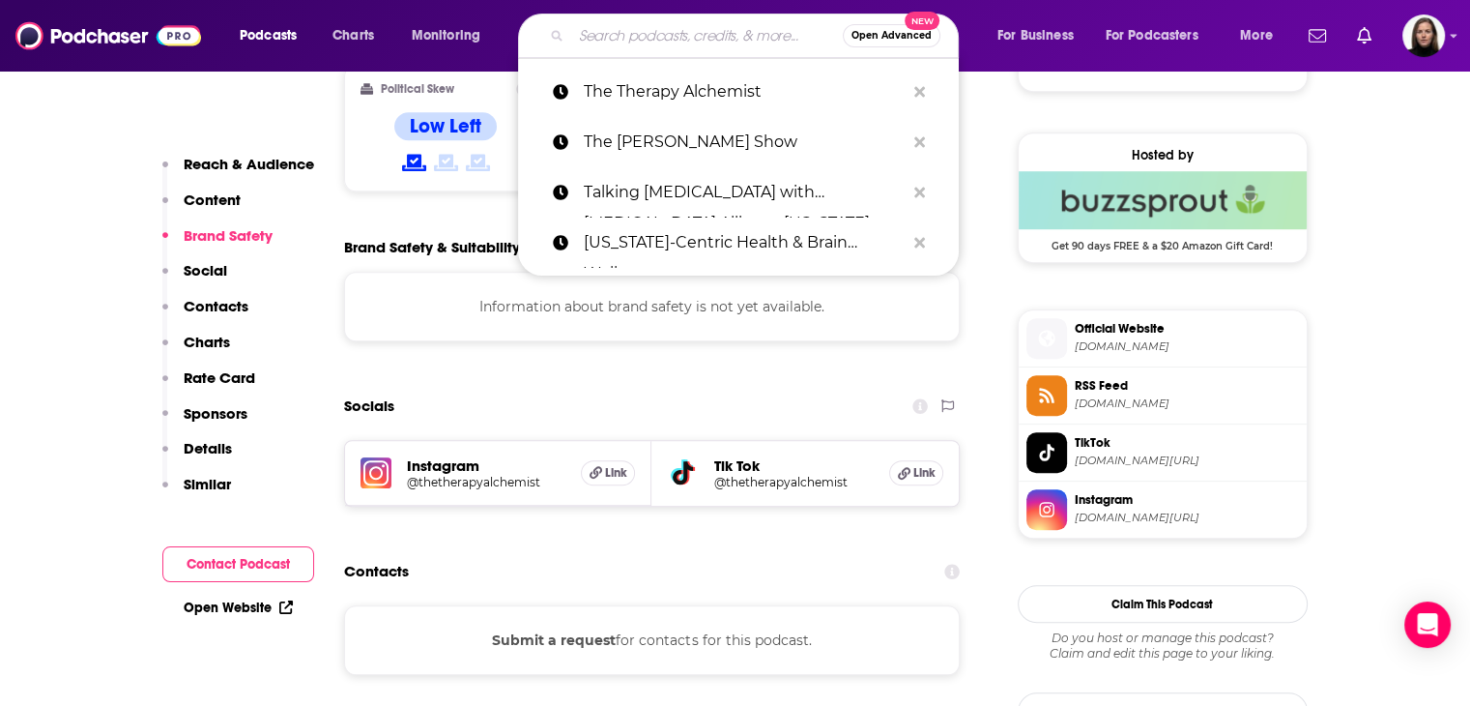
paste input "Living Healthy Longer"
type input "Living Healthy Longer"
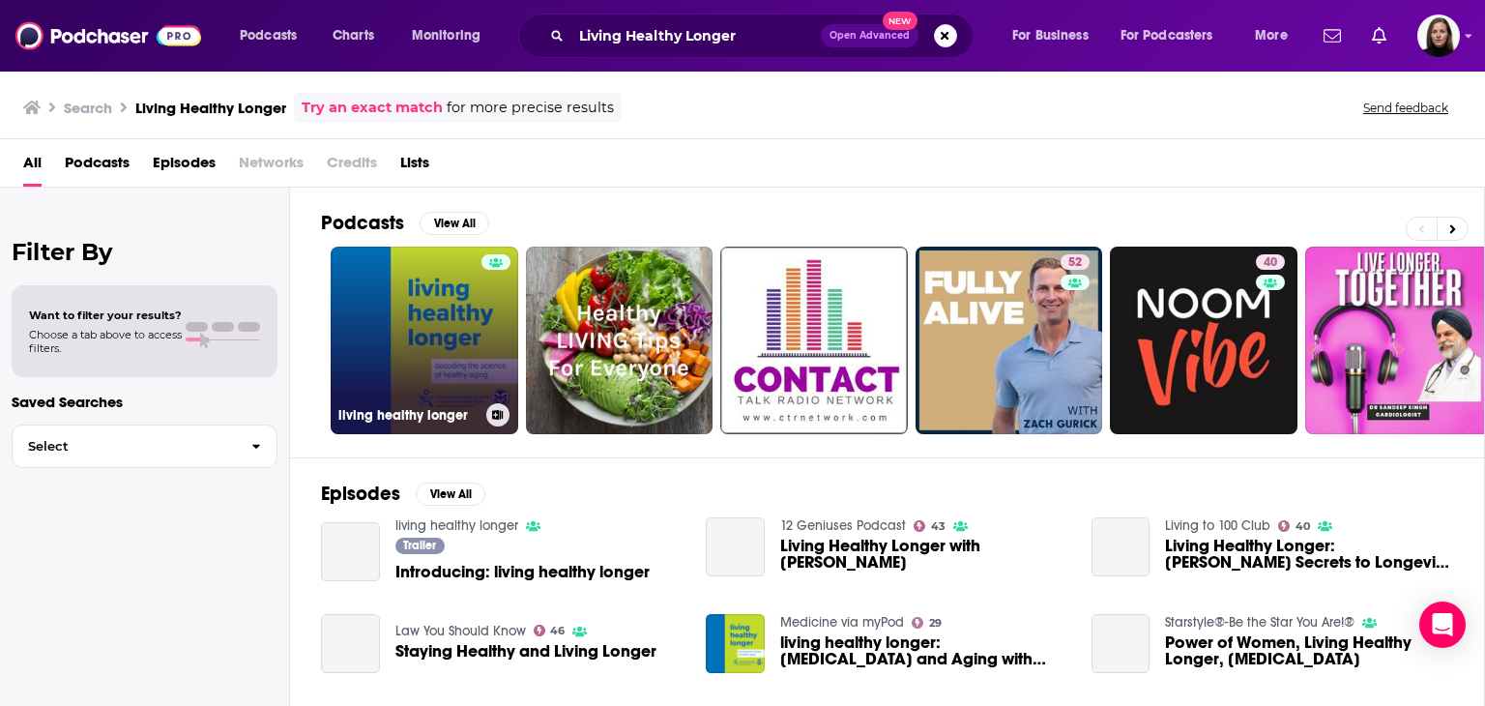
click at [473, 326] on link "living healthy longer" at bounding box center [425, 340] width 188 height 188
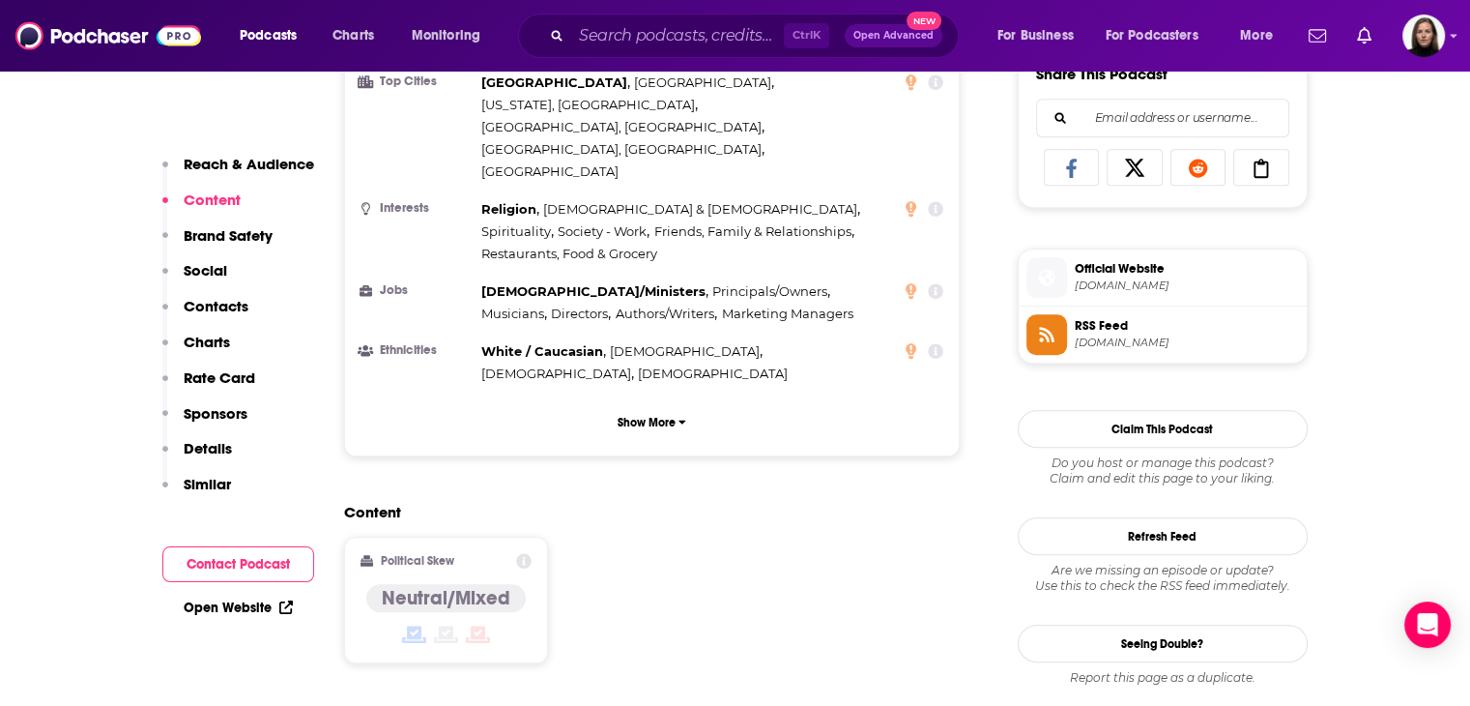
scroll to position [1353, 0]
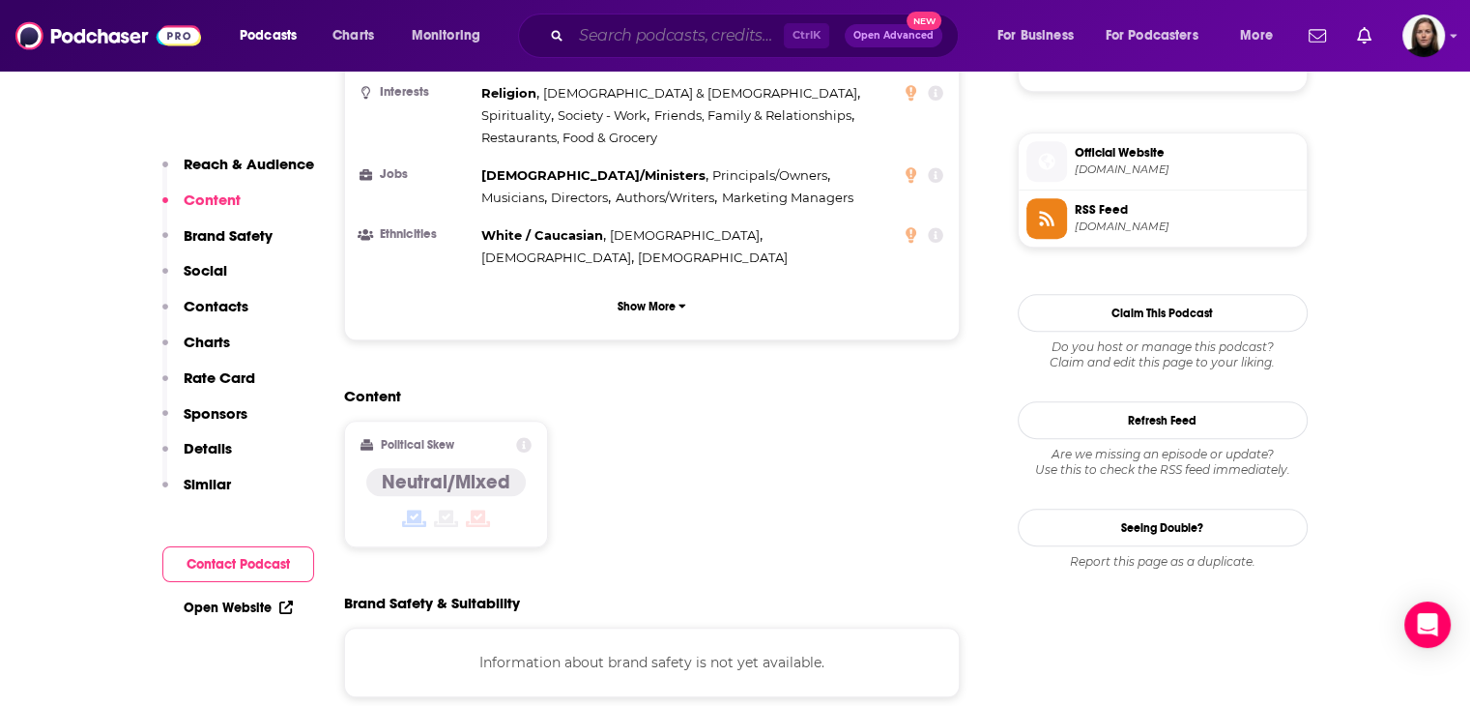
click at [642, 43] on input "Search podcasts, credits, & more..." at bounding box center [677, 35] width 213 height 31
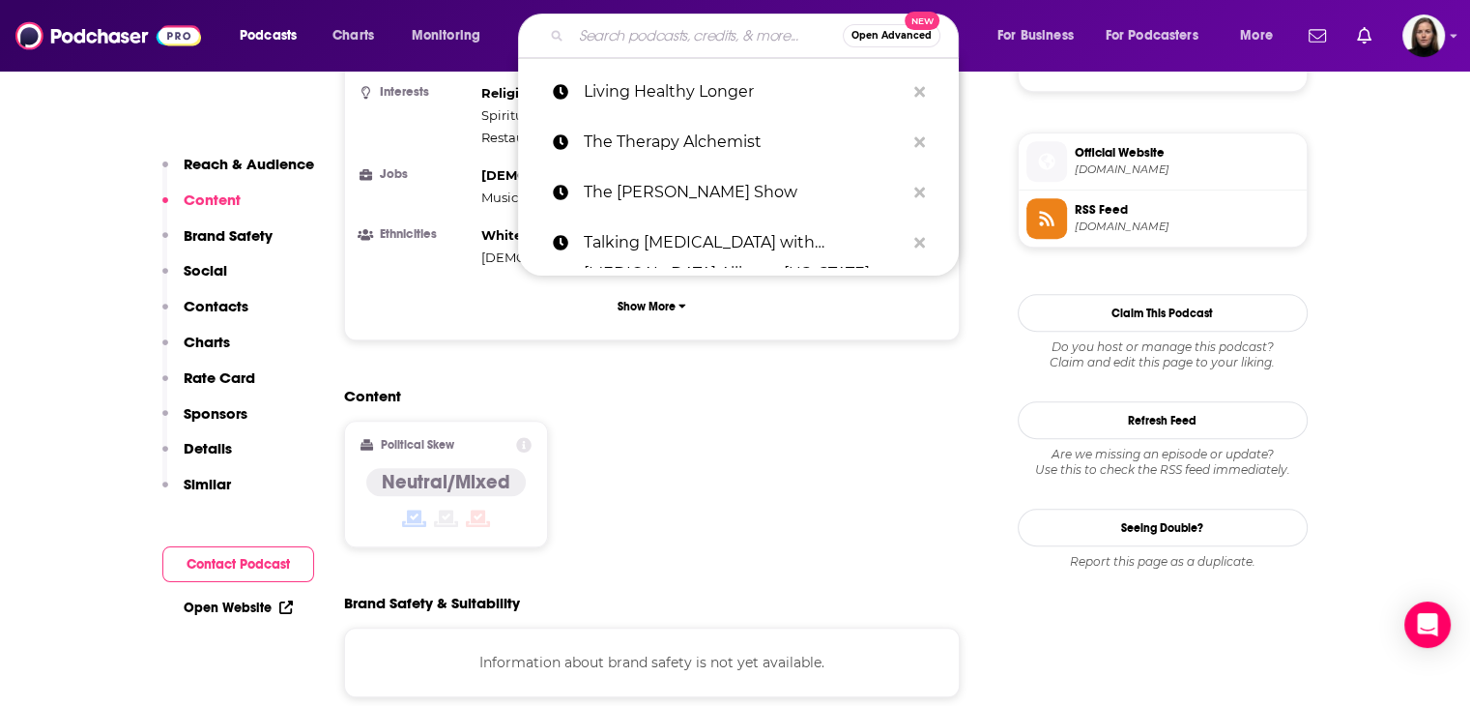
paste input "The Neurologic Wellness Podcast"
type input "The Neurologic Wellness Podcast"
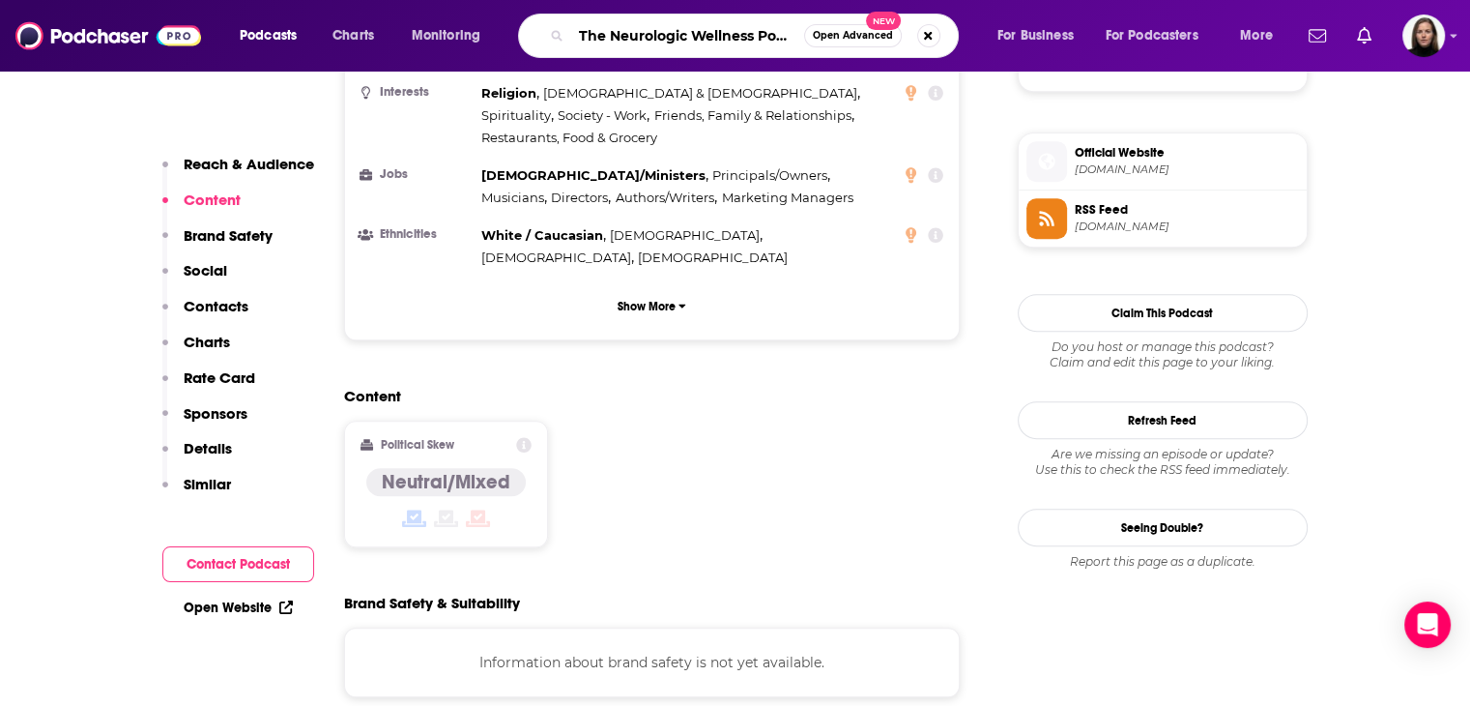
scroll to position [0, 21]
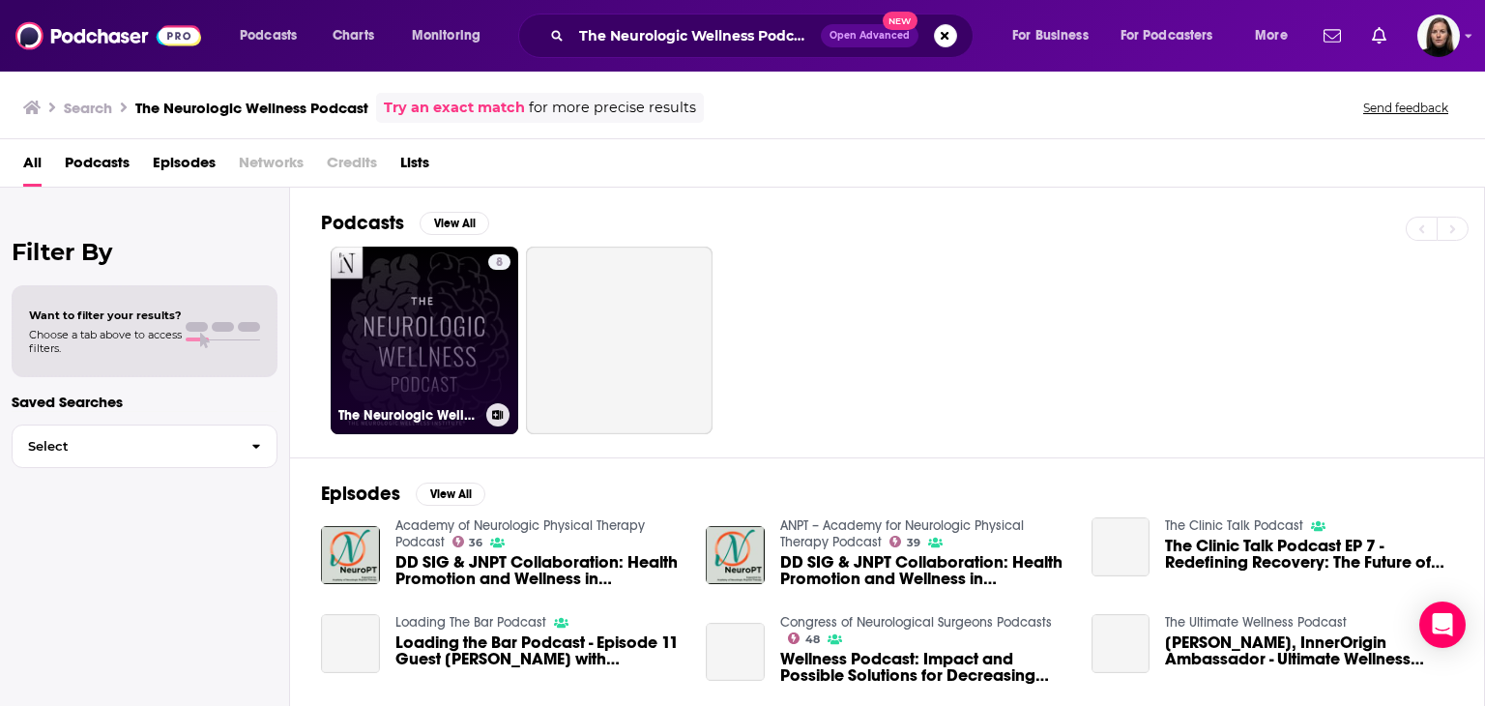
click at [448, 318] on link "8 The Neurologic Wellness Podcast" at bounding box center [425, 340] width 188 height 188
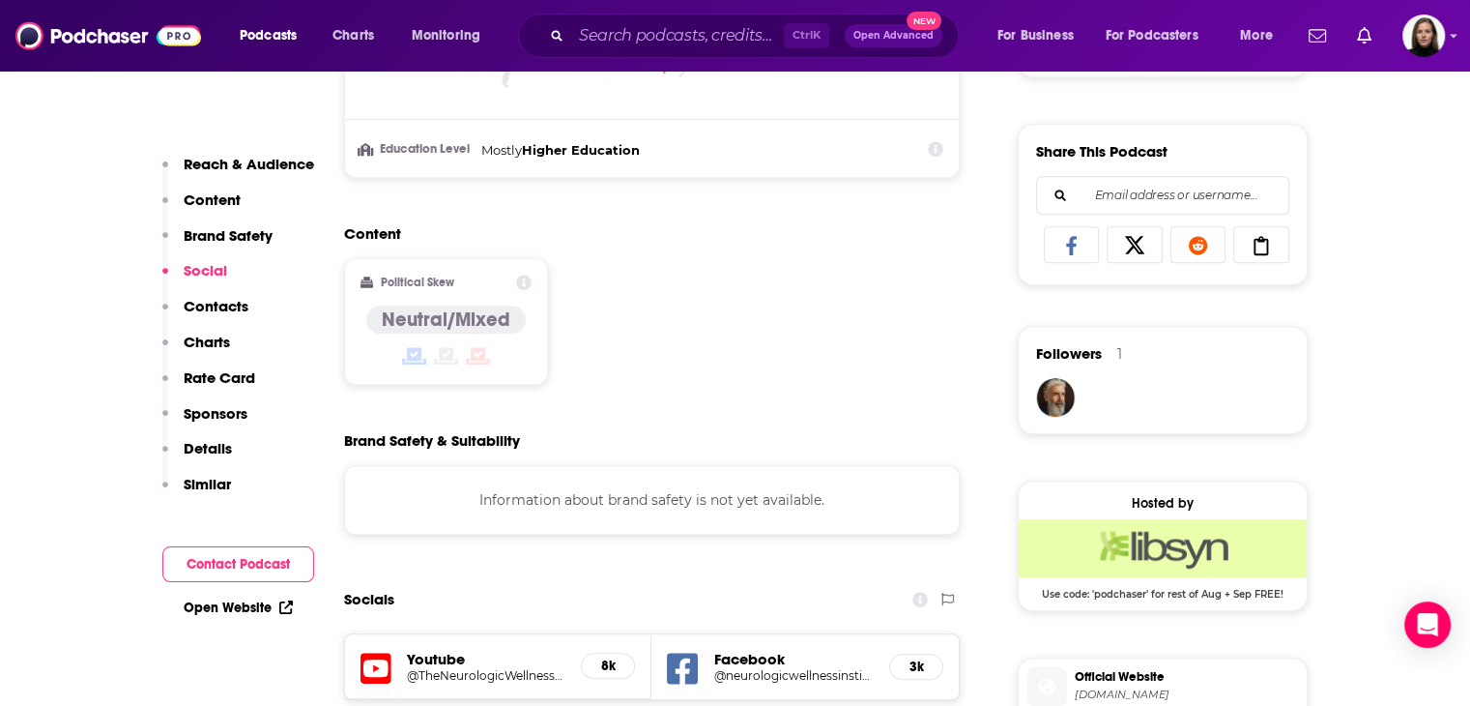
scroll to position [1546, 0]
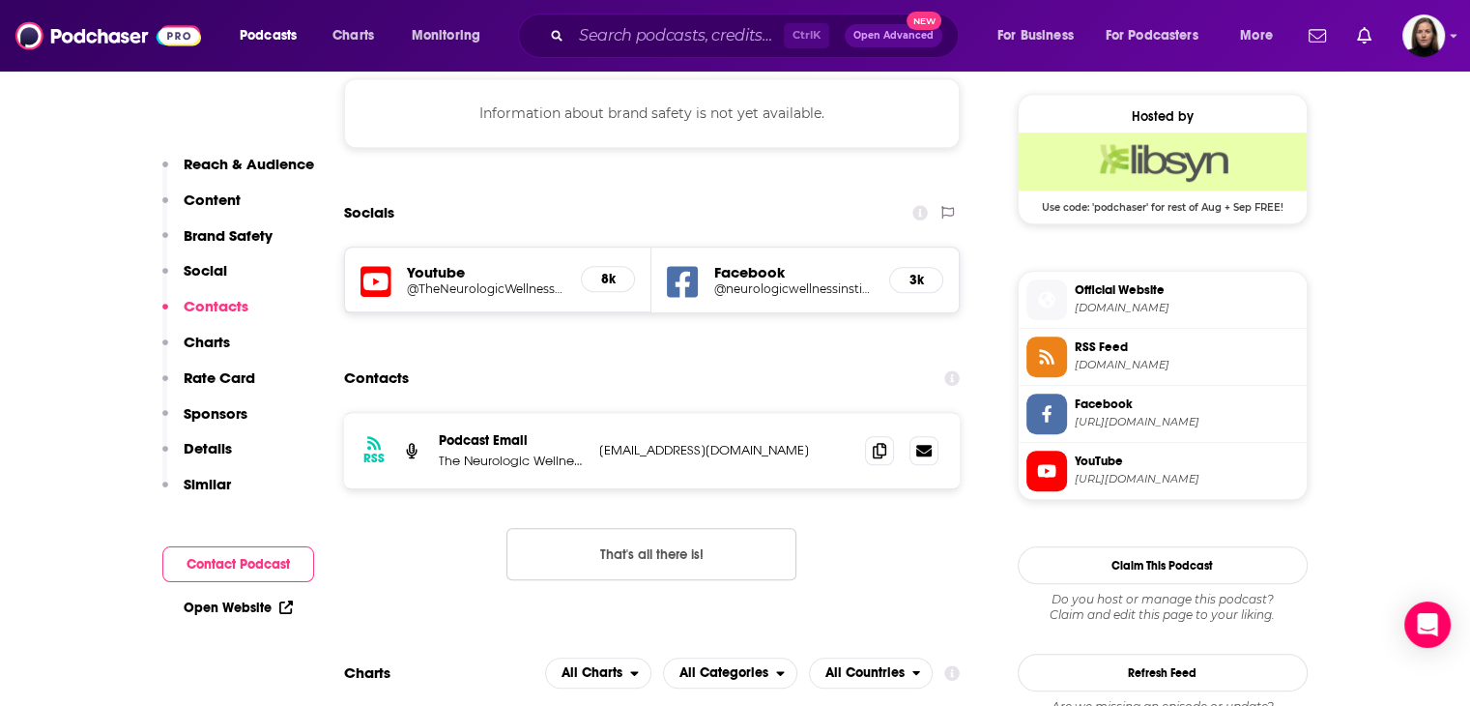
click at [1175, 481] on span "[URL][DOMAIN_NAME]" at bounding box center [1187, 479] width 224 height 14
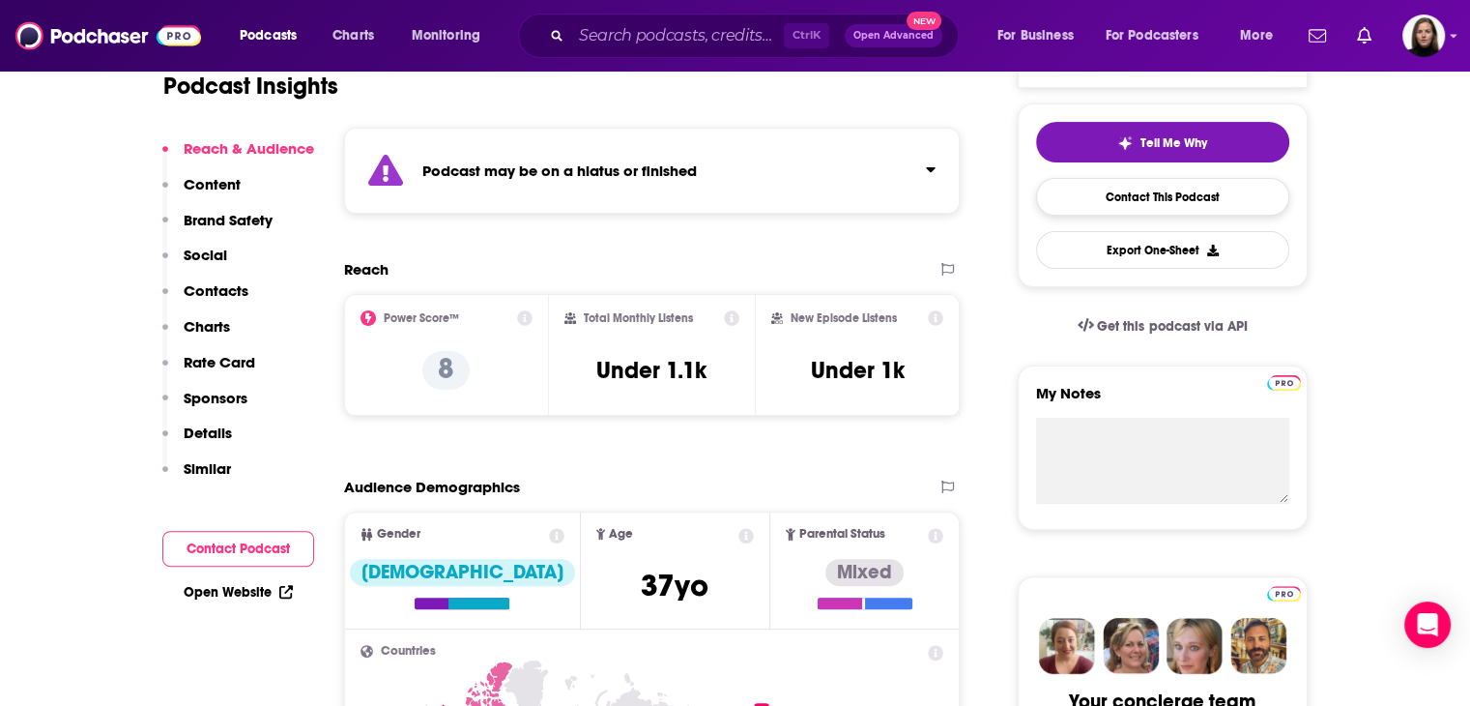
scroll to position [290, 0]
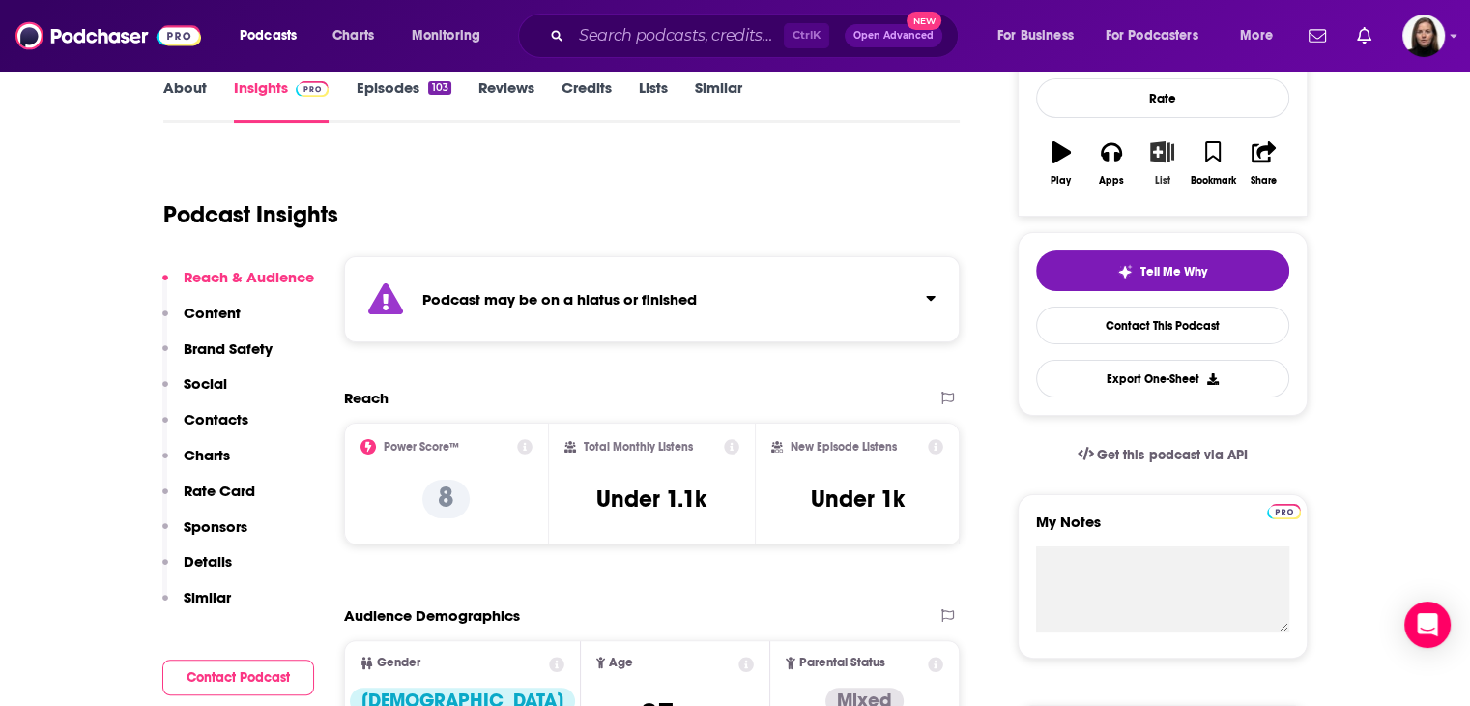
click at [1162, 148] on icon "button" at bounding box center [1162, 151] width 24 height 21
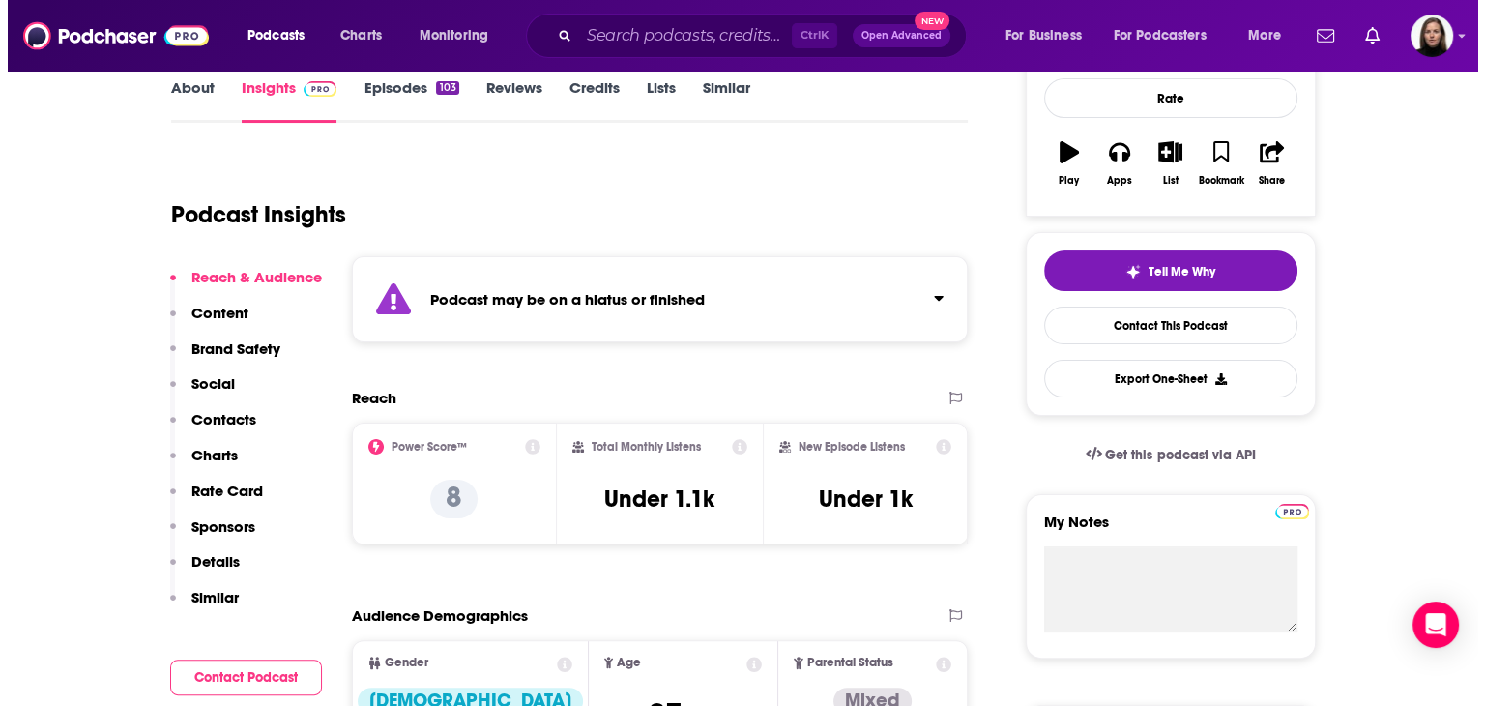
scroll to position [0, 0]
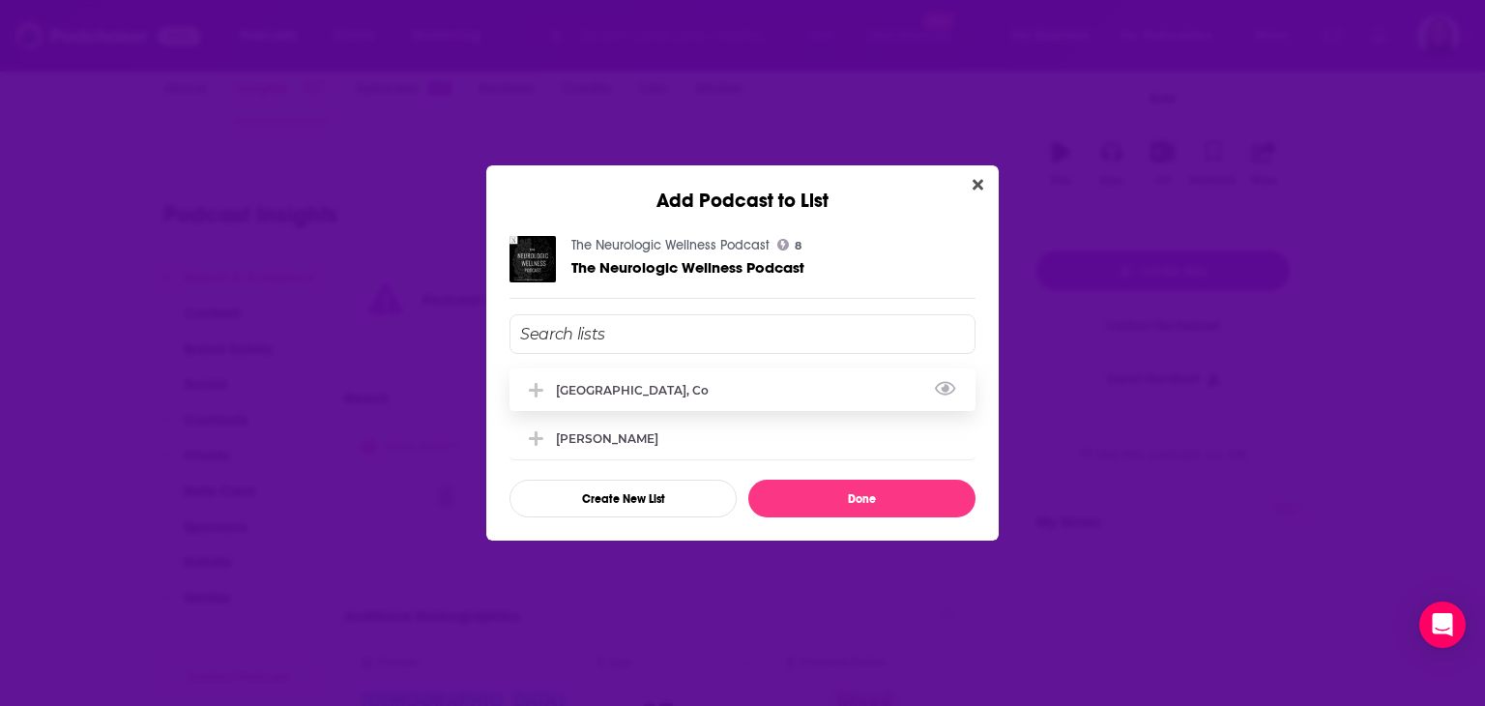
click at [578, 391] on div "[GEOGRAPHIC_DATA], Co" at bounding box center [638, 390] width 164 height 14
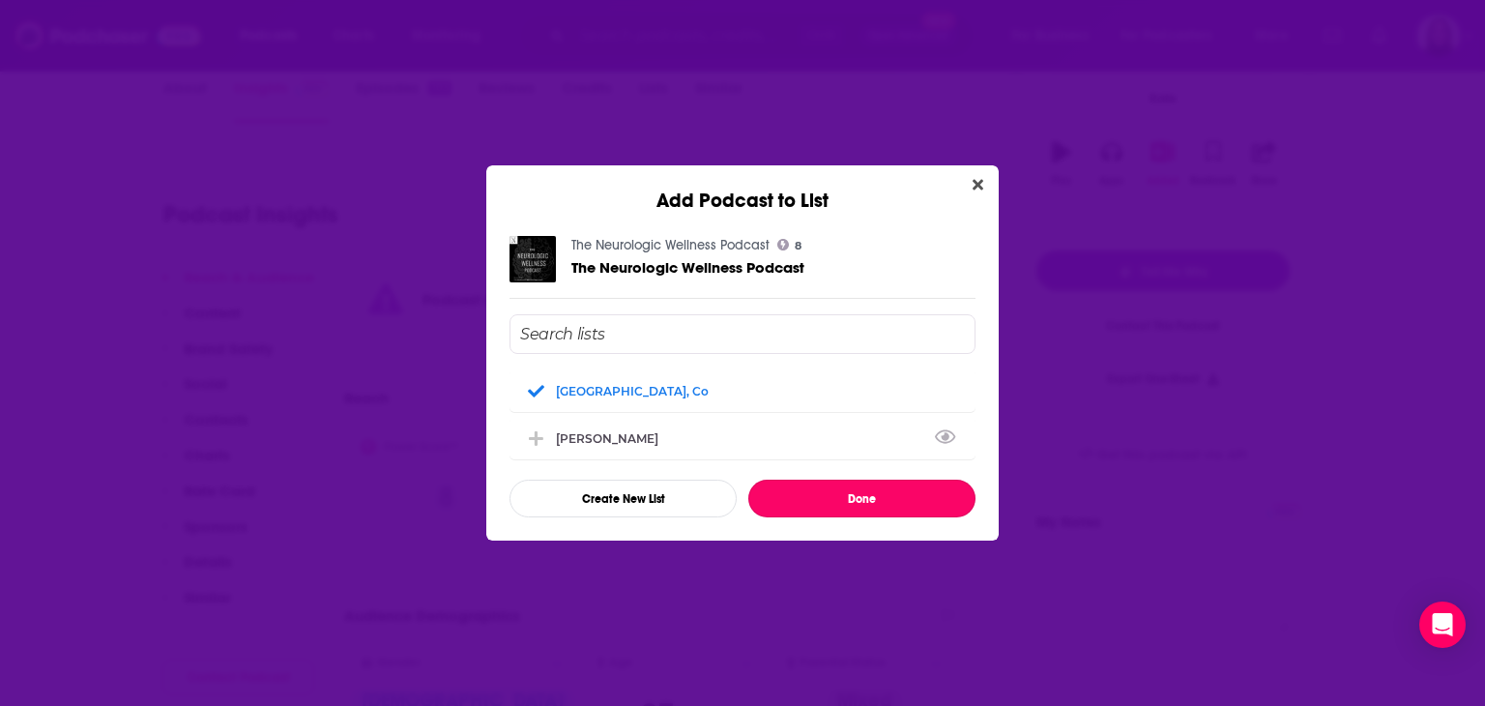
click at [813, 495] on button "Done" at bounding box center [861, 498] width 227 height 38
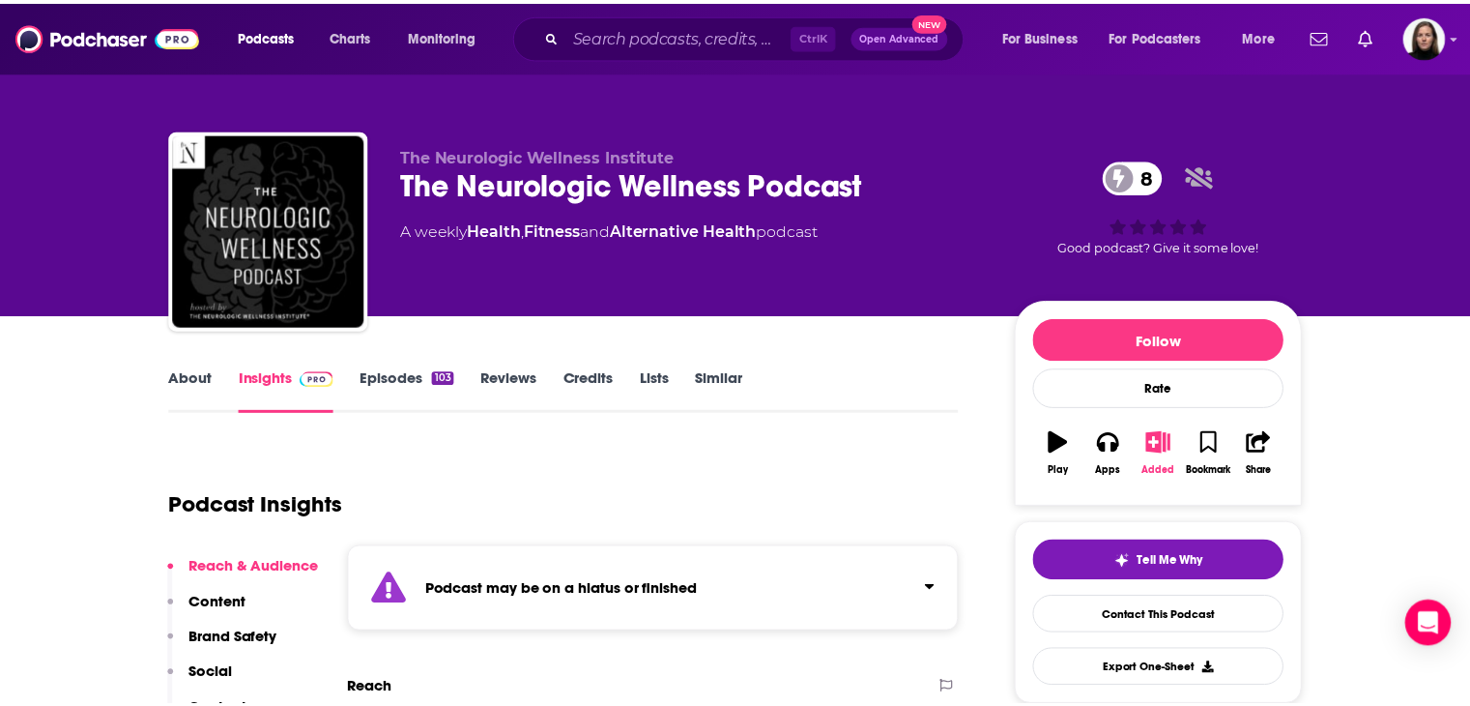
scroll to position [290, 0]
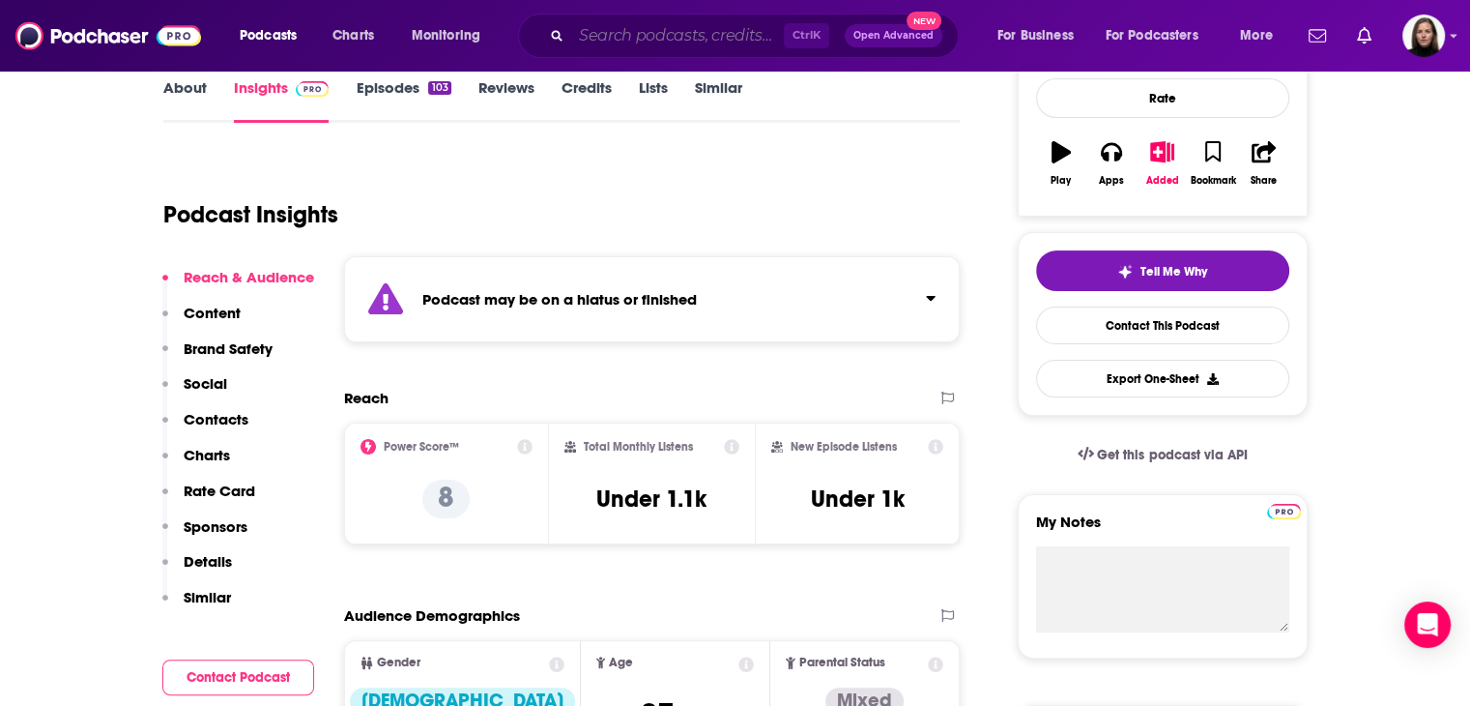
click at [678, 33] on input "Search podcasts, credits, & more..." at bounding box center [677, 35] width 213 height 31
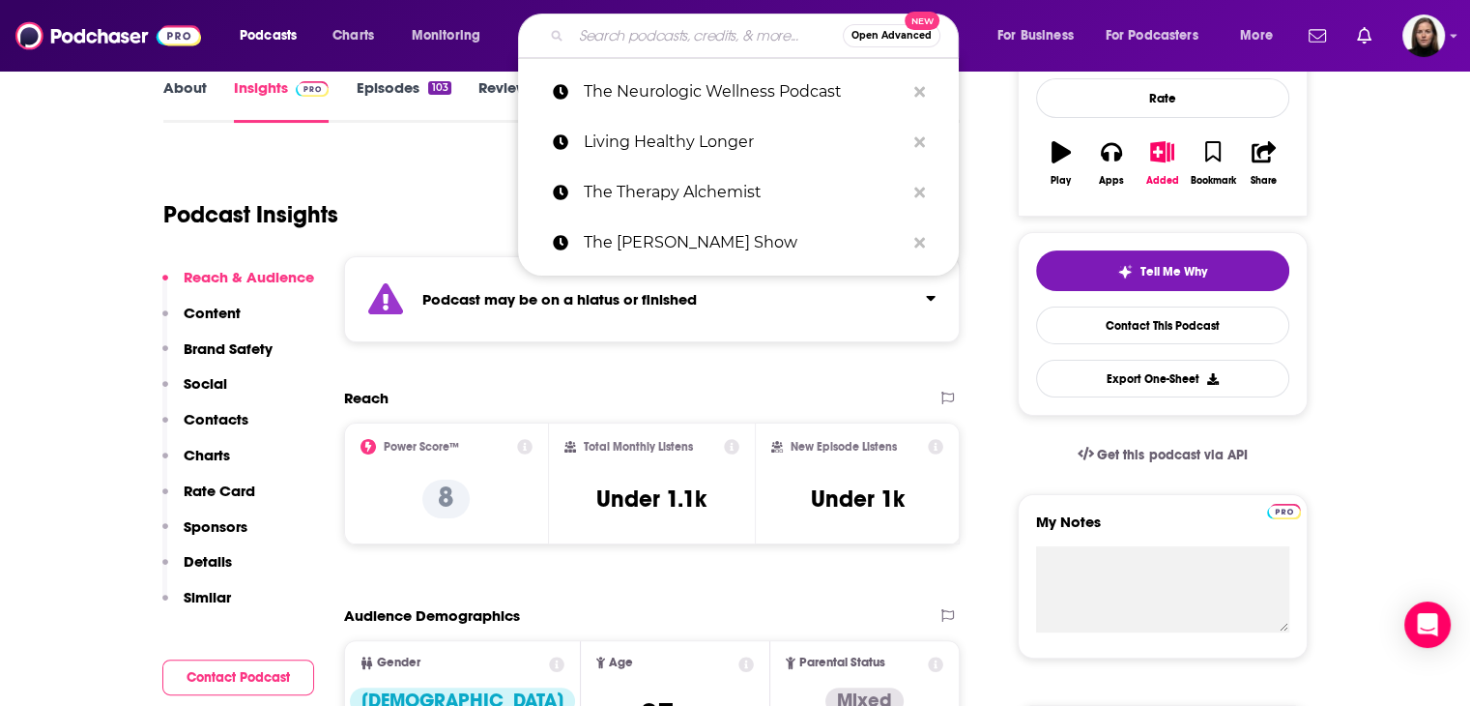
paste input "Mind the Brain"
type input "Mind the Brain"
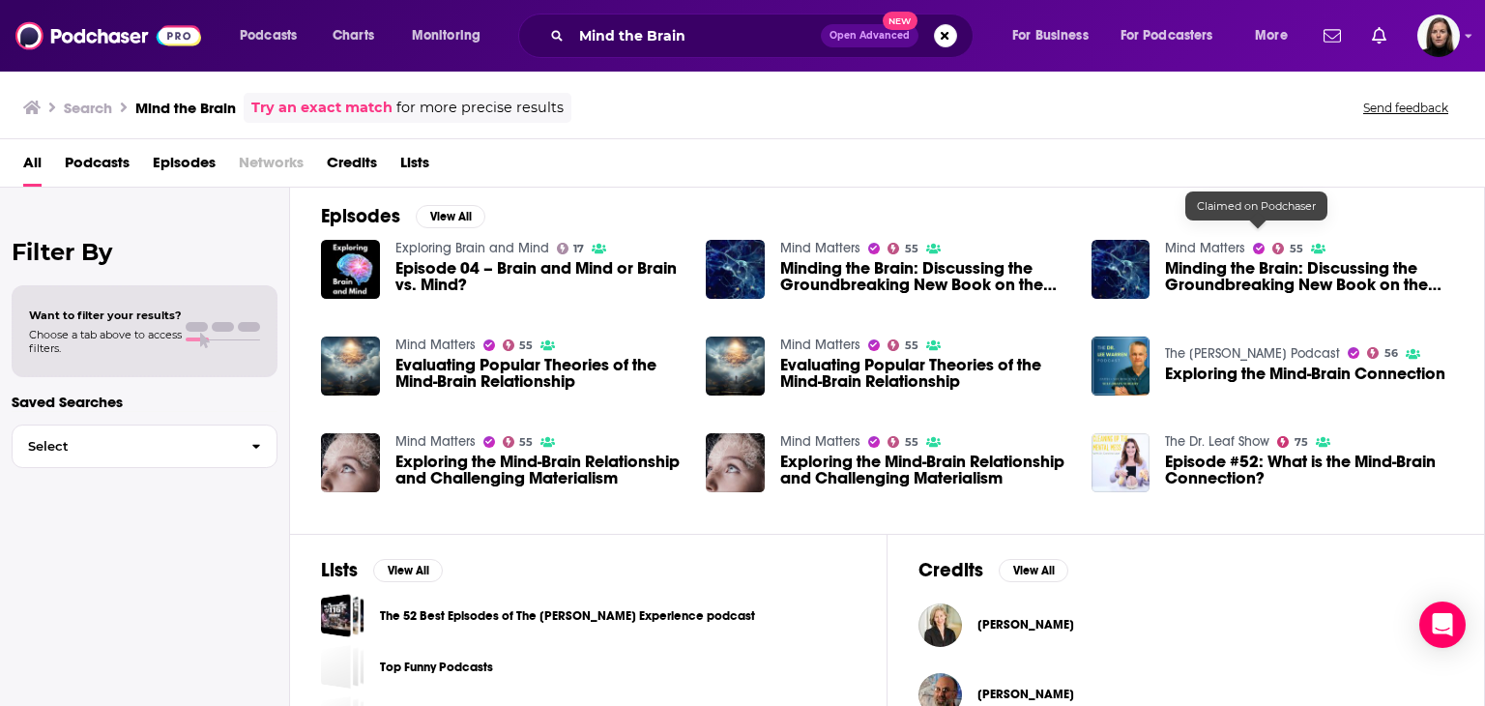
scroll to position [385, 0]
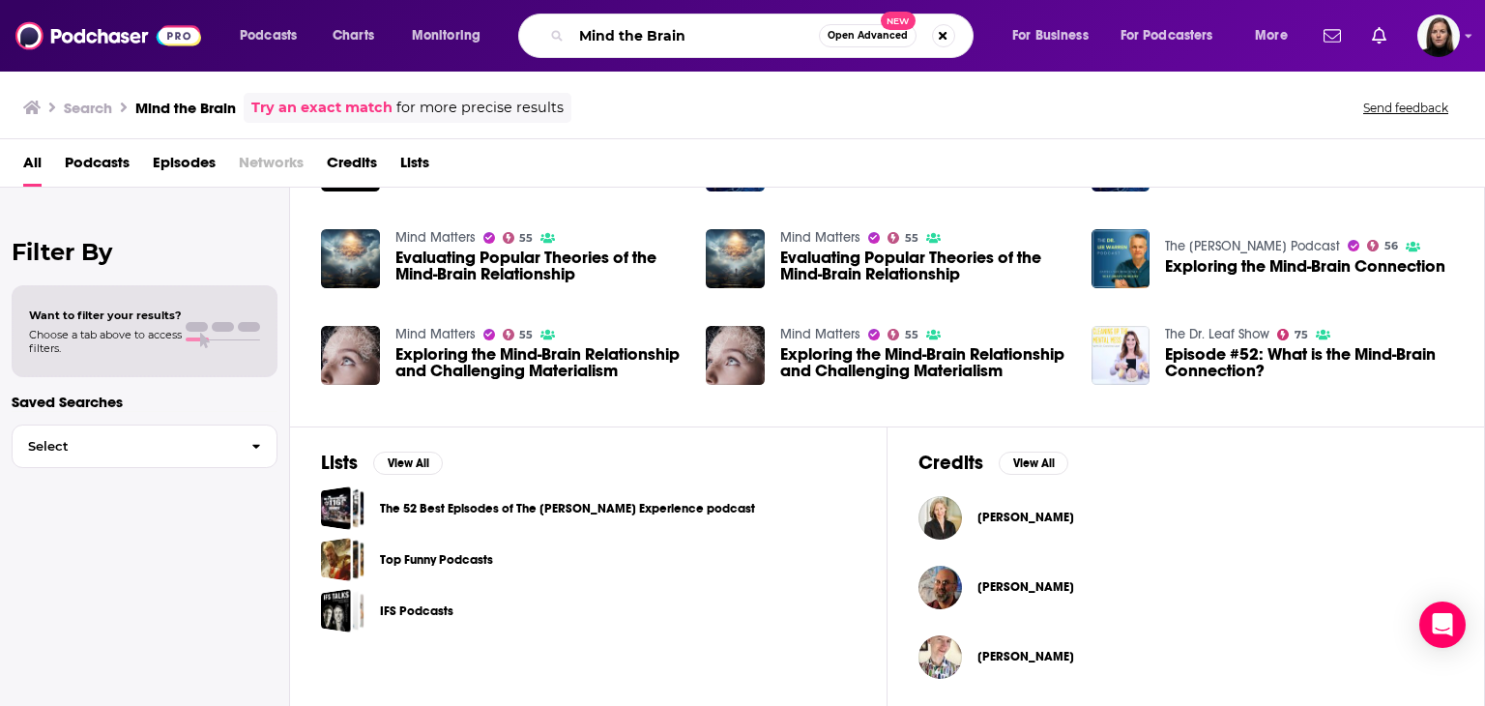
click at [590, 41] on input "Mind the Brain" at bounding box center [694, 35] width 247 height 31
click at [688, 38] on input "Mind the Brain" at bounding box center [694, 35] width 247 height 31
drag, startPoint x: 688, startPoint y: 38, endPoint x: 537, endPoint y: 33, distance: 150.9
click at [507, 34] on div "Podcasts Charts Monitoring Mind the Brain Open Advanced New For Business For Po…" at bounding box center [766, 36] width 1080 height 44
paste input "(CU Anschutz Department of Psychiatry)"
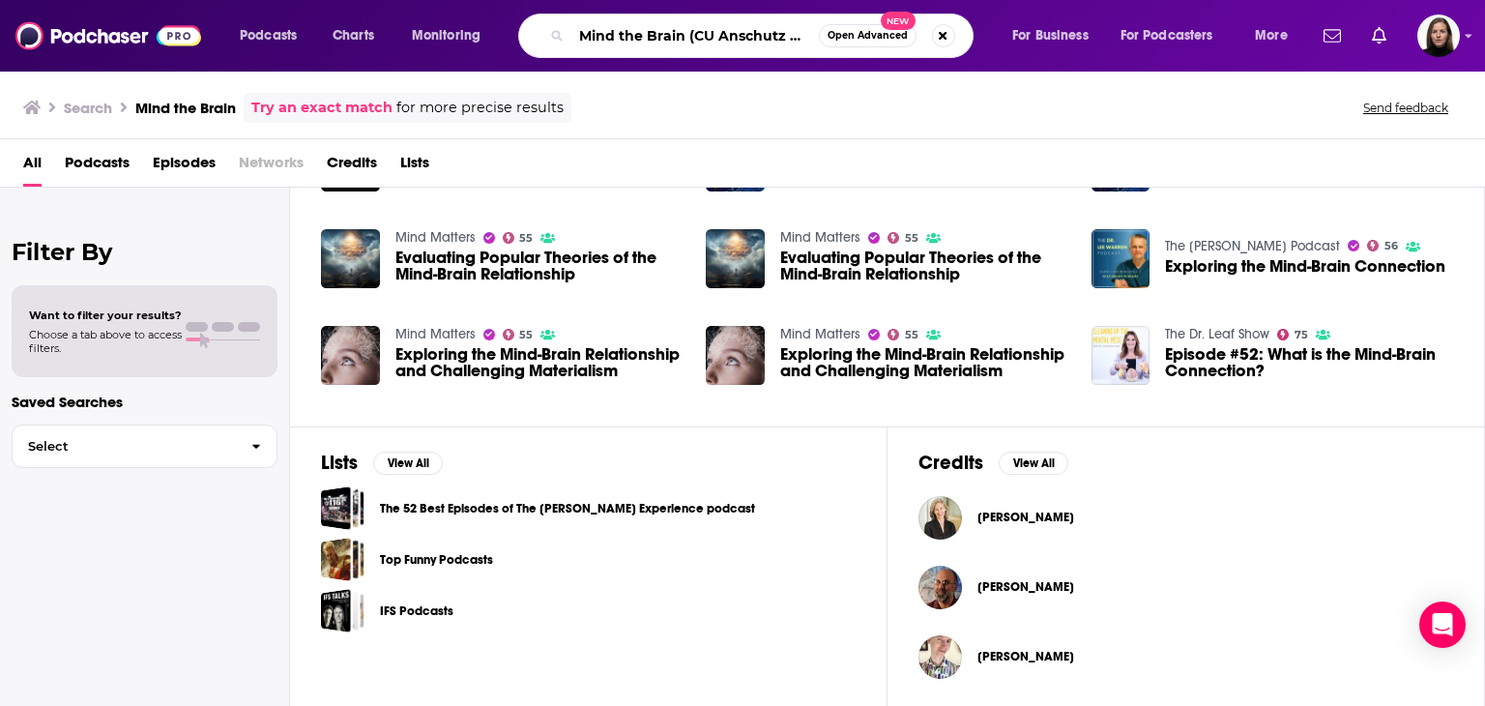
scroll to position [0, 166]
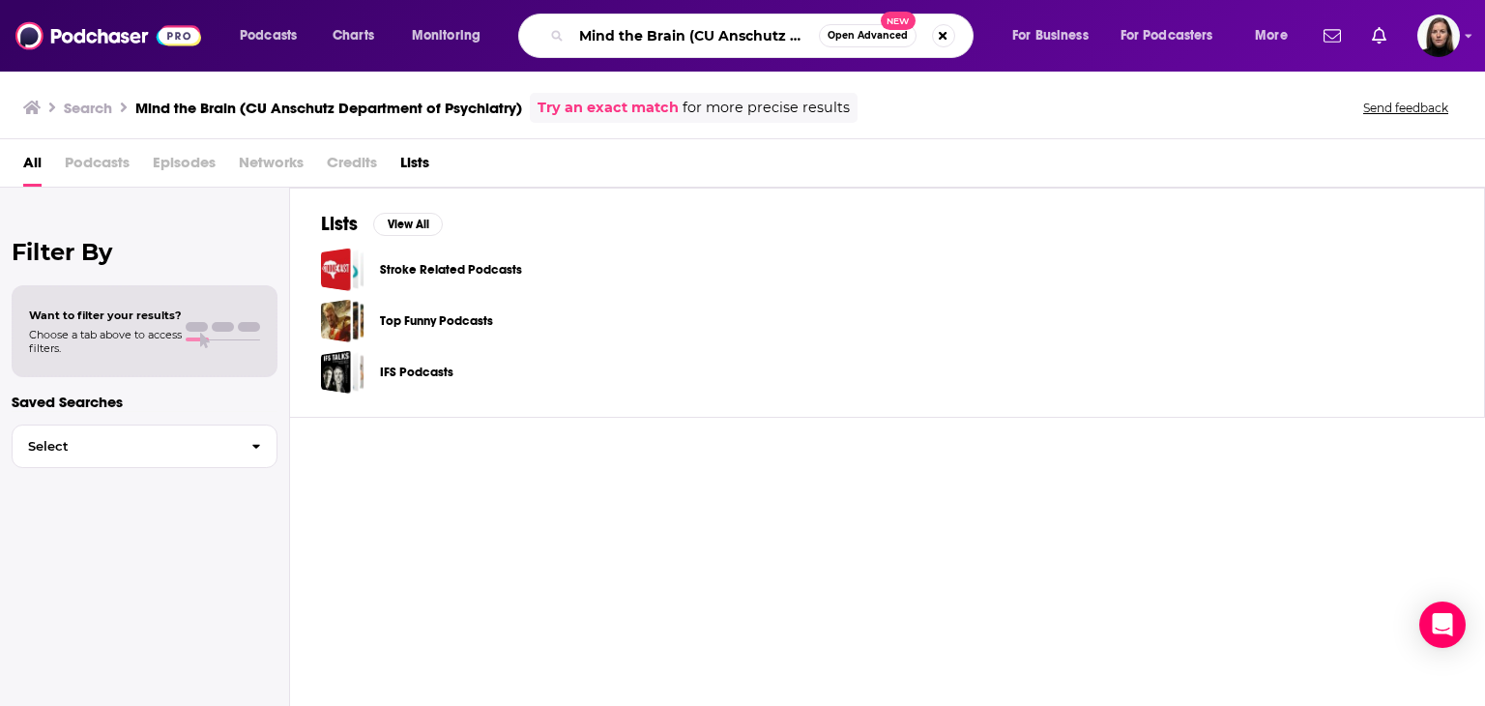
scroll to position [0, 166]
drag, startPoint x: 684, startPoint y: 34, endPoint x: 985, endPoint y: 38, distance: 300.6
click at [985, 38] on div "Mind the Brain (CU Anschutz Department of Psychiatry) Open Advanced New" at bounding box center [763, 36] width 455 height 44
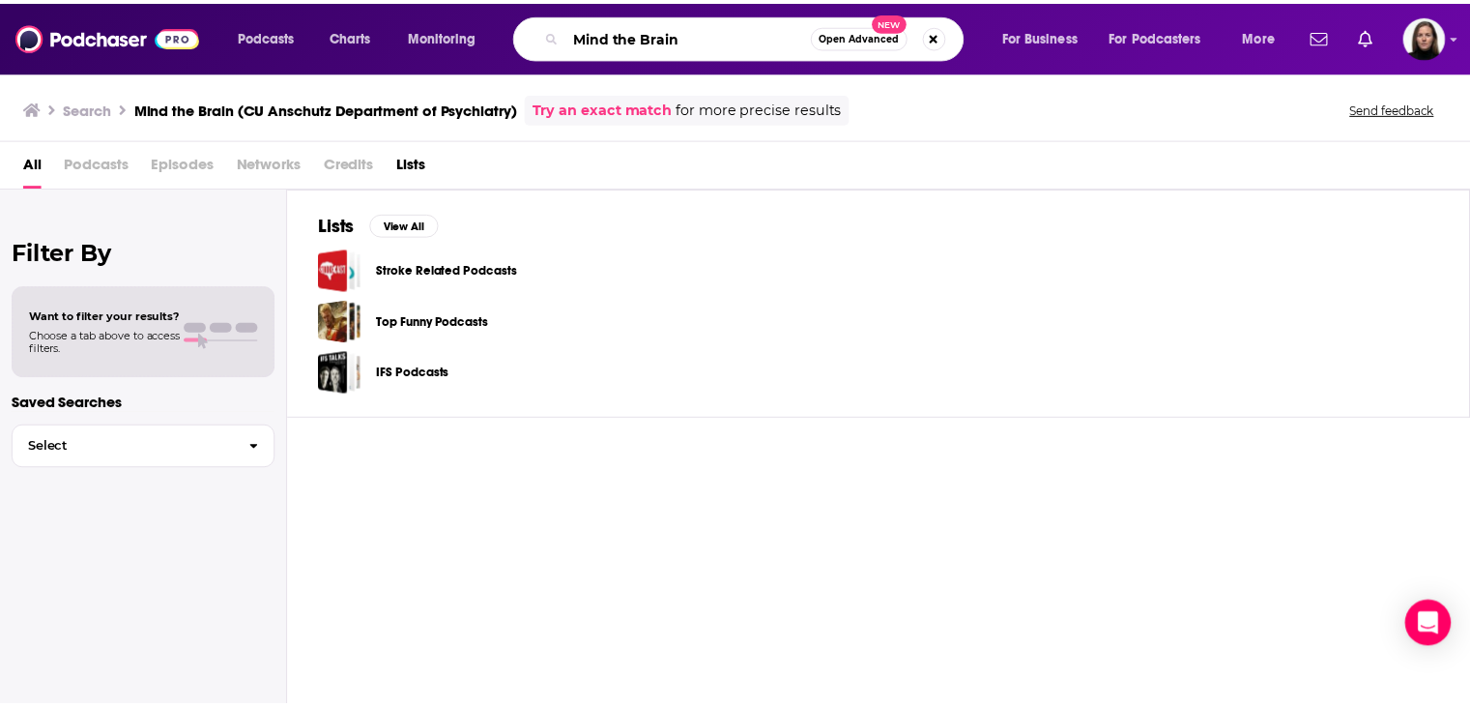
scroll to position [0, 0]
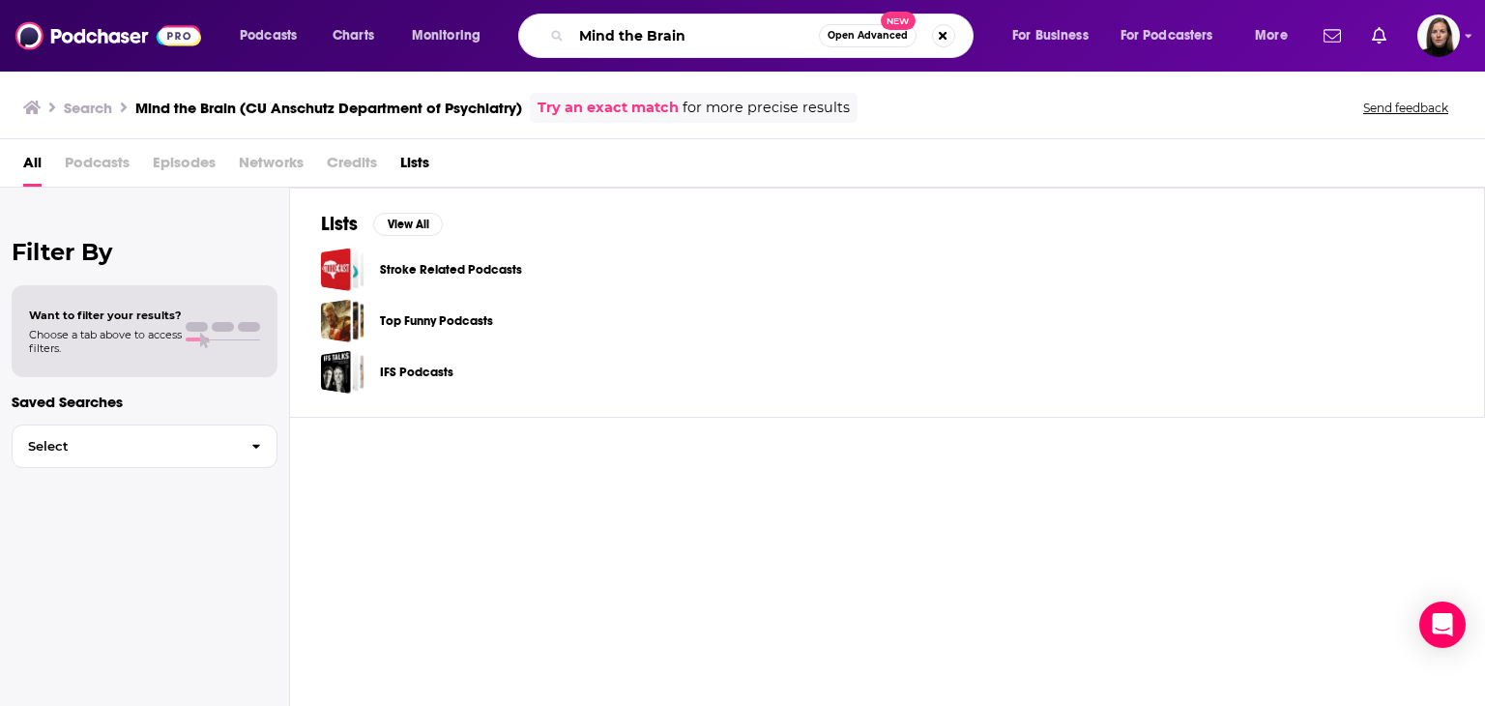
drag, startPoint x: 750, startPoint y: 46, endPoint x: 546, endPoint y: 55, distance: 204.1
click at [546, 55] on div "Mind the Brain Open Advanced New" at bounding box center [745, 36] width 455 height 44
paste input "[PERSON_NAME] Epperso"
type input "Dr. C. [PERSON_NAME]"
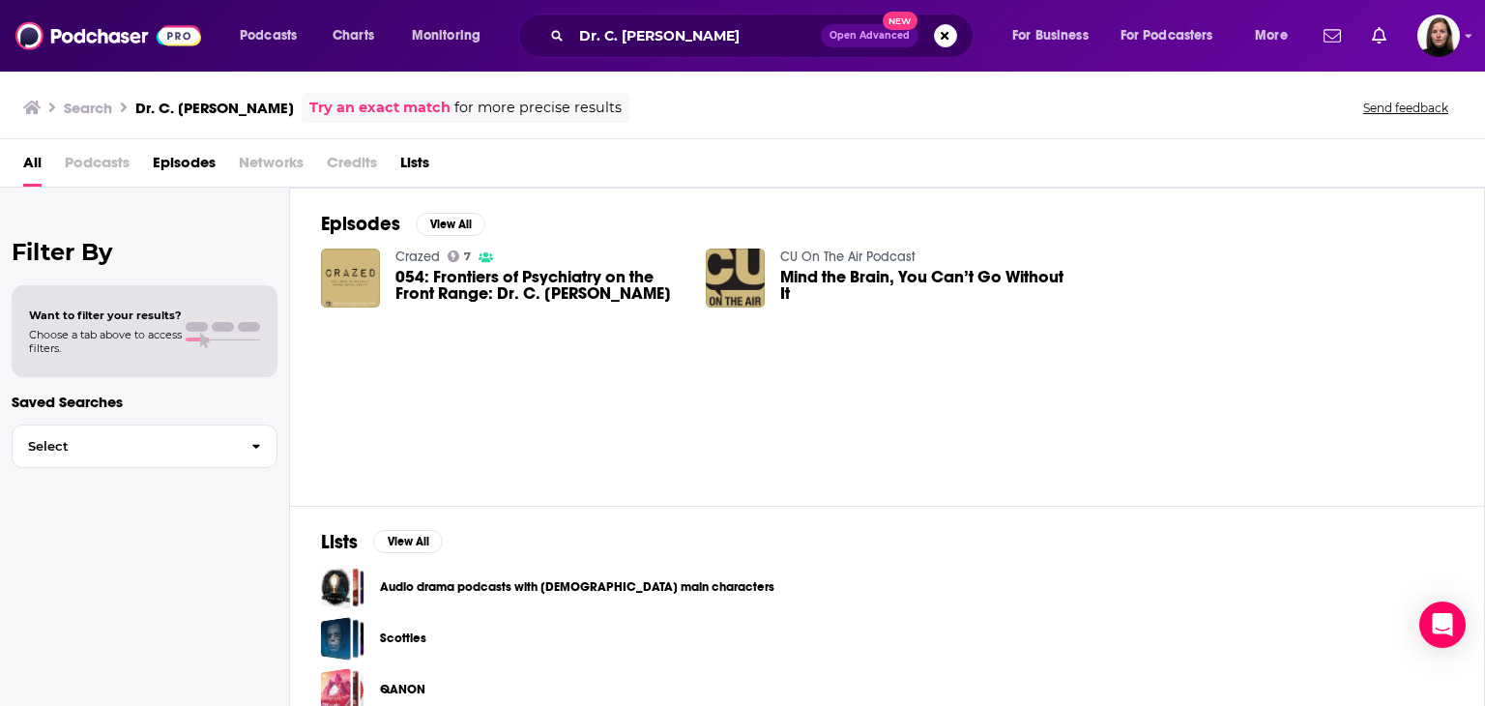
click at [876, 252] on link "CU On The Air Podcast" at bounding box center [847, 256] width 135 height 16
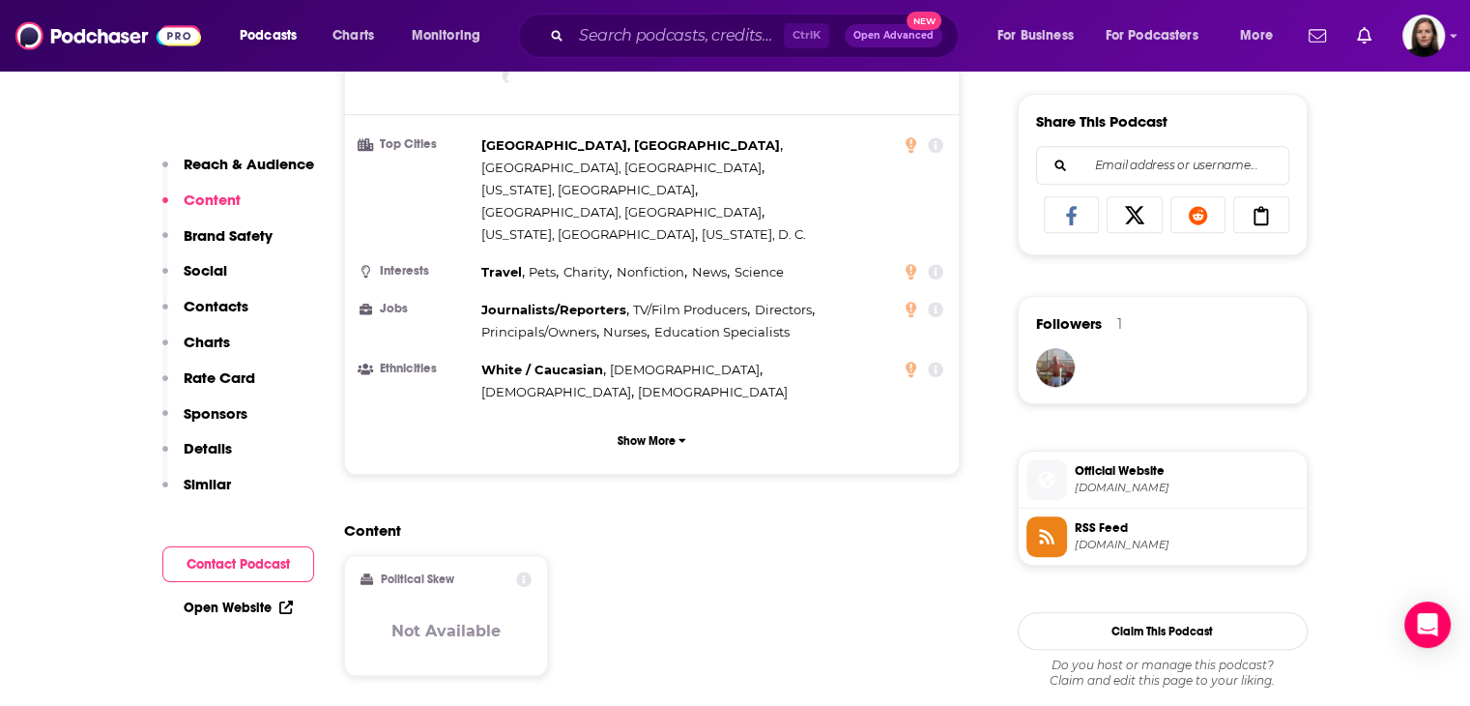
scroll to position [1257, 0]
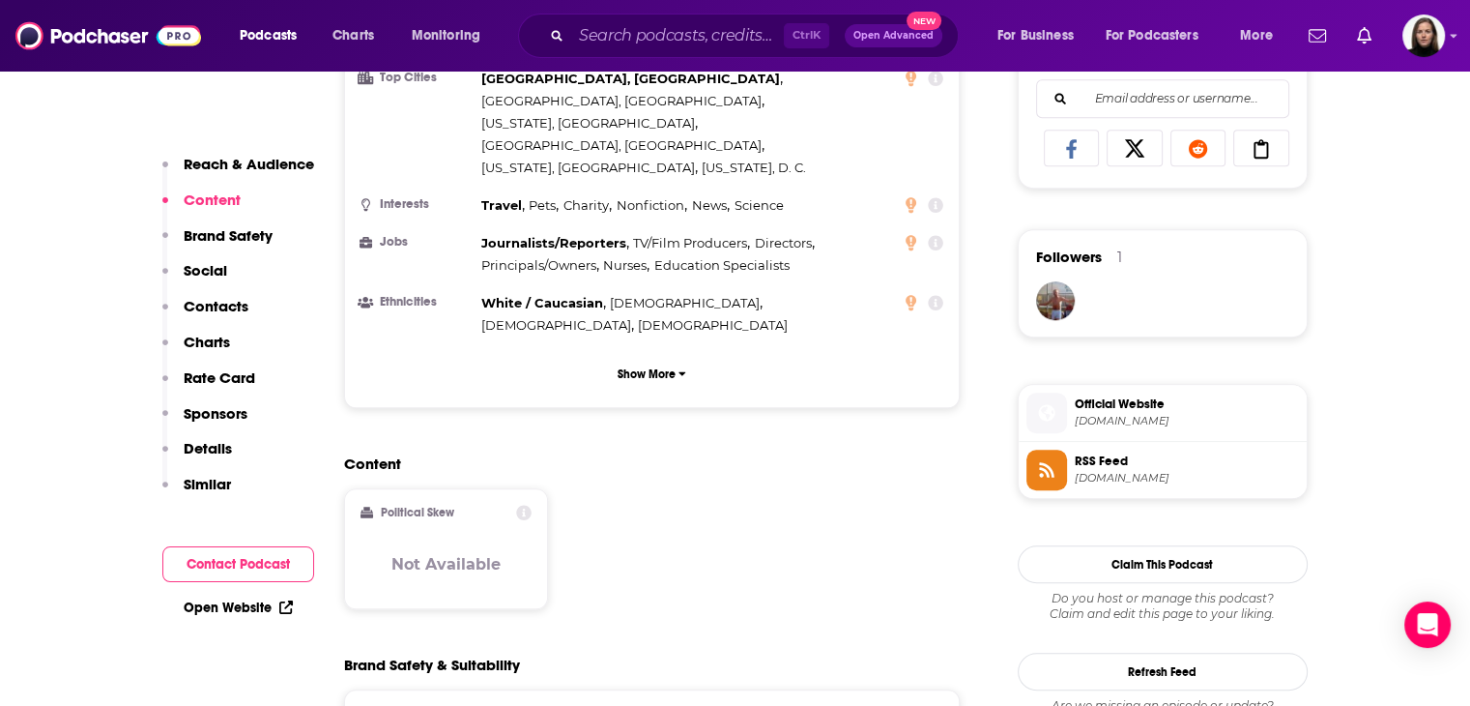
click at [1186, 425] on span "[DOMAIN_NAME]" at bounding box center [1187, 421] width 224 height 14
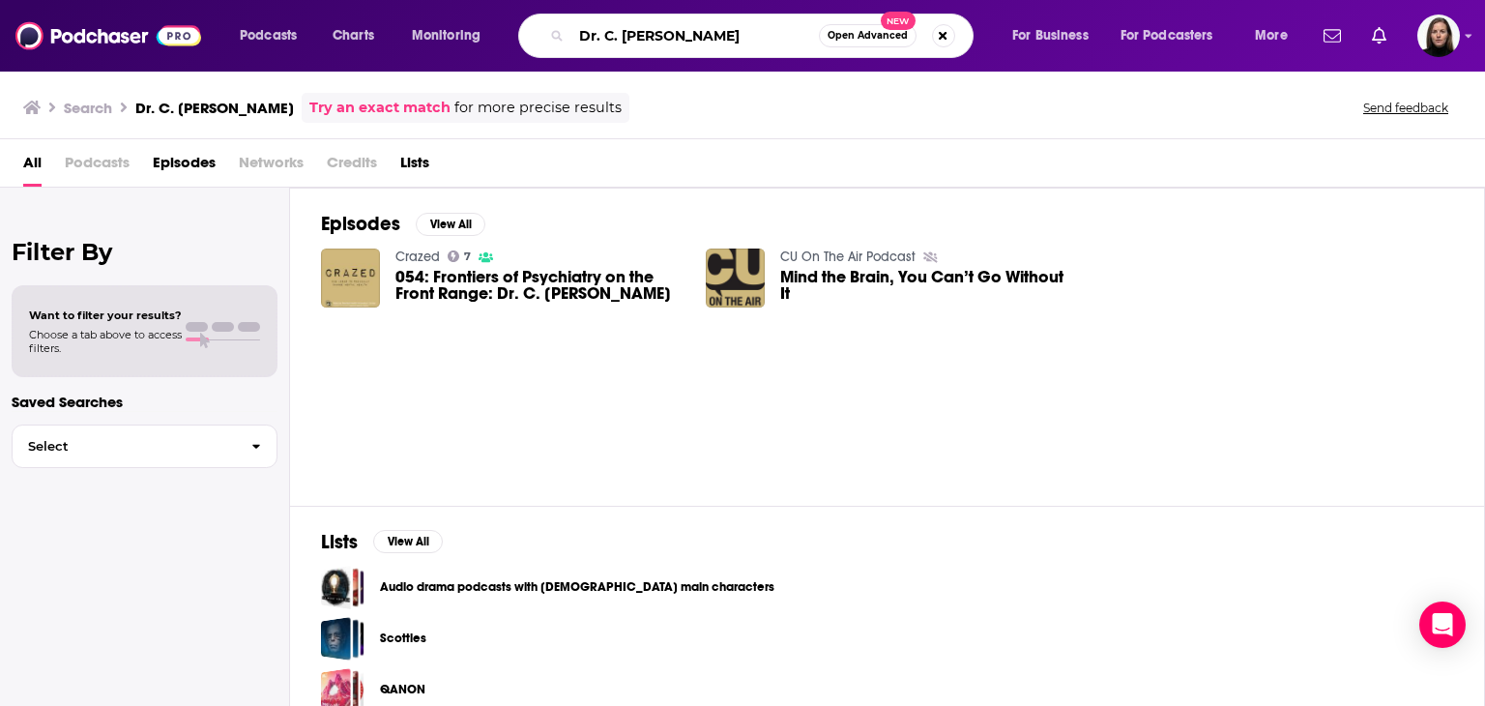
drag, startPoint x: 592, startPoint y: 64, endPoint x: 473, endPoint y: 60, distance: 118.9
click at [475, 60] on div "Podcasts Charts Monitoring Dr. C. [PERSON_NAME] Open Advanced New For Business …" at bounding box center [742, 36] width 1485 height 72
paste input "[PERSON_NAME]"
type input "[PERSON_NAME]"
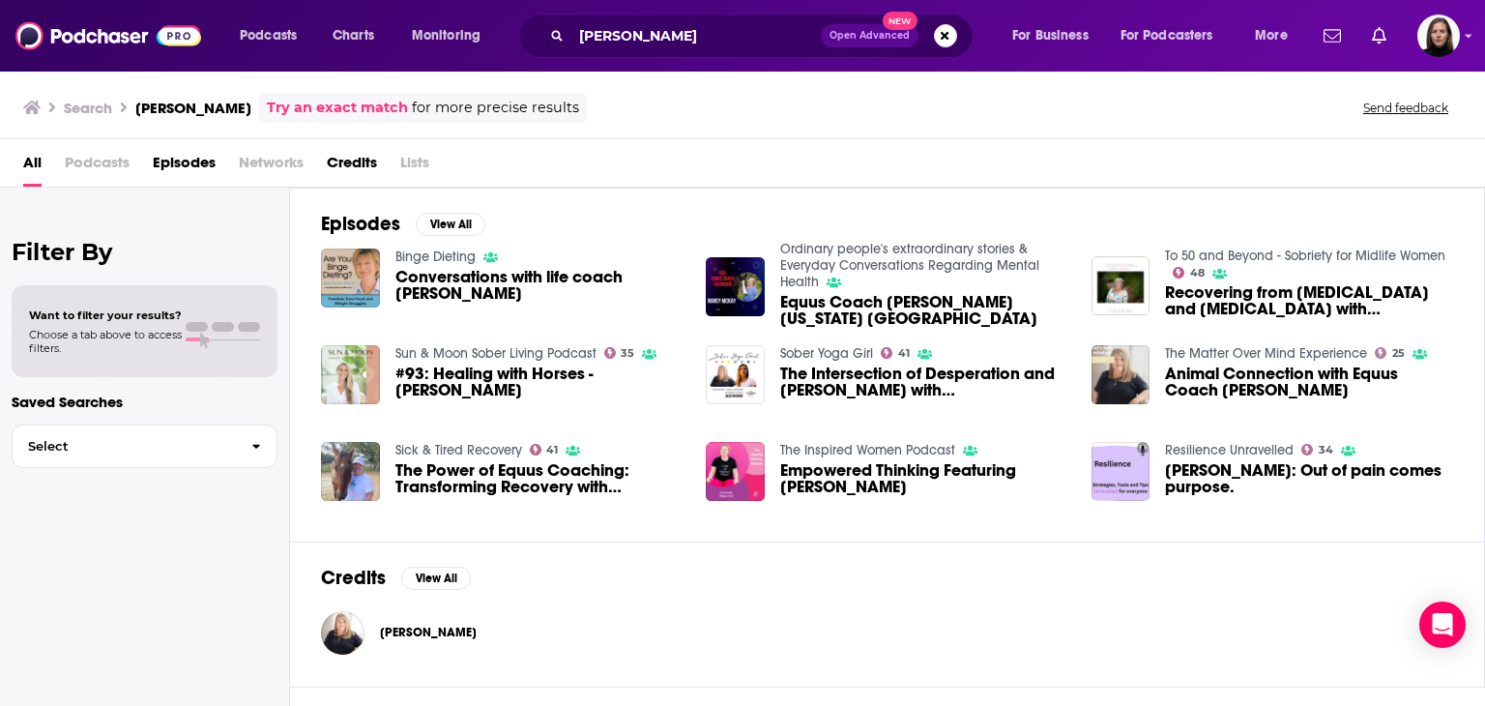
click at [426, 630] on span "[PERSON_NAME]" at bounding box center [428, 631] width 97 height 15
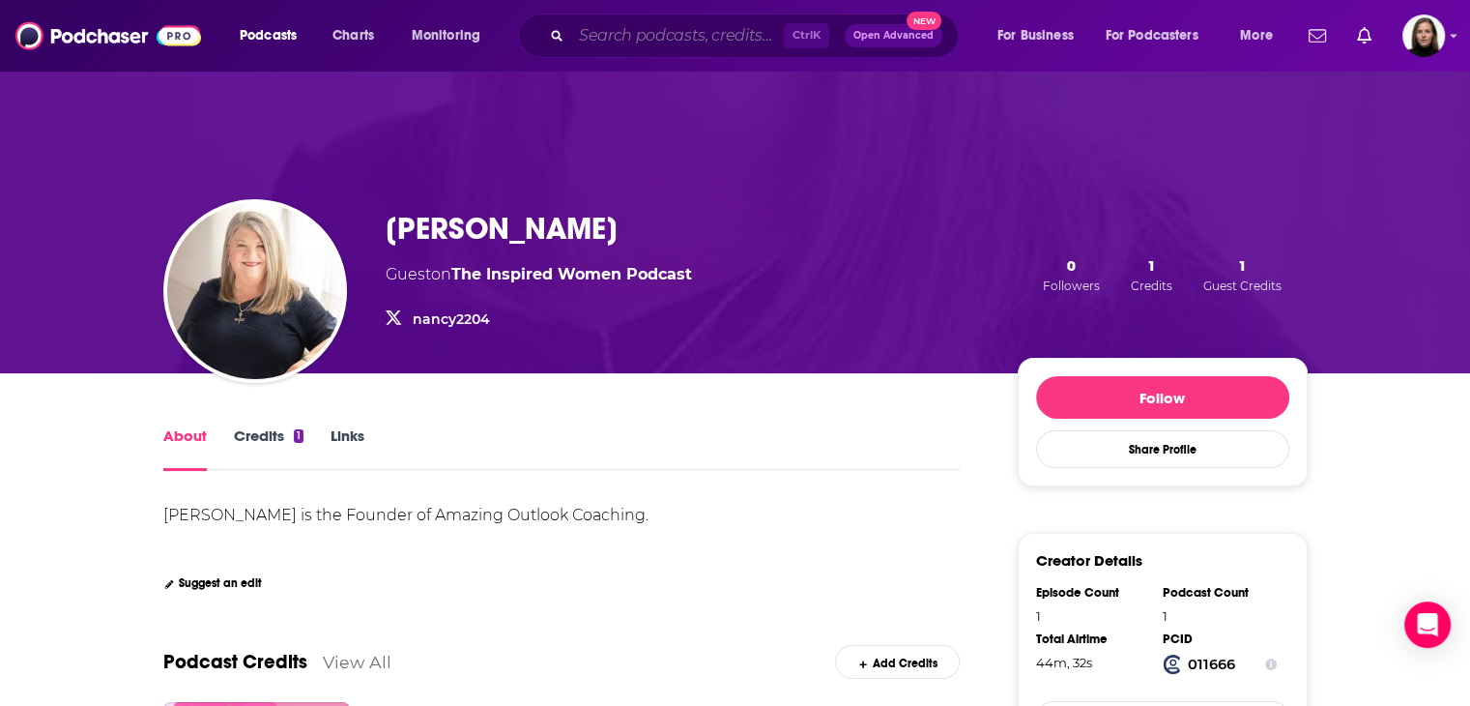
click at [708, 47] on input "Search podcasts, credits, & more..." at bounding box center [677, 35] width 213 height 31
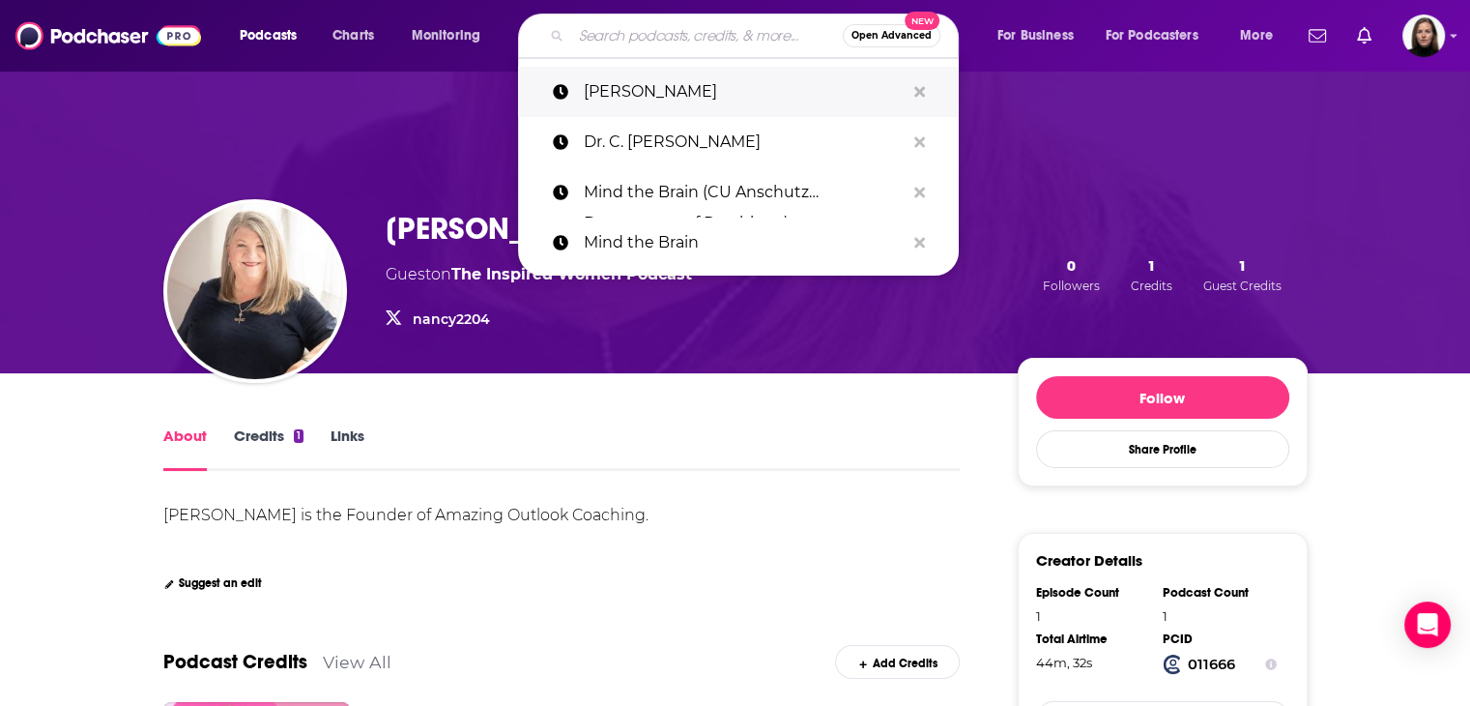
click at [679, 96] on p "[PERSON_NAME]" at bounding box center [744, 92] width 321 height 50
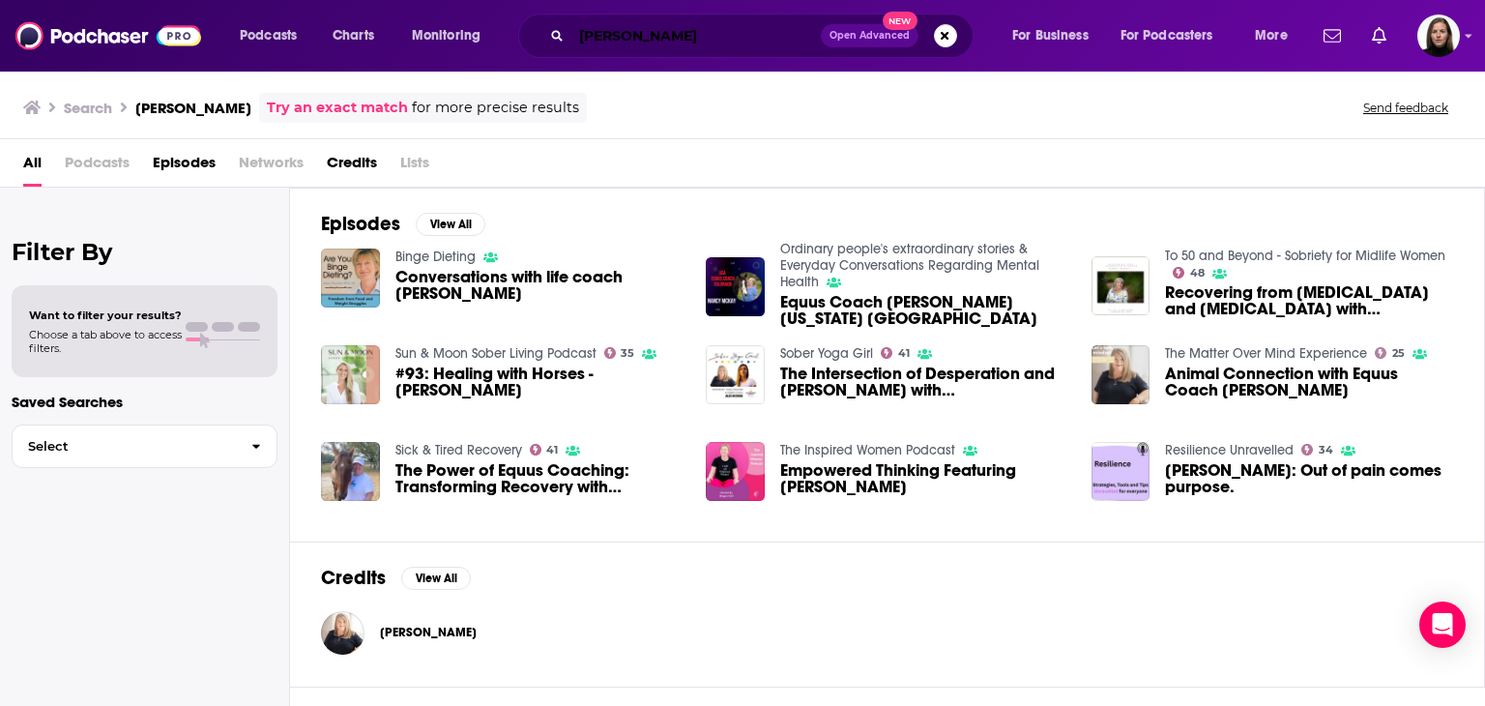
click at [693, 46] on input "[PERSON_NAME]" at bounding box center [695, 35] width 249 height 31
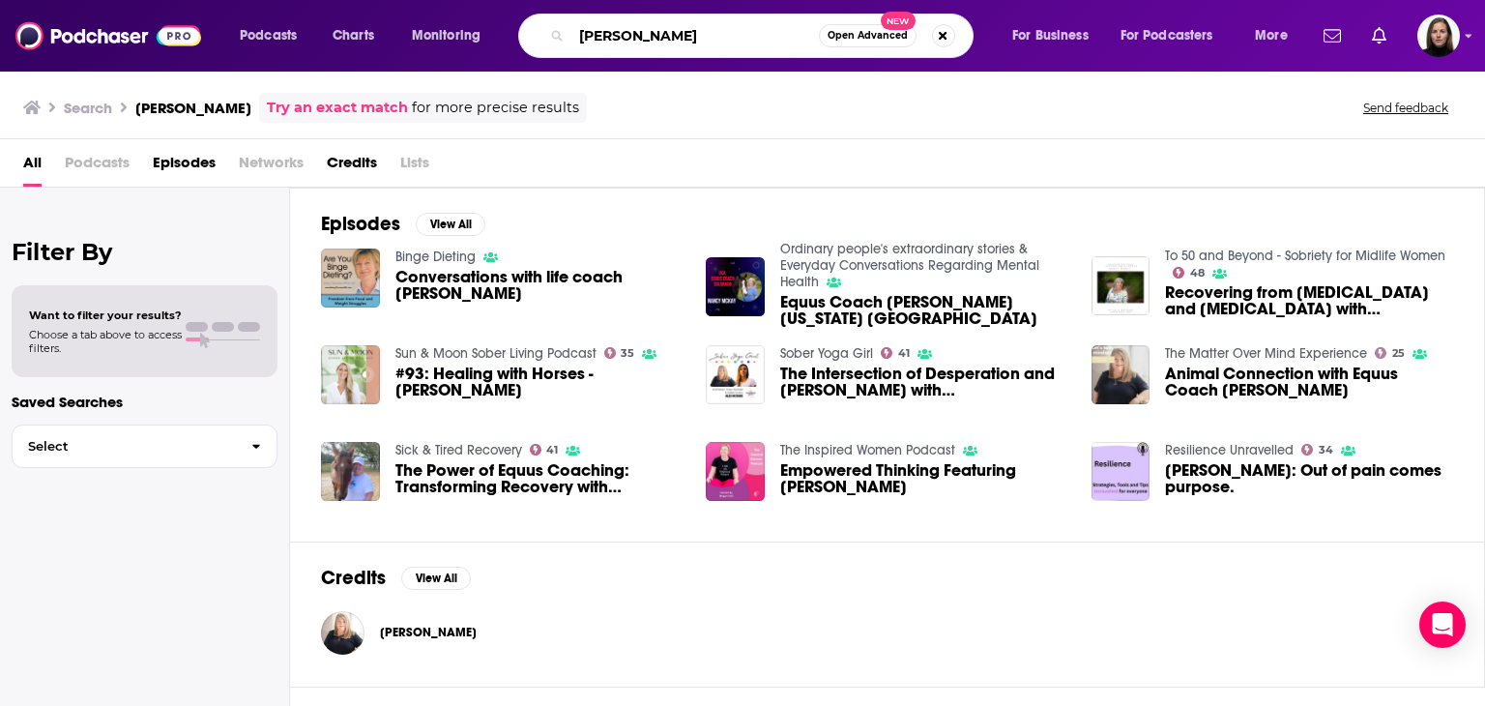
paste input "Empowered Health"
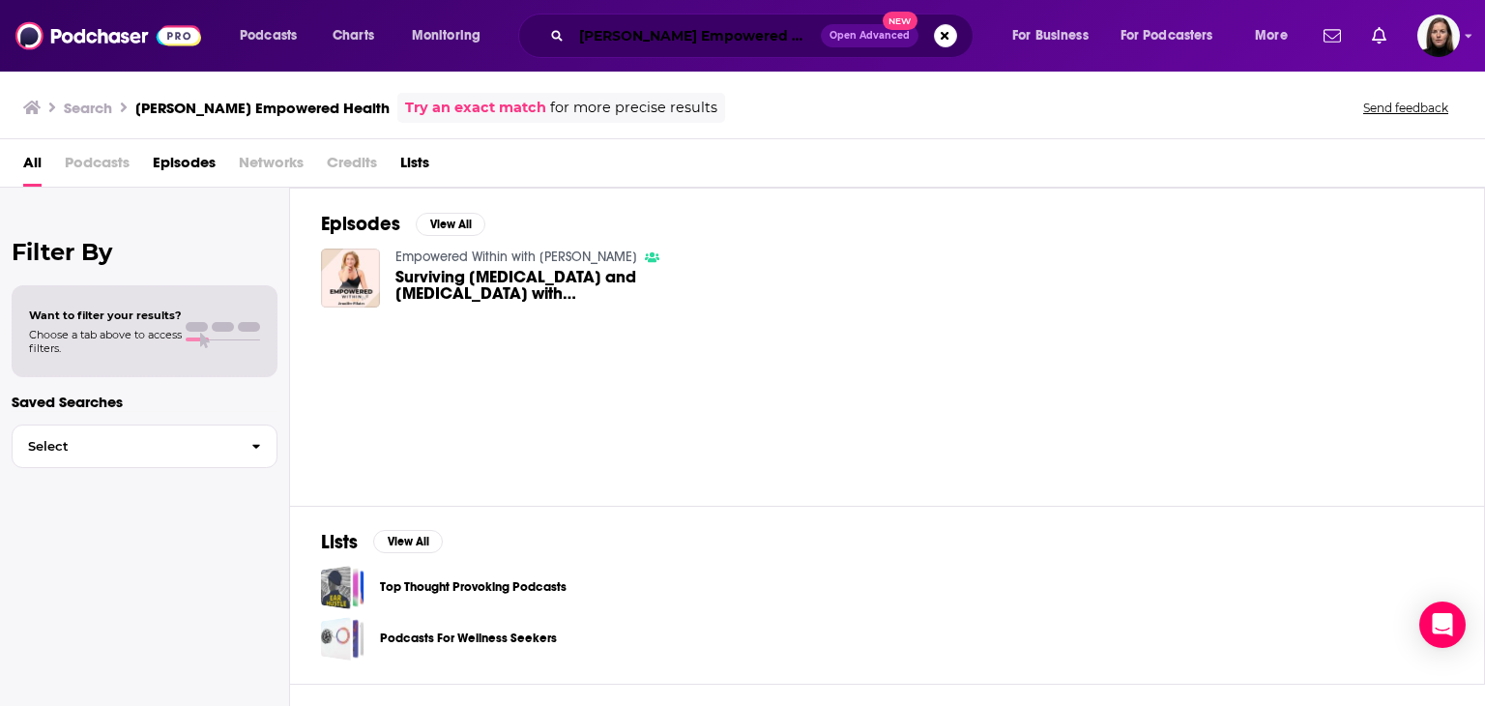
click at [628, 46] on input "[PERSON_NAME] Empowered Health" at bounding box center [695, 35] width 249 height 31
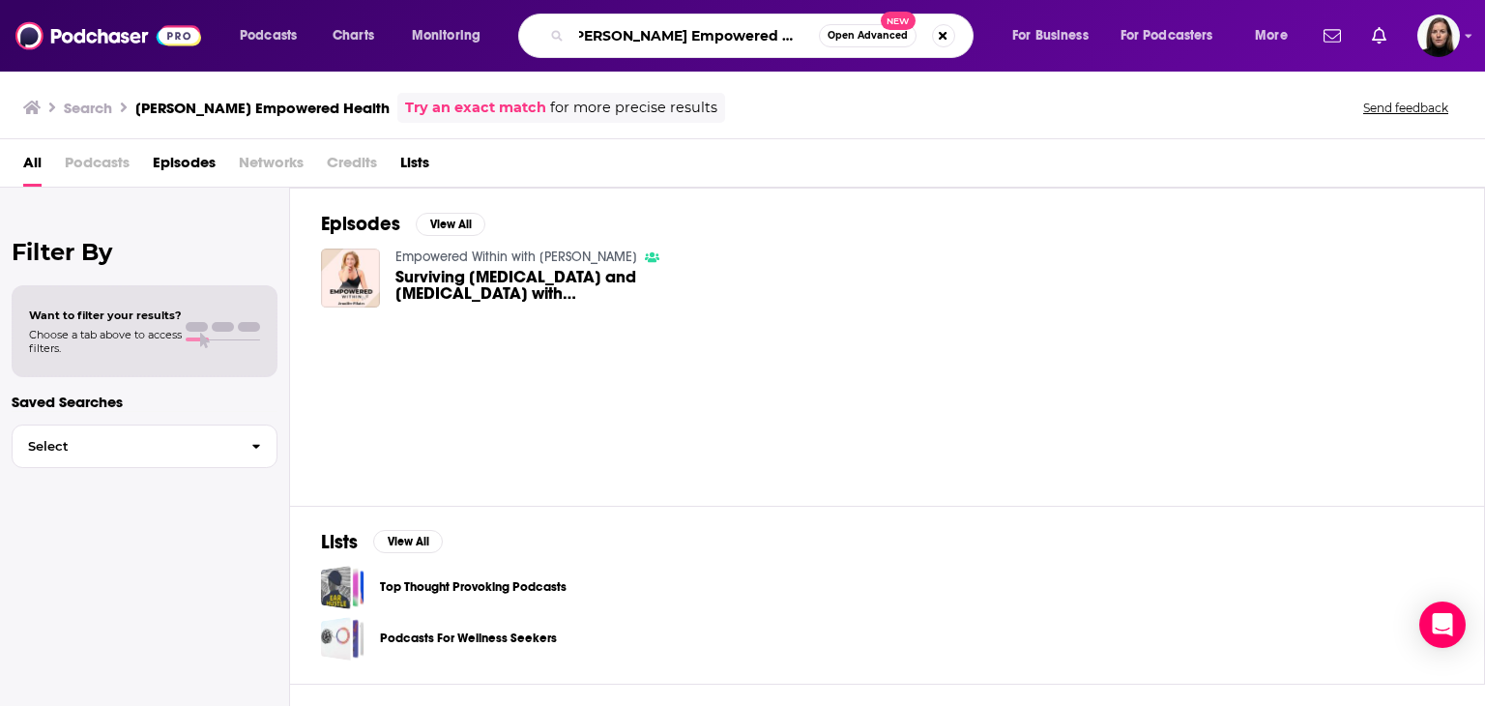
drag, startPoint x: 582, startPoint y: 36, endPoint x: 1017, endPoint y: 39, distance: 435.0
click at [1015, 38] on div "Podcasts Charts Monitoring [PERSON_NAME] Empowered Health Open Advanced New For…" at bounding box center [766, 36] width 1080 height 44
paste input "The Neurologic Wellness Podcast"
type input "The Neurologic Wellness Podcast"
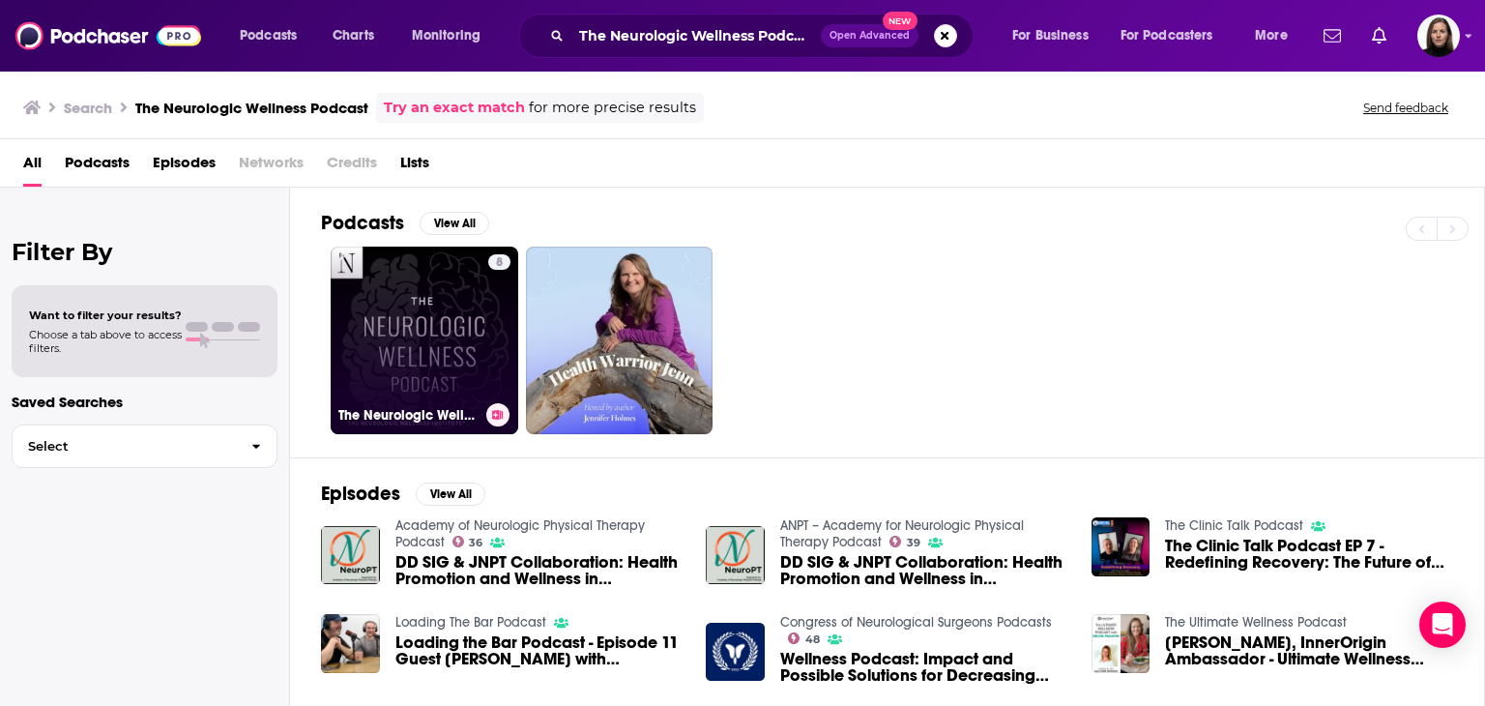
click at [457, 340] on link "8 The Neurologic Wellness Podcast" at bounding box center [425, 340] width 188 height 188
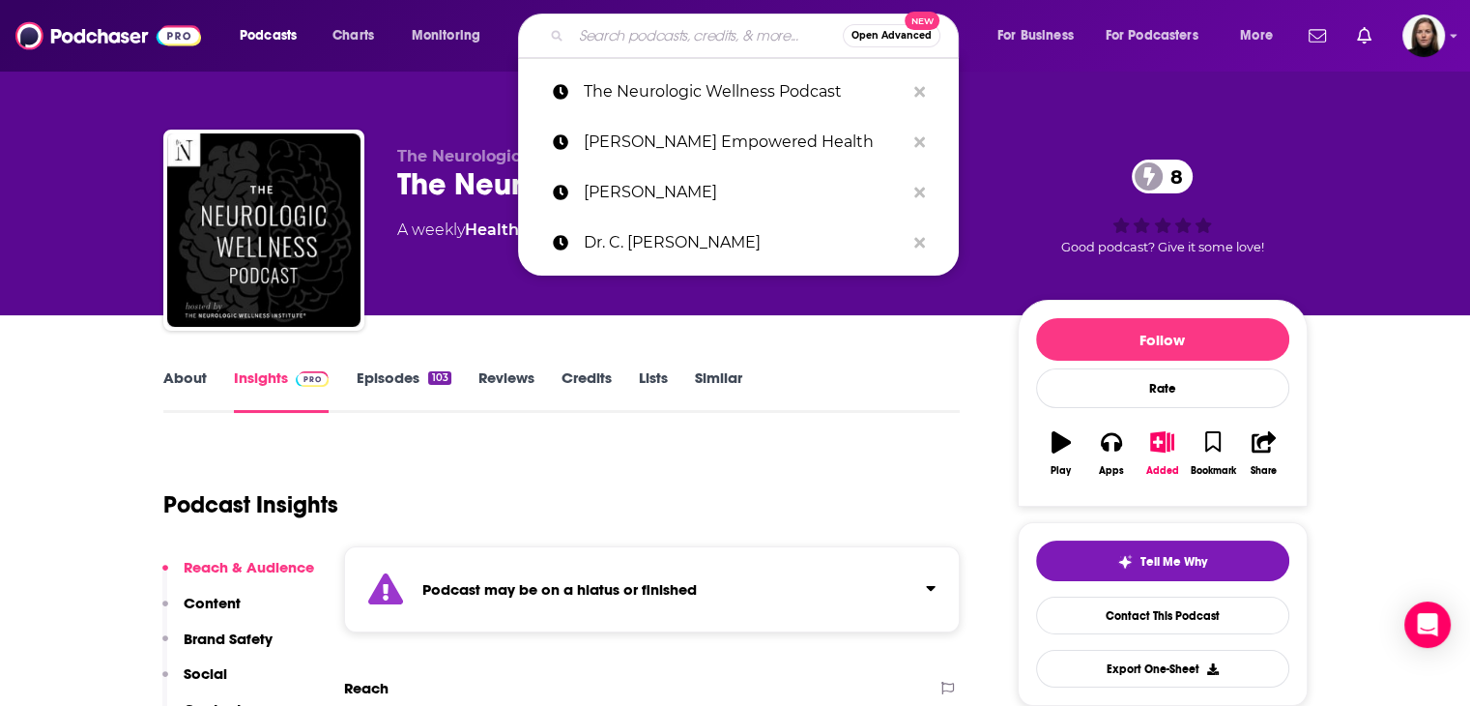
click at [609, 37] on input "Search podcasts, credits, & more..." at bounding box center [707, 35] width 272 height 31
paste input "Pearl of Wellness Podcast"
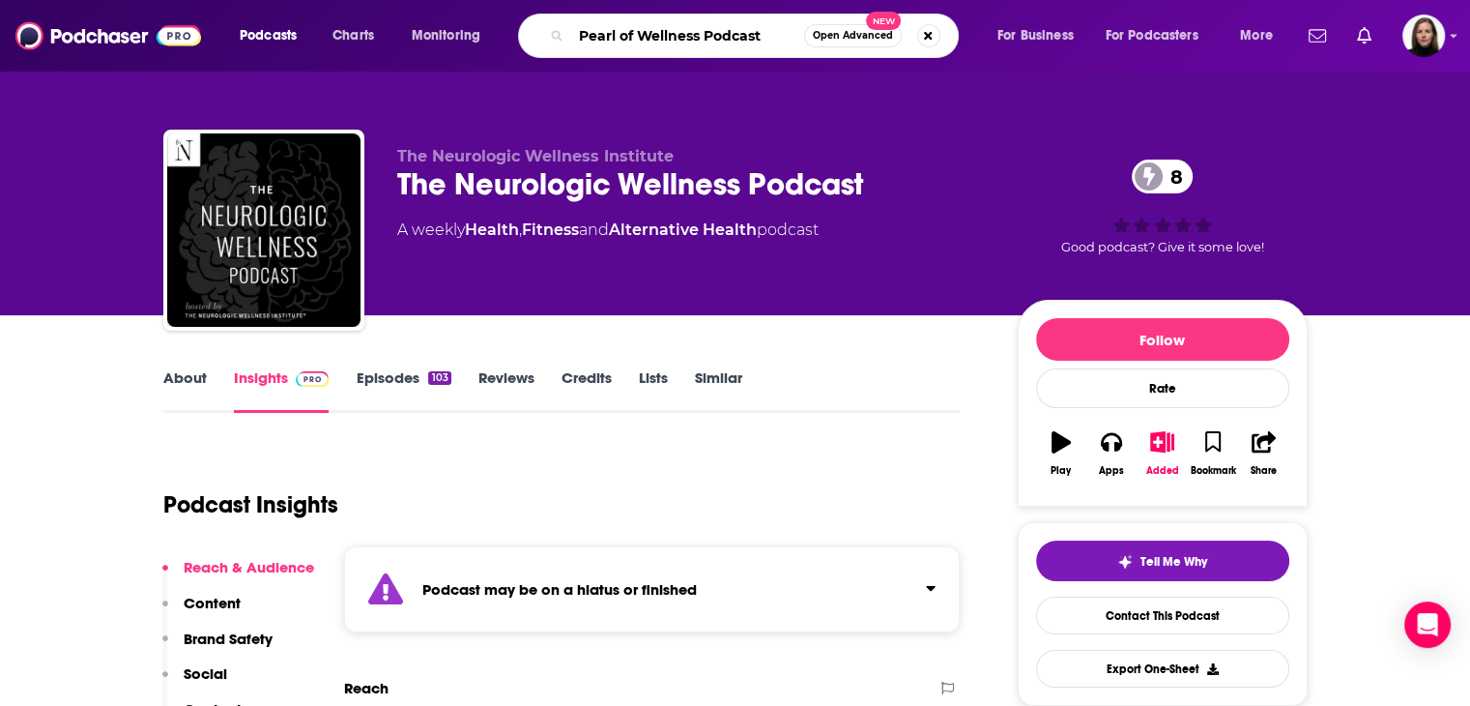
type input "Pearl of Wellness Podcast"
click at [775, 22] on input "Pearl of Wellness Podcast" at bounding box center [687, 35] width 233 height 31
click at [776, 36] on input "Pearl of Wellness Podcast" at bounding box center [687, 35] width 233 height 31
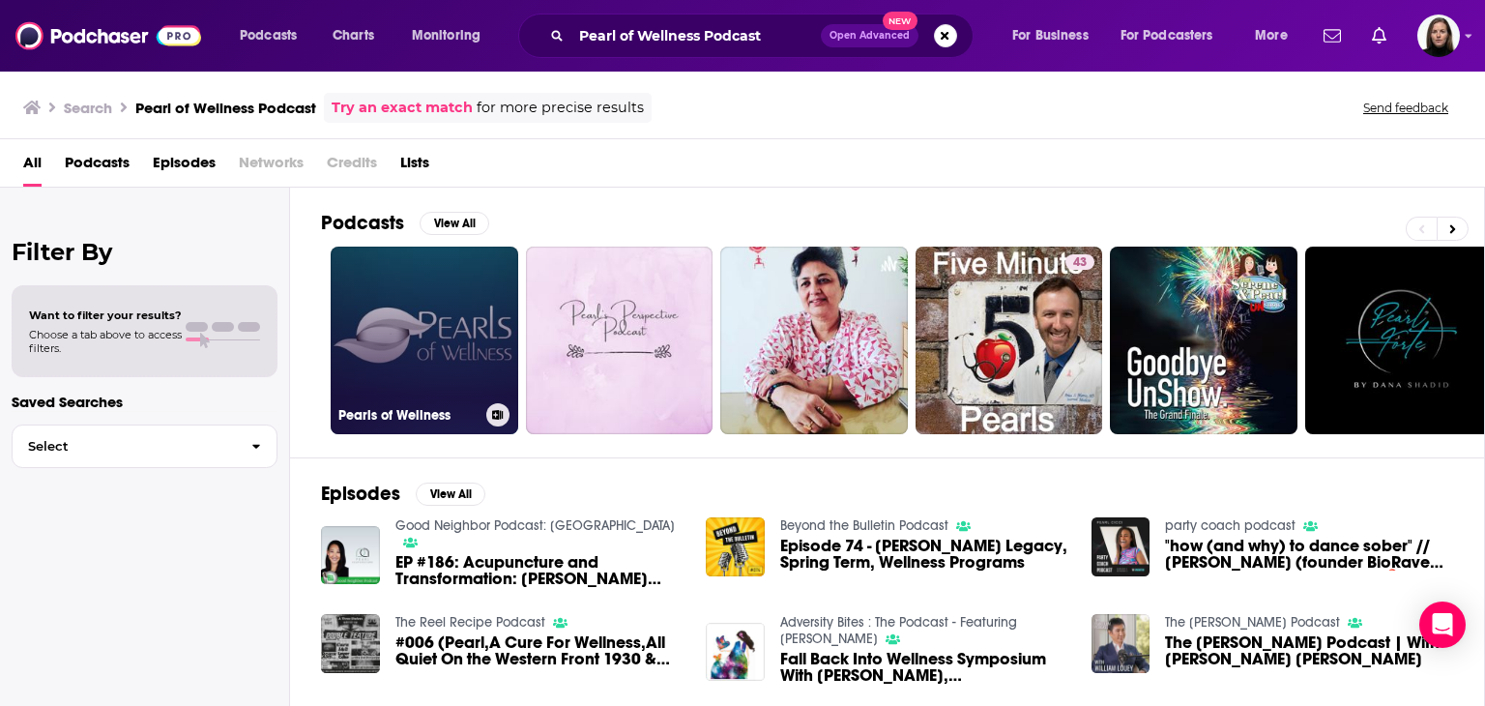
click at [463, 332] on link "Pearls of Wellness" at bounding box center [425, 340] width 188 height 188
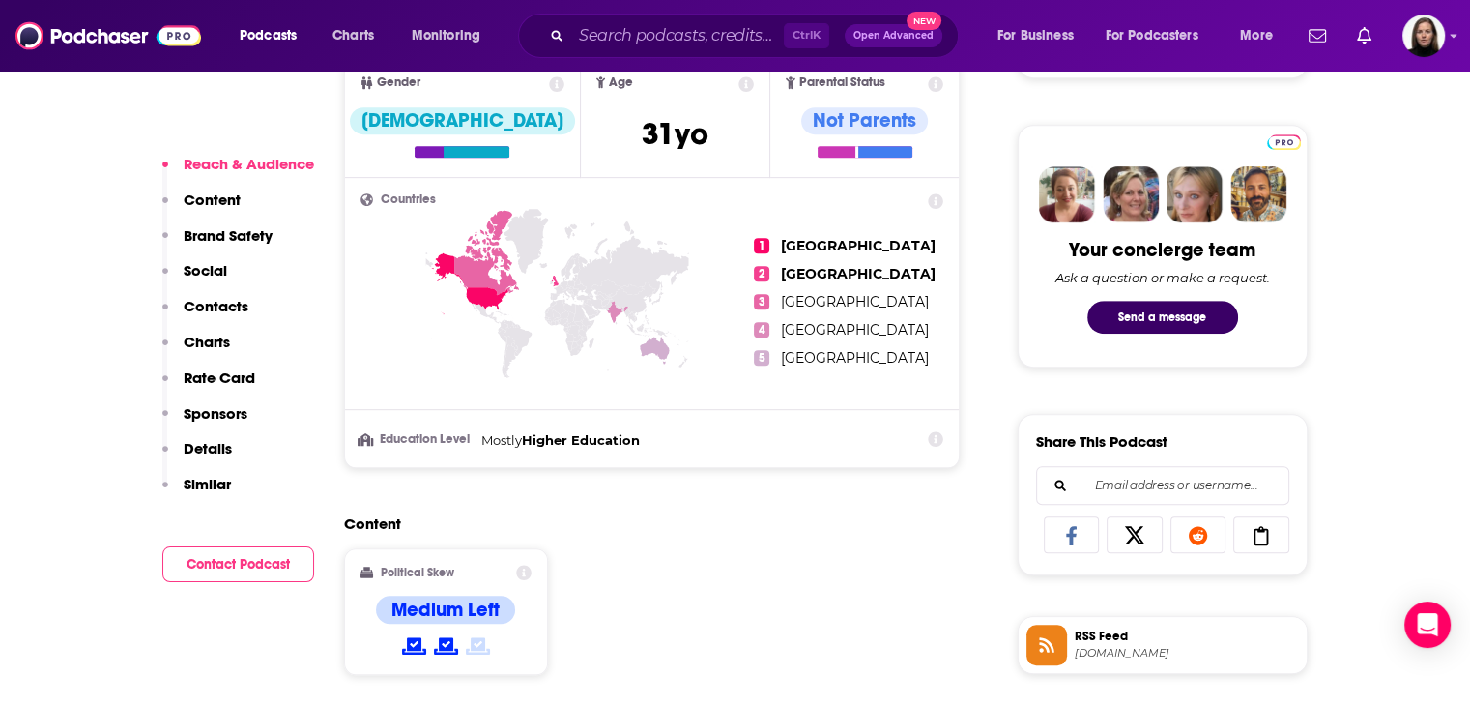
scroll to position [1353, 0]
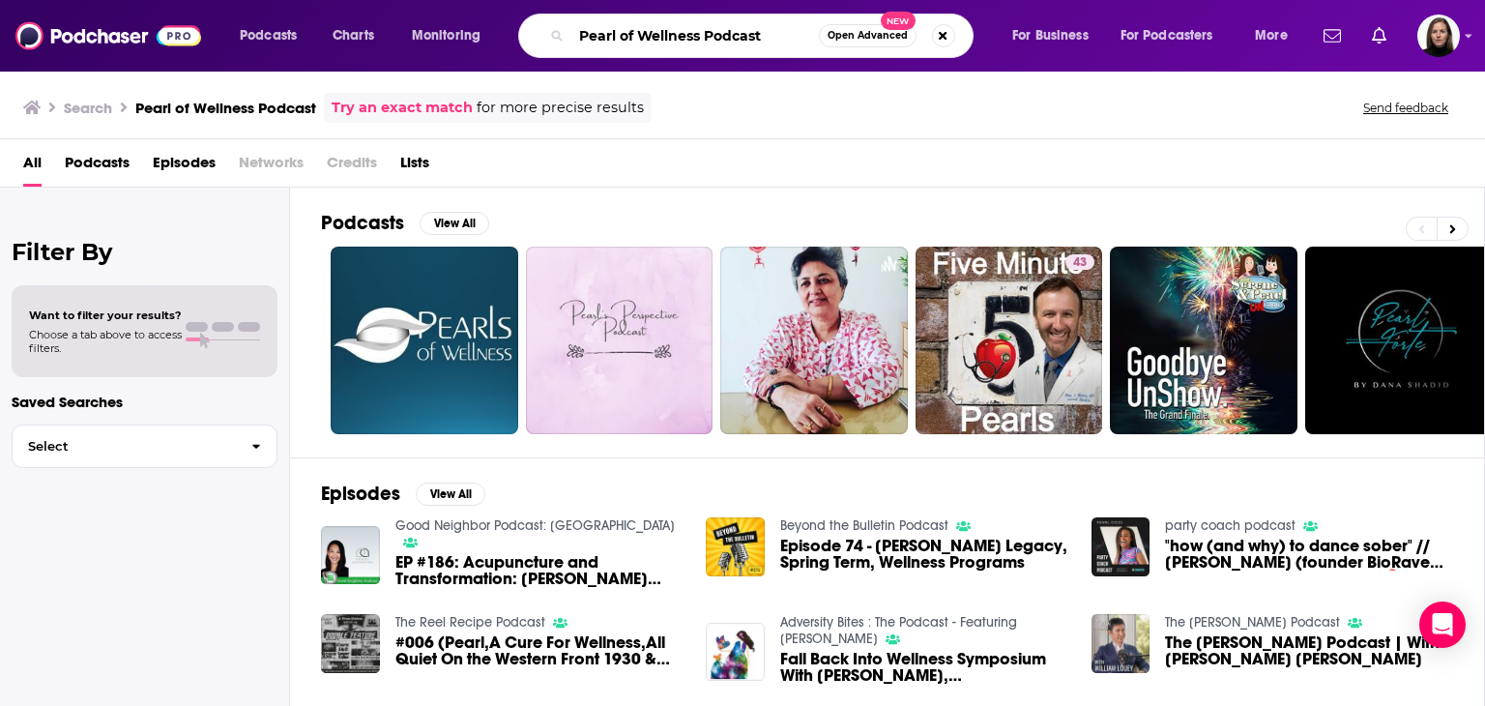
drag, startPoint x: 670, startPoint y: 47, endPoint x: 454, endPoint y: 28, distance: 216.4
click at [452, 27] on div "Podcasts Charts Monitoring Pearl of Wellness Podcast Open Advanced New For Busi…" at bounding box center [766, 36] width 1080 height 44
paste input "The Neurologic"
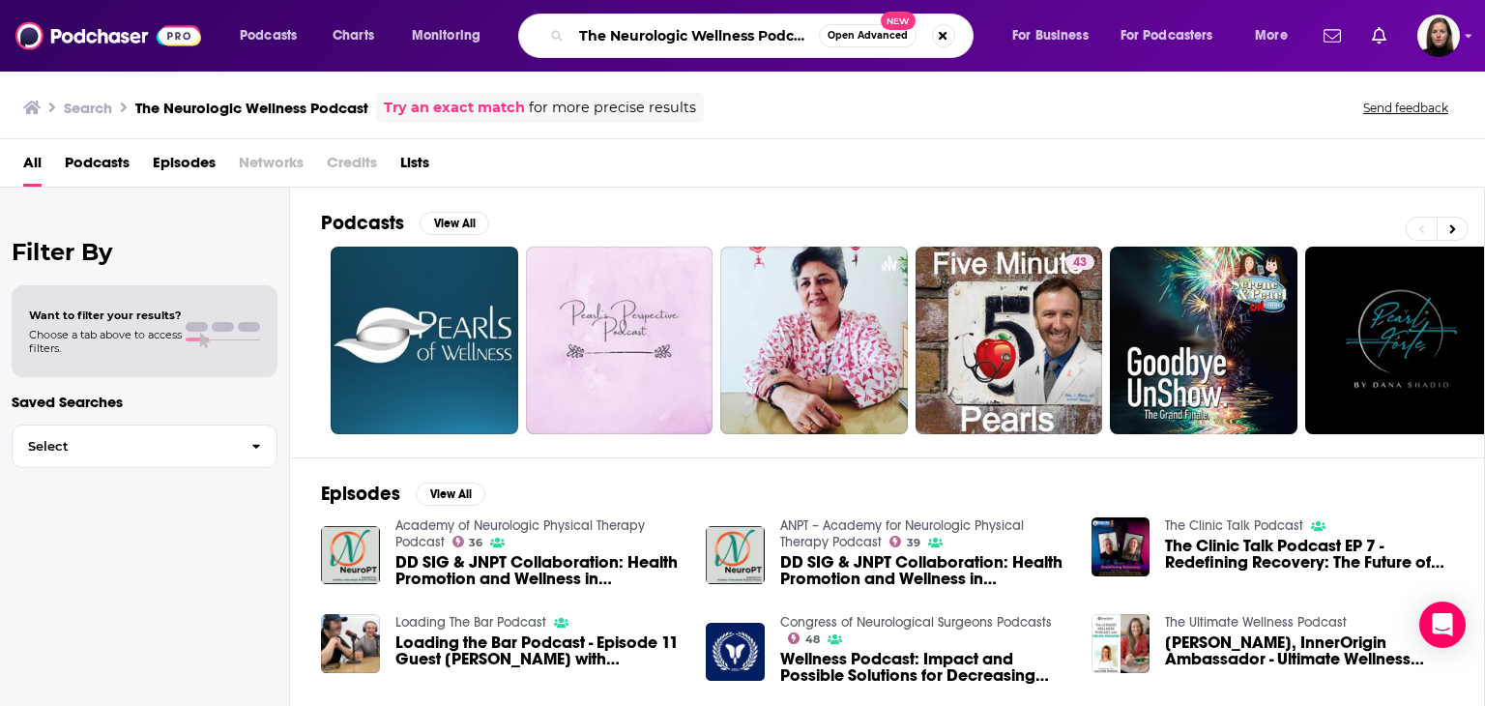
click at [661, 28] on input "The Neurologic Wellness Podcast" at bounding box center [694, 35] width 247 height 31
click at [770, 34] on input "The Neurologic Wellness Podcast" at bounding box center [694, 35] width 247 height 31
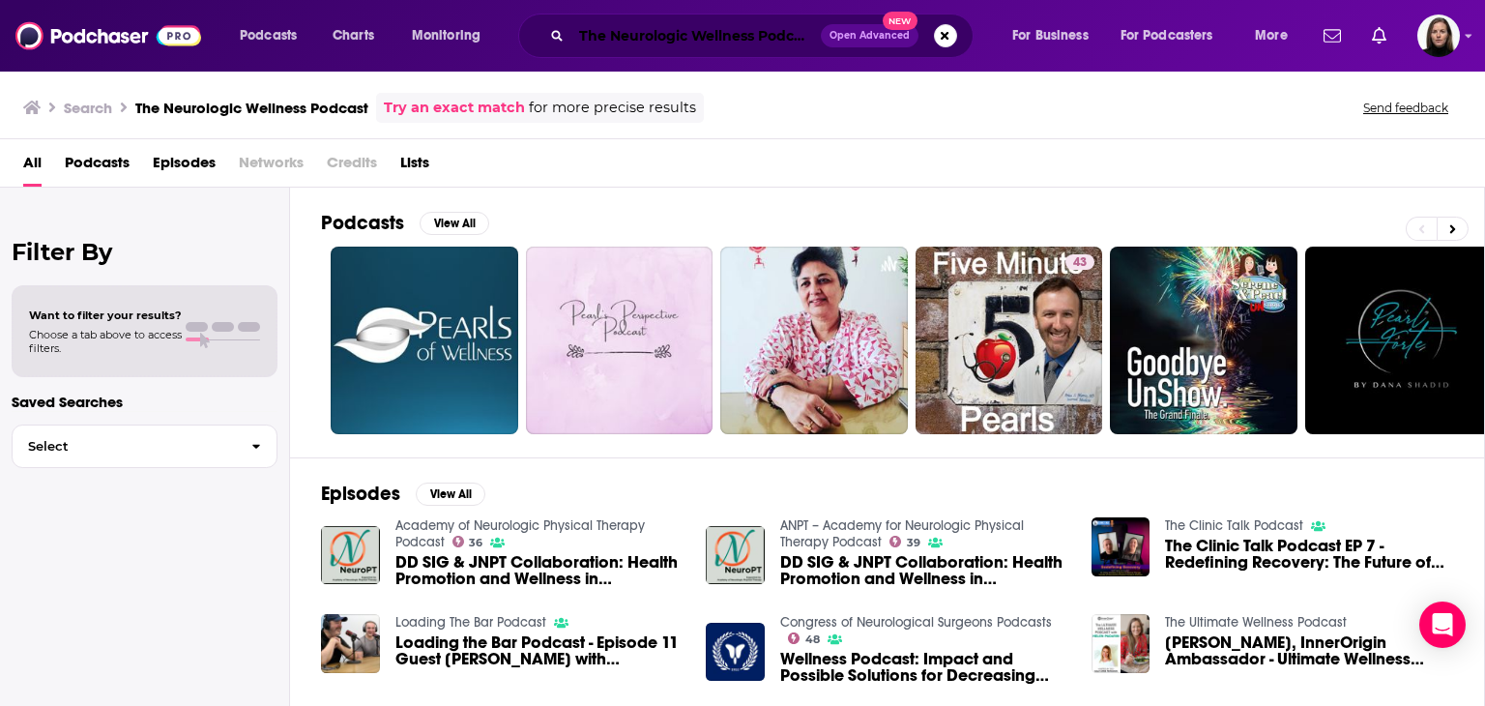
click at [796, 28] on input "The Neurologic Wellness Podcast" at bounding box center [695, 35] width 249 height 31
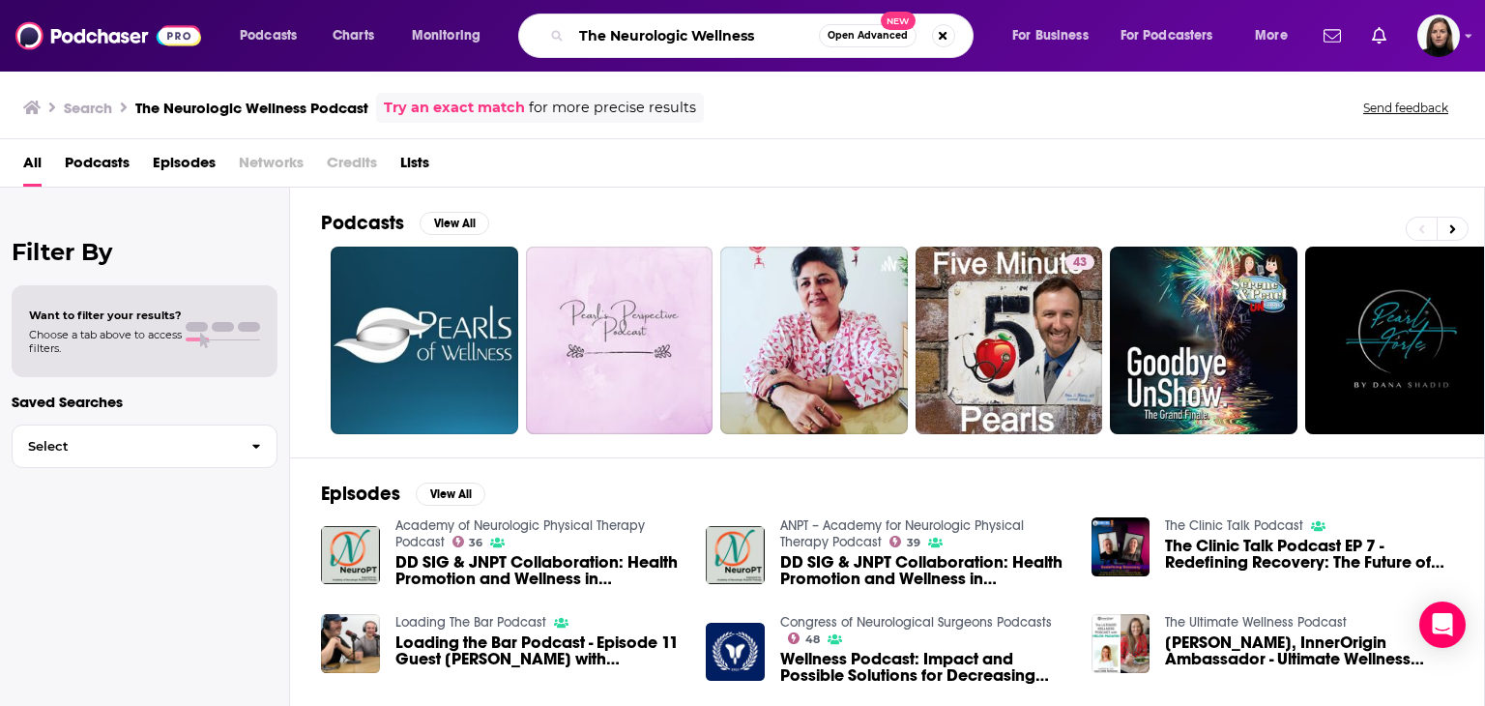
type input "The Neurologic Wellness"
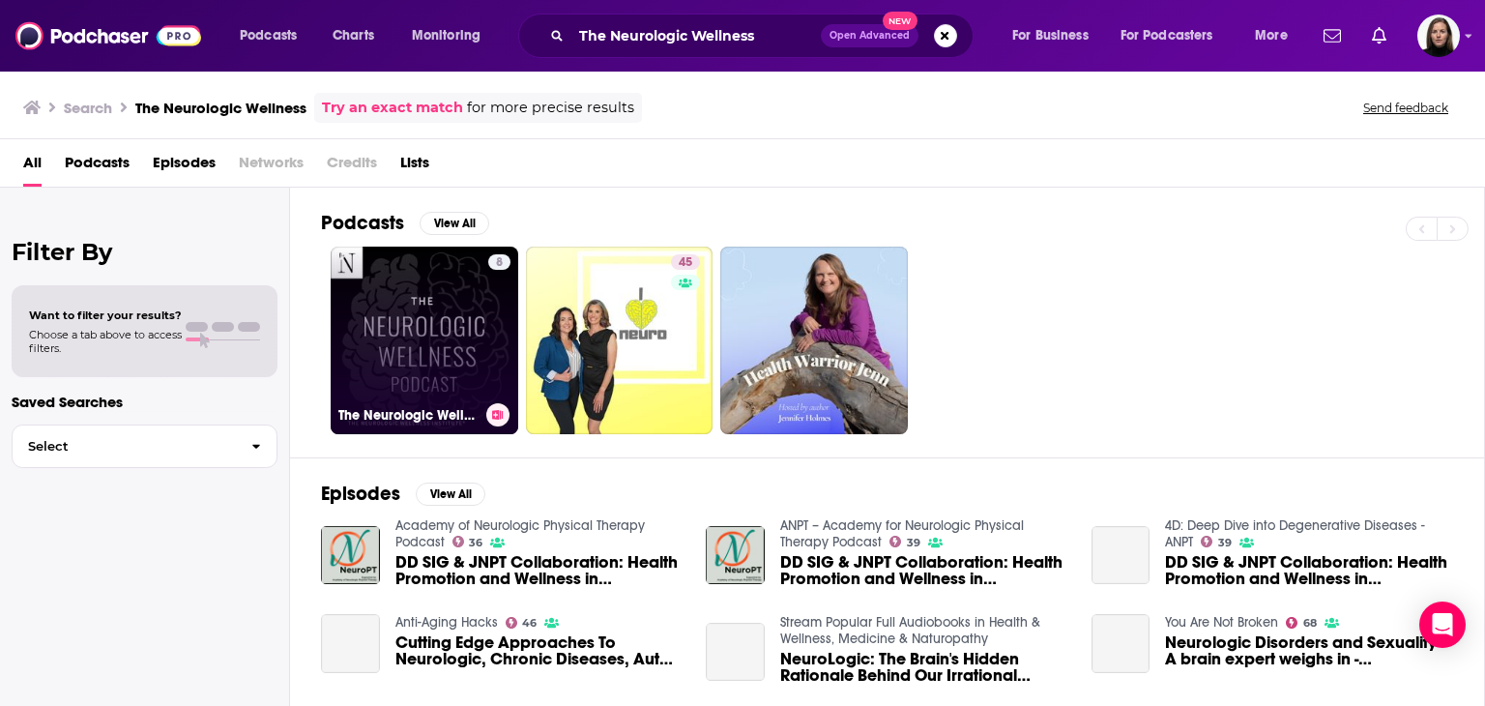
click at [423, 342] on link "8 The Neurologic Wellness Podcast" at bounding box center [425, 340] width 188 height 188
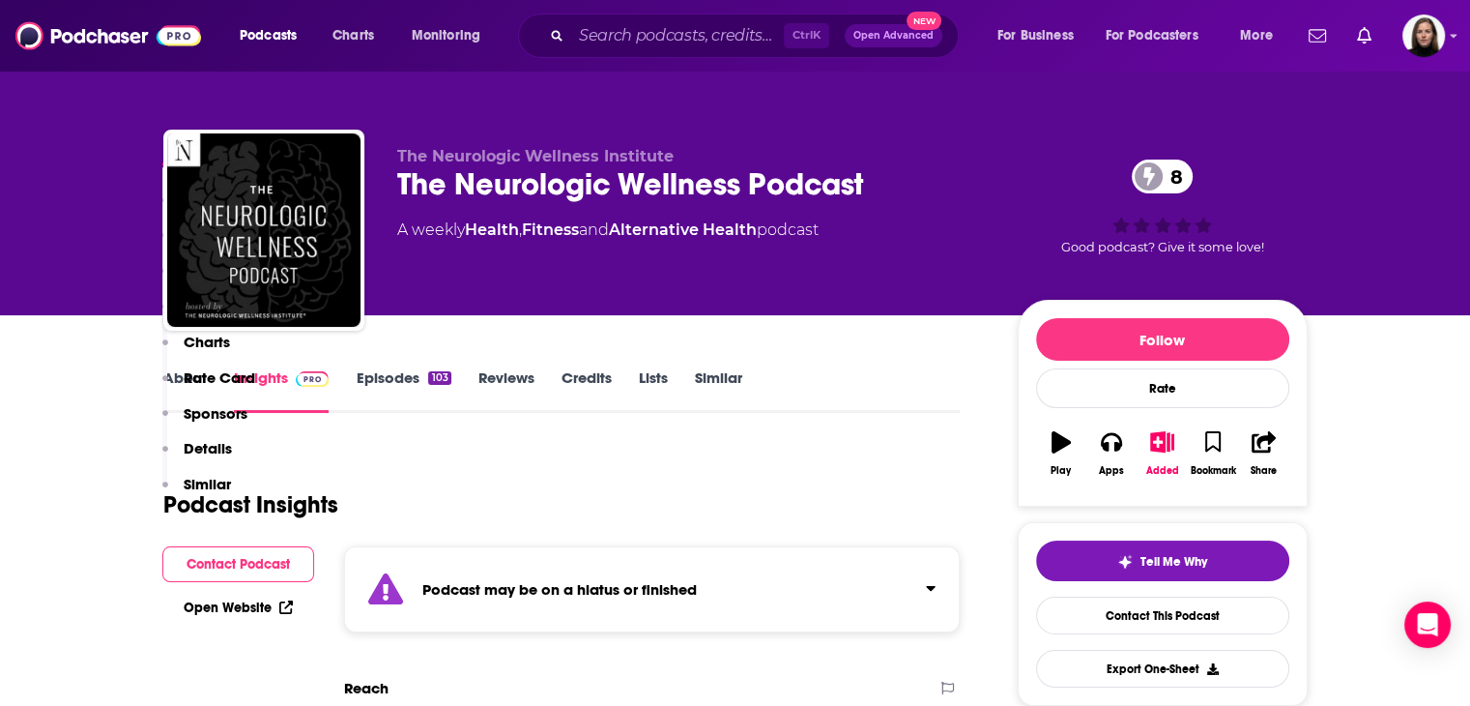
scroll to position [617, 0]
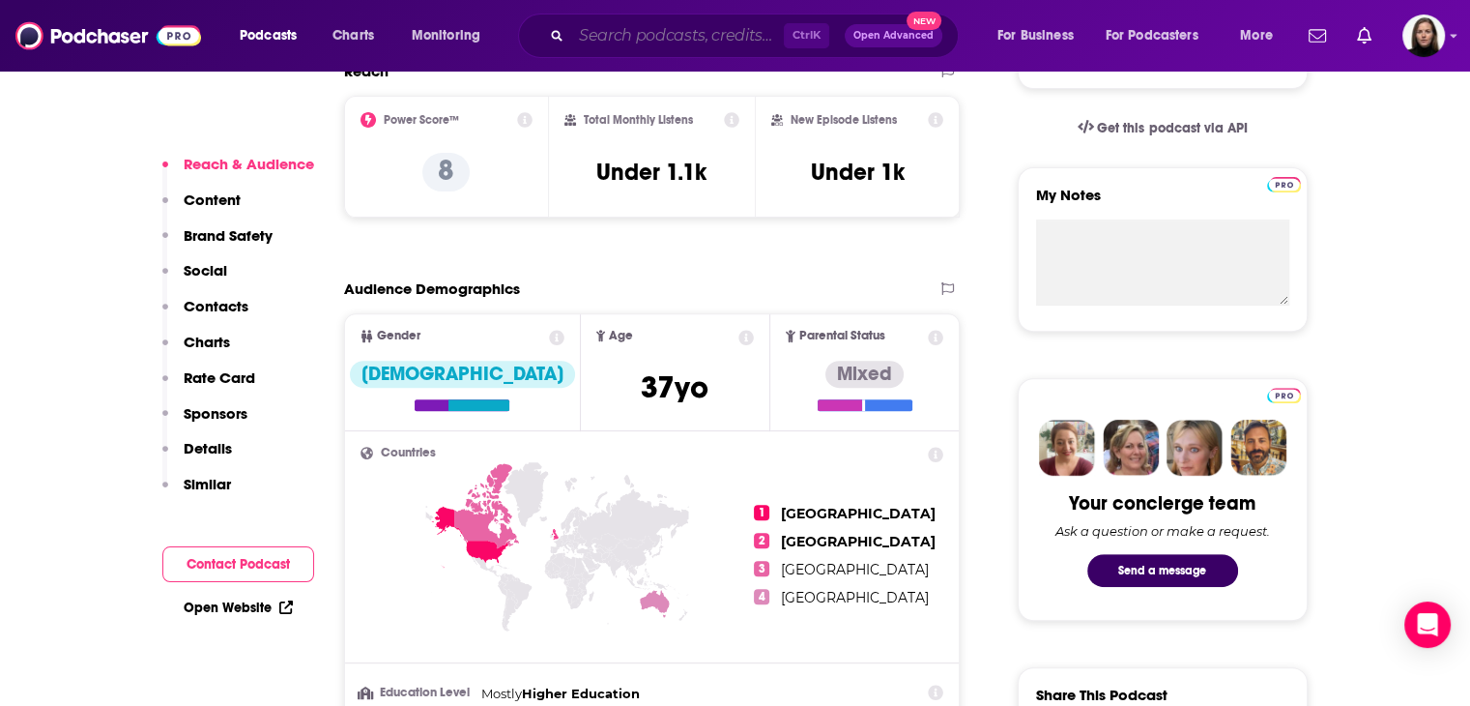
click at [690, 23] on input "Search podcasts, credits, & more..." at bounding box center [677, 35] width 213 height 31
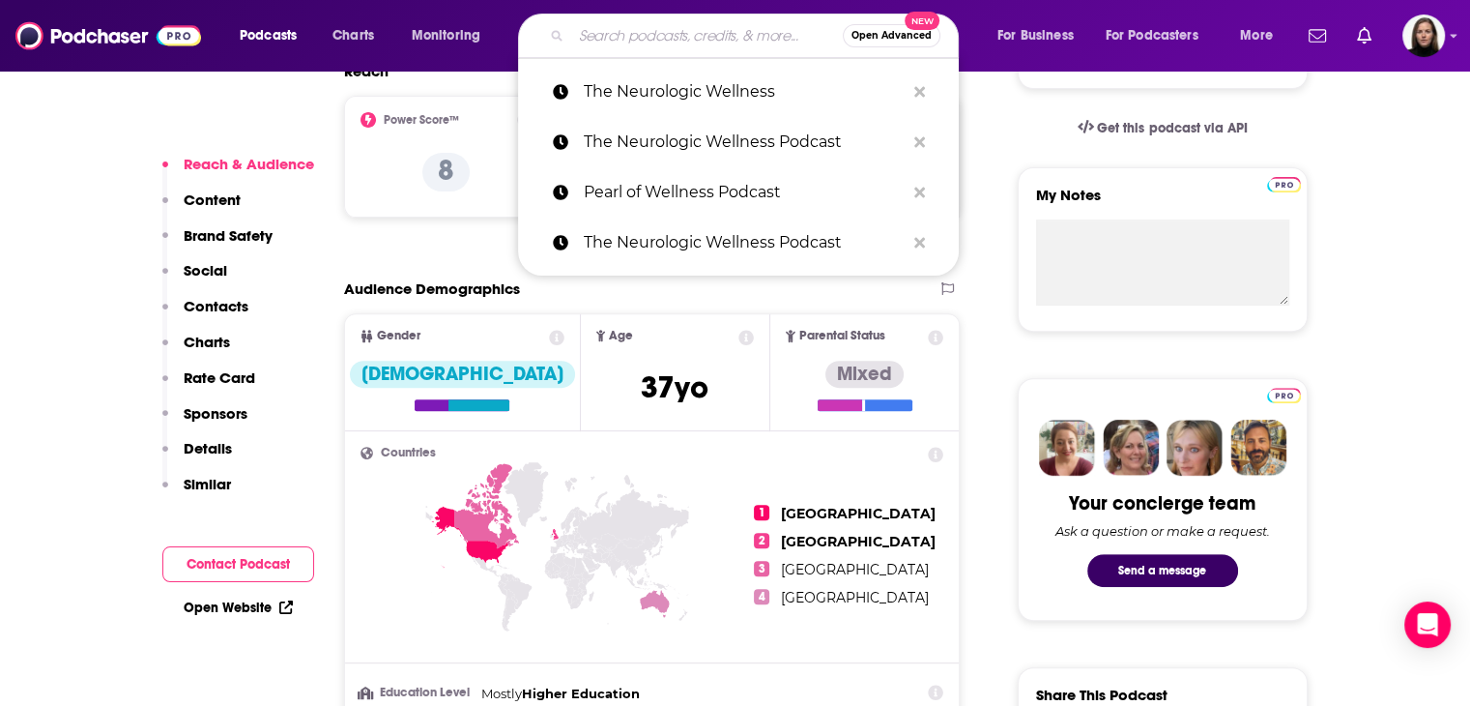
paste input "Discussion Combustion Podcast"
type input "Discussion Combustion Podcast"
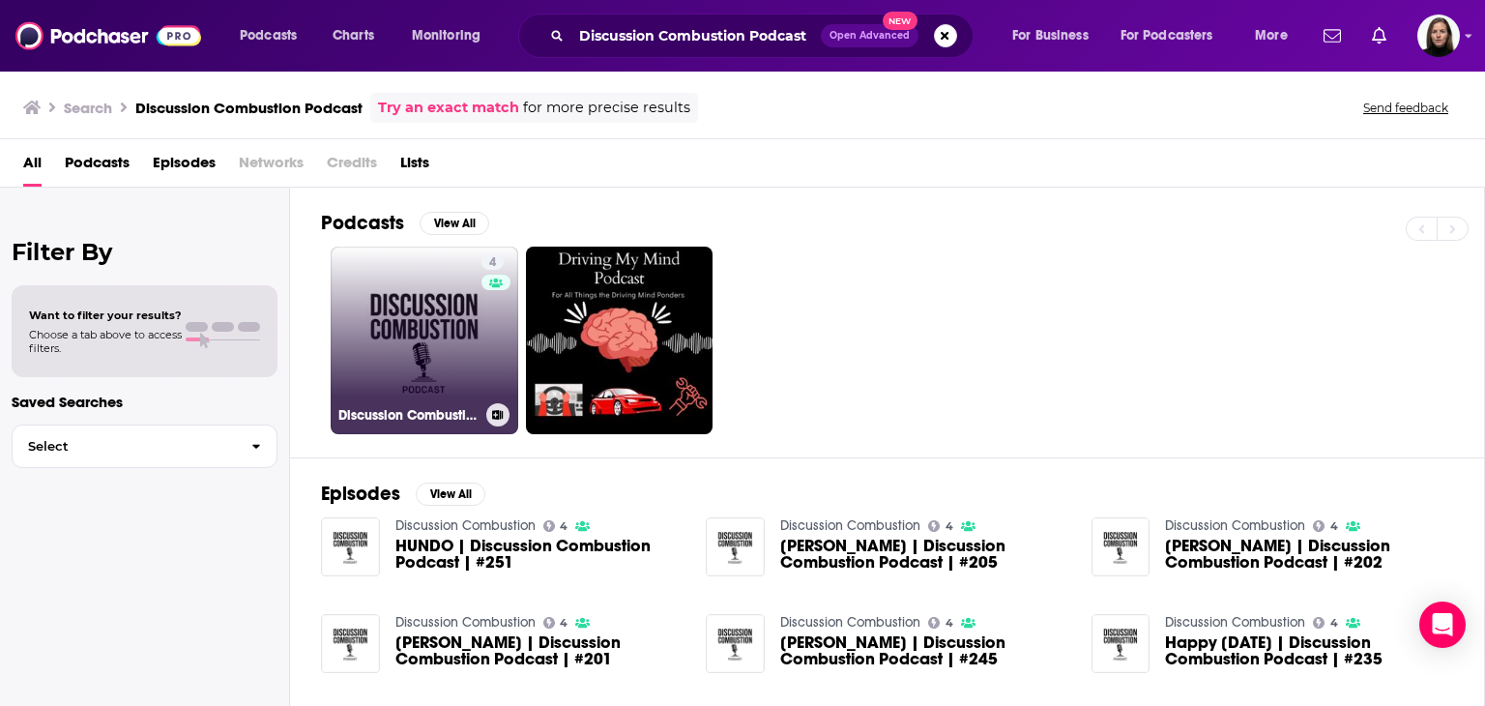
click at [414, 341] on link "4 Discussion Combustion" at bounding box center [425, 340] width 188 height 188
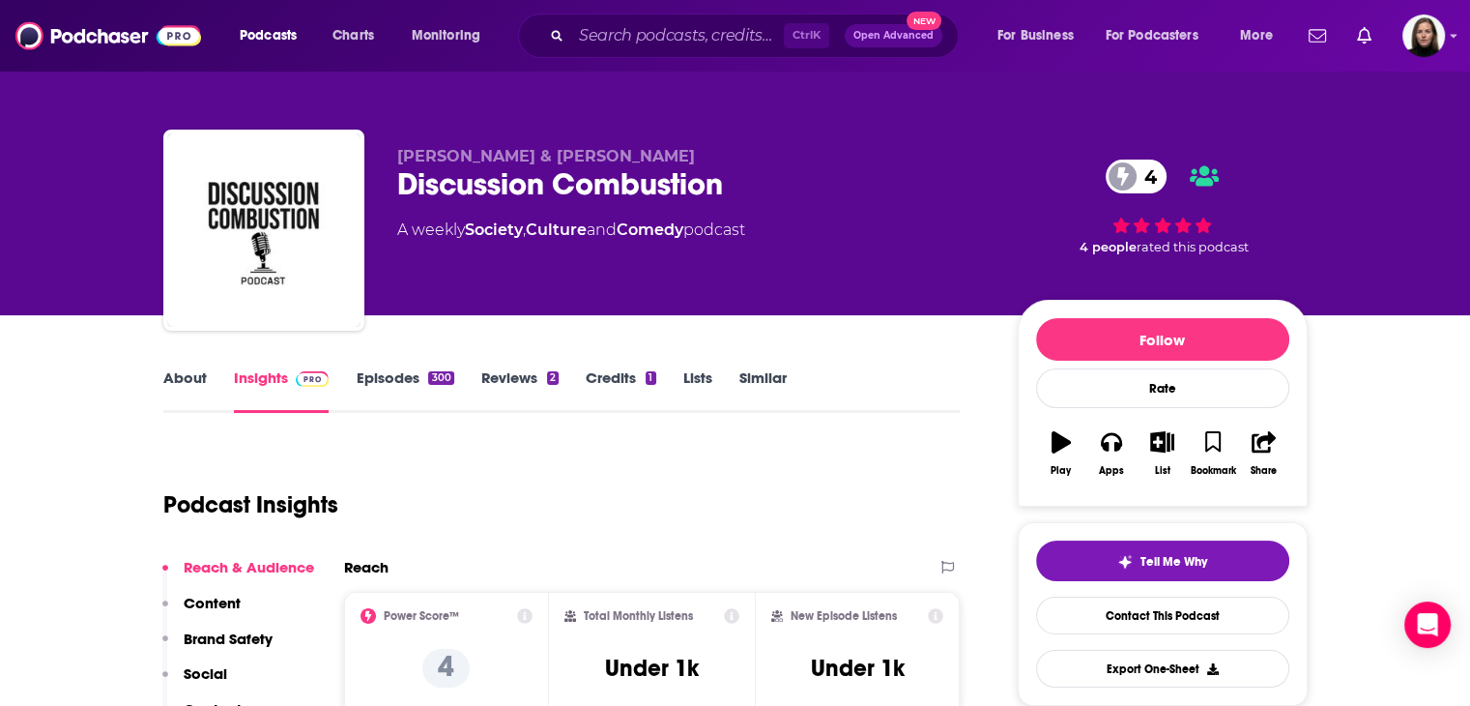
click at [189, 378] on link "About" at bounding box center [184, 390] width 43 height 44
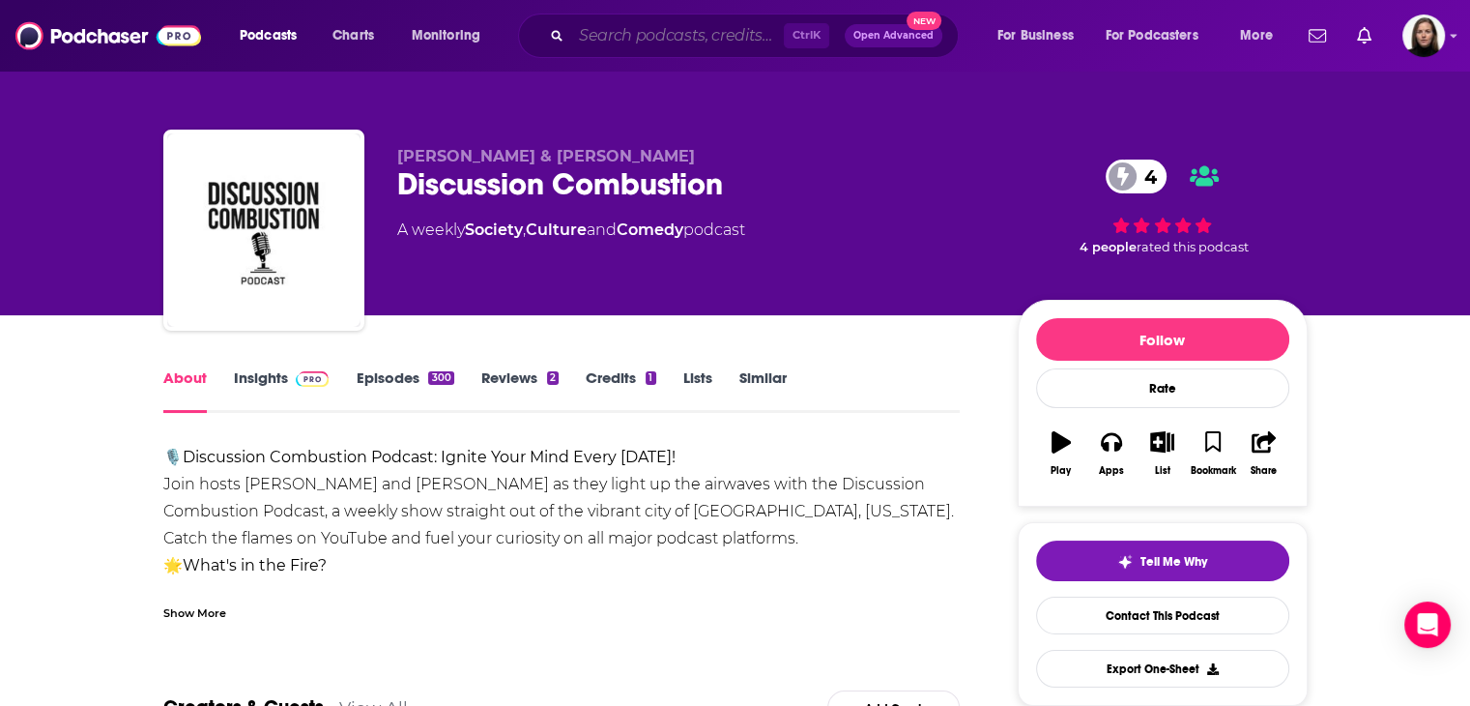
click at [613, 39] on input "Search podcasts, credits, & more..." at bounding box center [677, 35] width 213 height 31
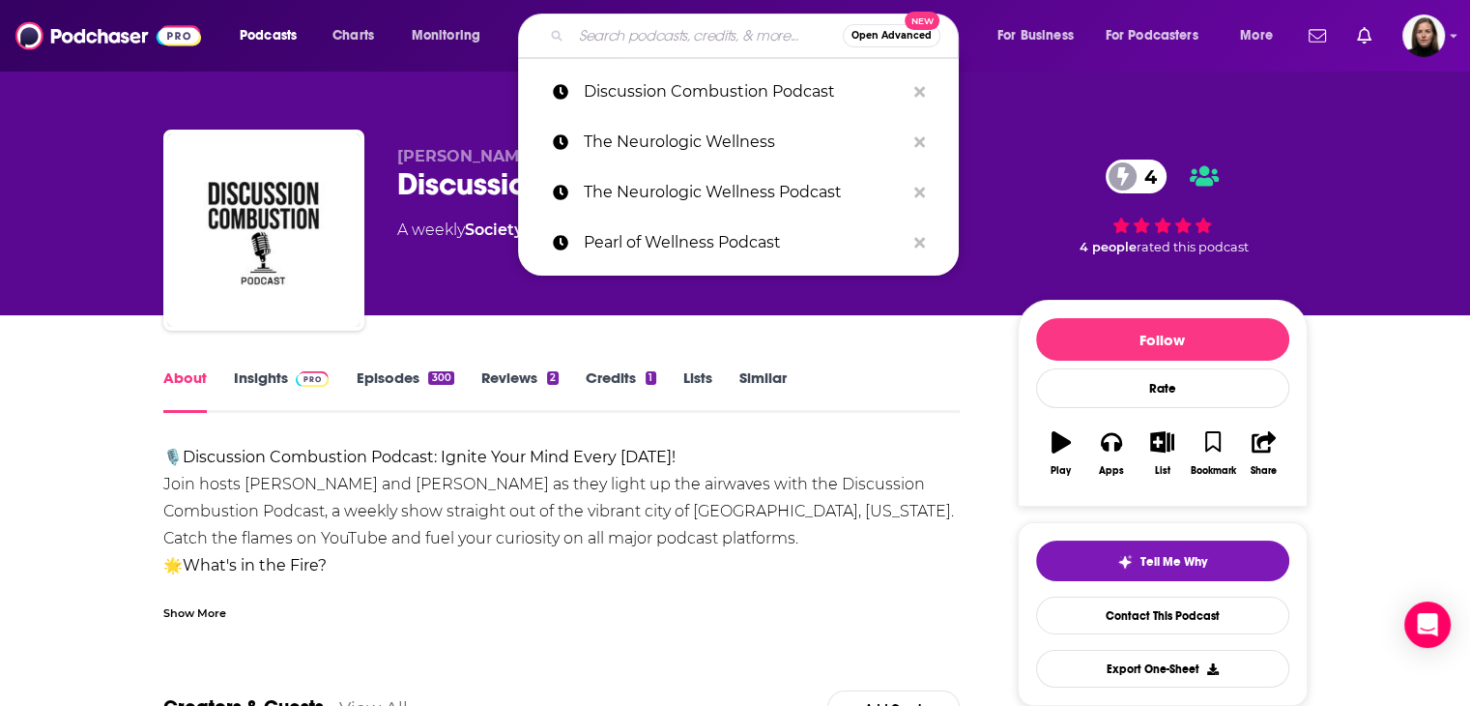
paste input "The Denver Business Beat"
type input "The Denver Business Beat"
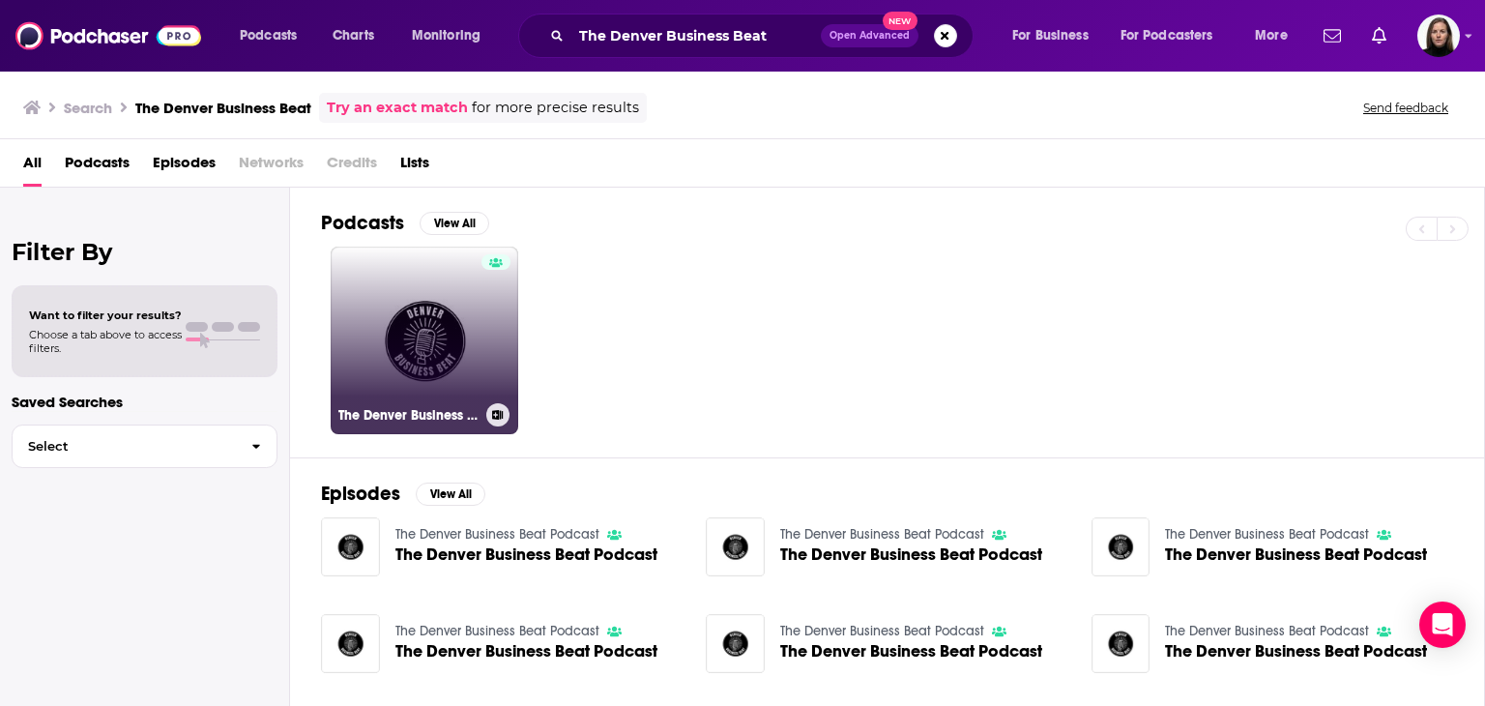
click at [429, 322] on link "The Denver Business Beat Podcast" at bounding box center [425, 340] width 188 height 188
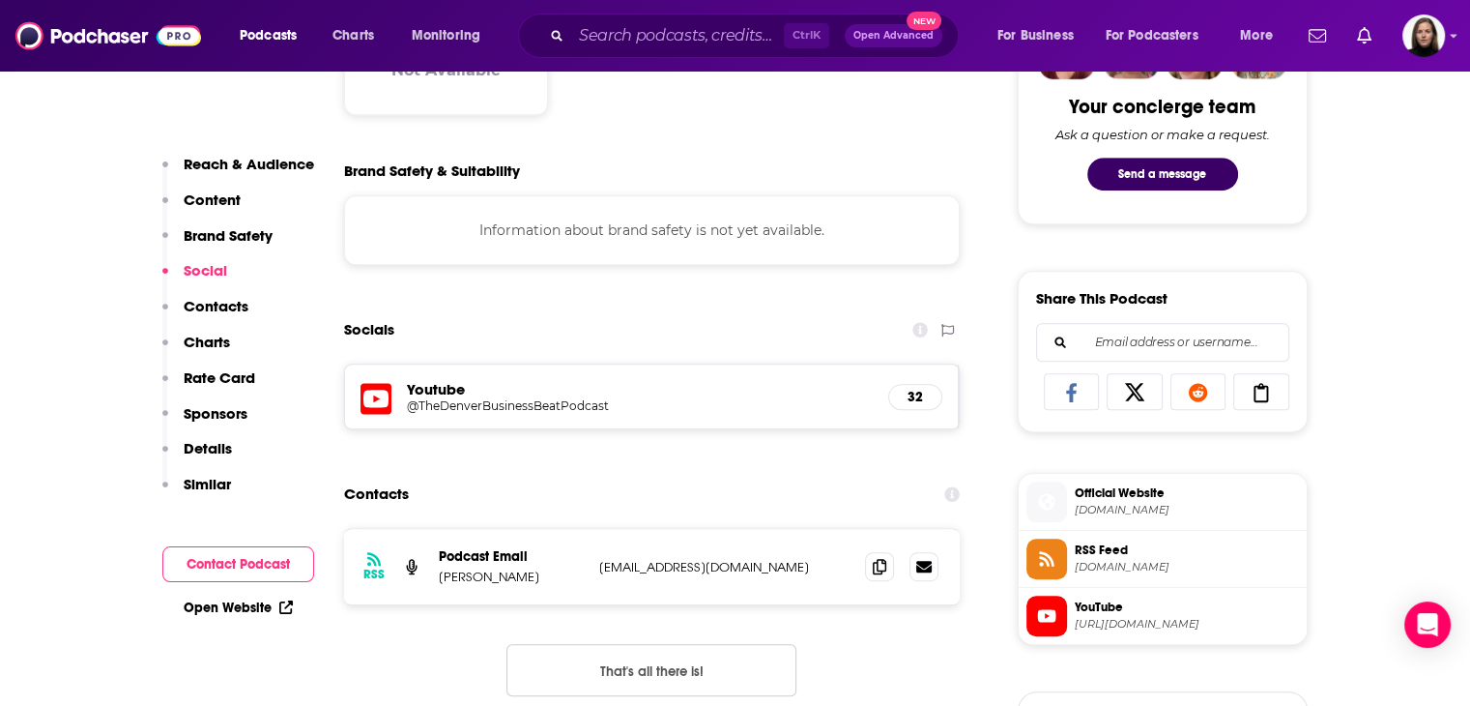
scroll to position [1257, 0]
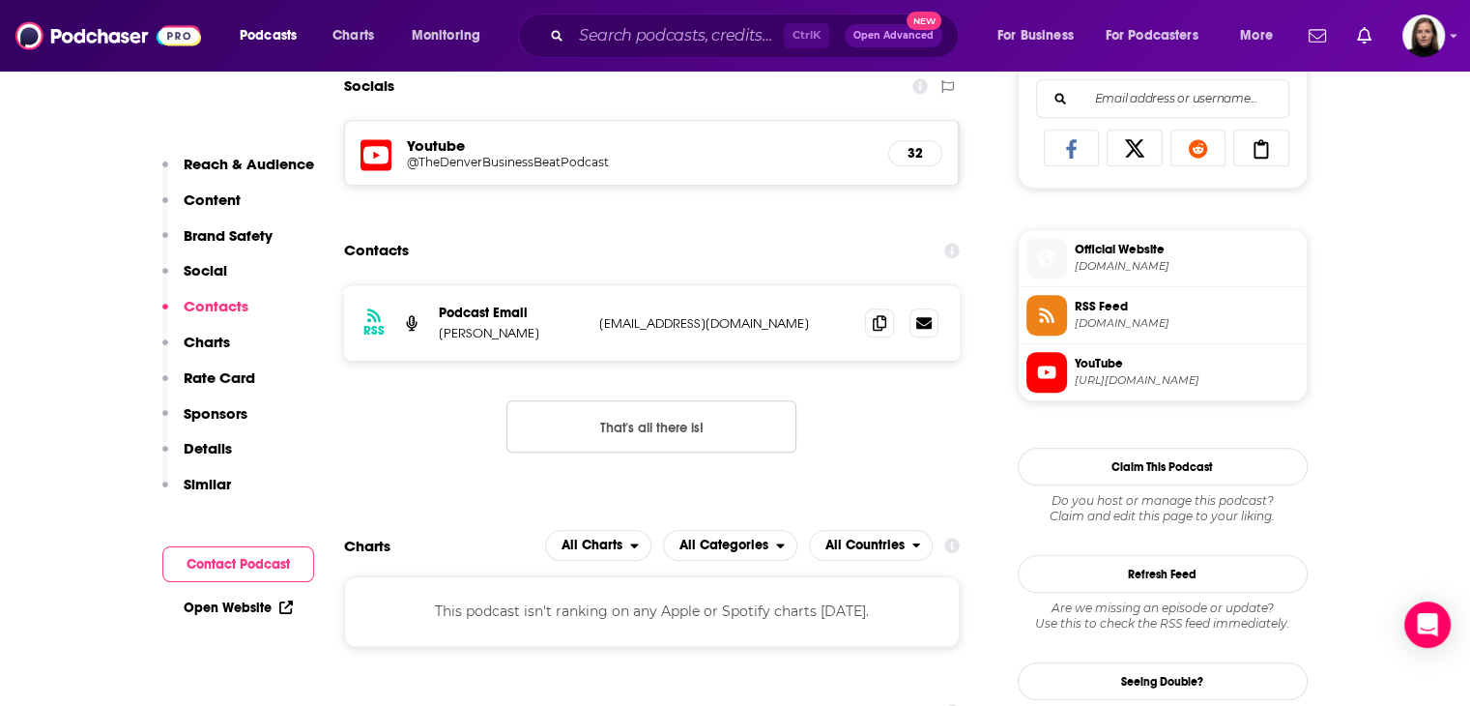
click at [1110, 255] on span "Official Website" at bounding box center [1187, 249] width 224 height 17
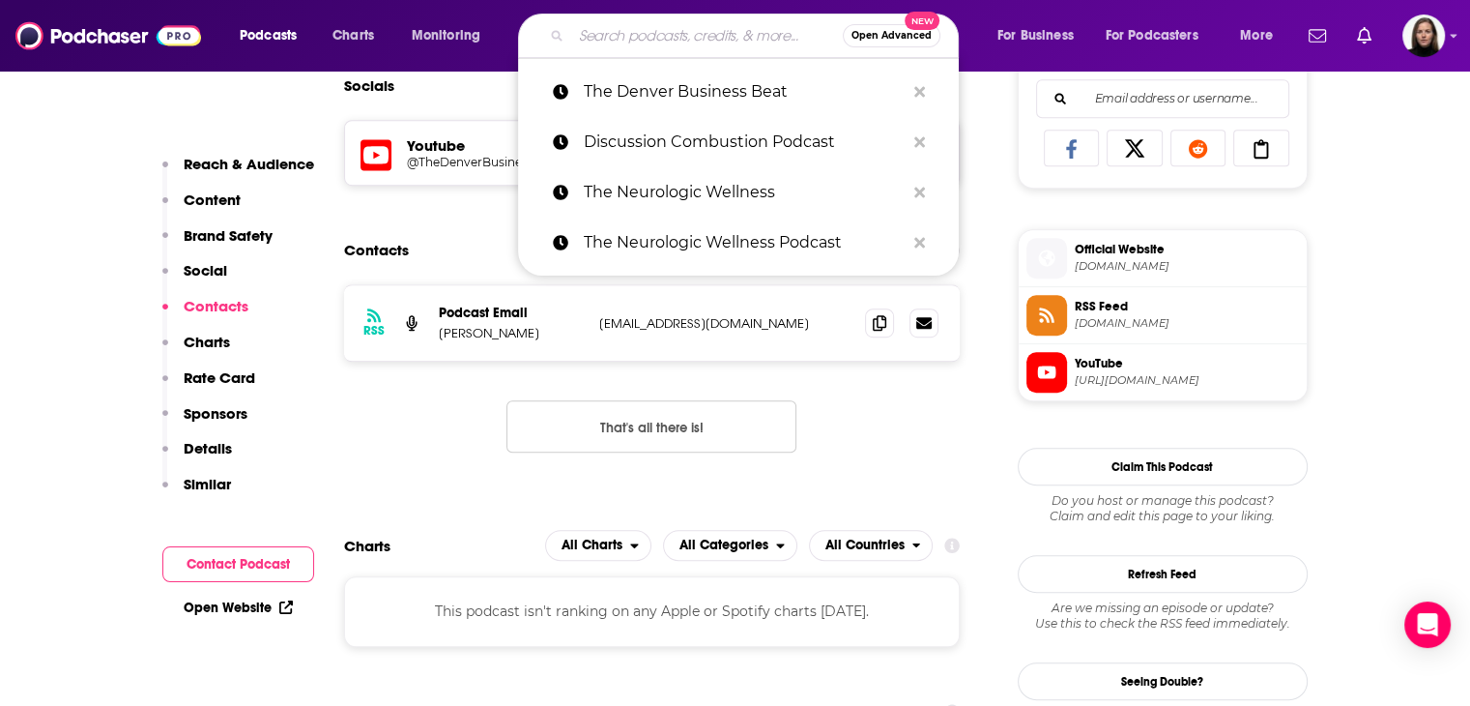
click at [675, 35] on input "Search podcasts, credits, & more..." at bounding box center [707, 35] width 272 height 31
paste input "[PERSON_NAME]"
type input "[PERSON_NAME]"
